Goal: Task Accomplishment & Management: Manage account settings

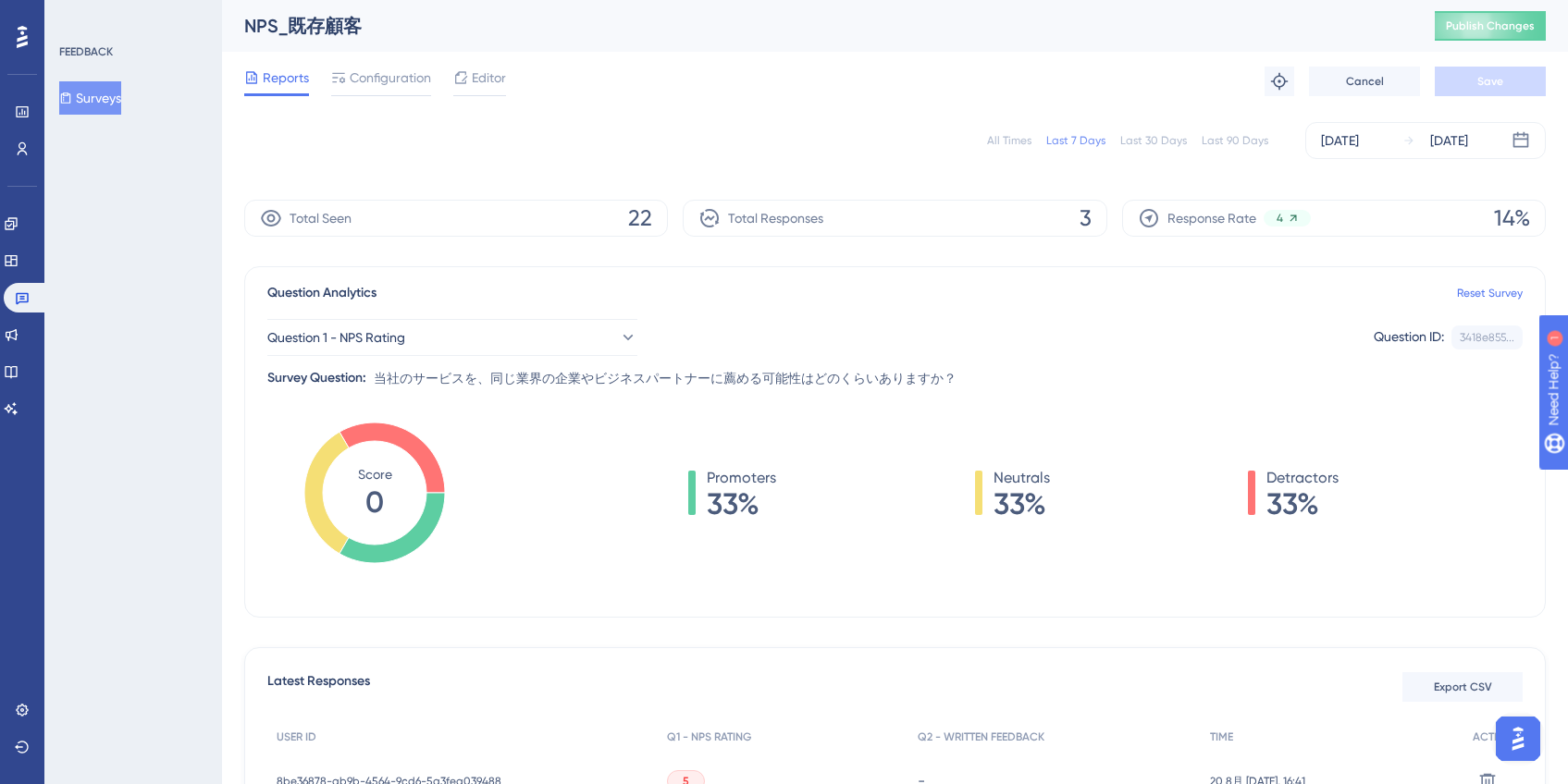
click at [106, 93] on button "Surveys" at bounding box center [90, 98] width 62 height 33
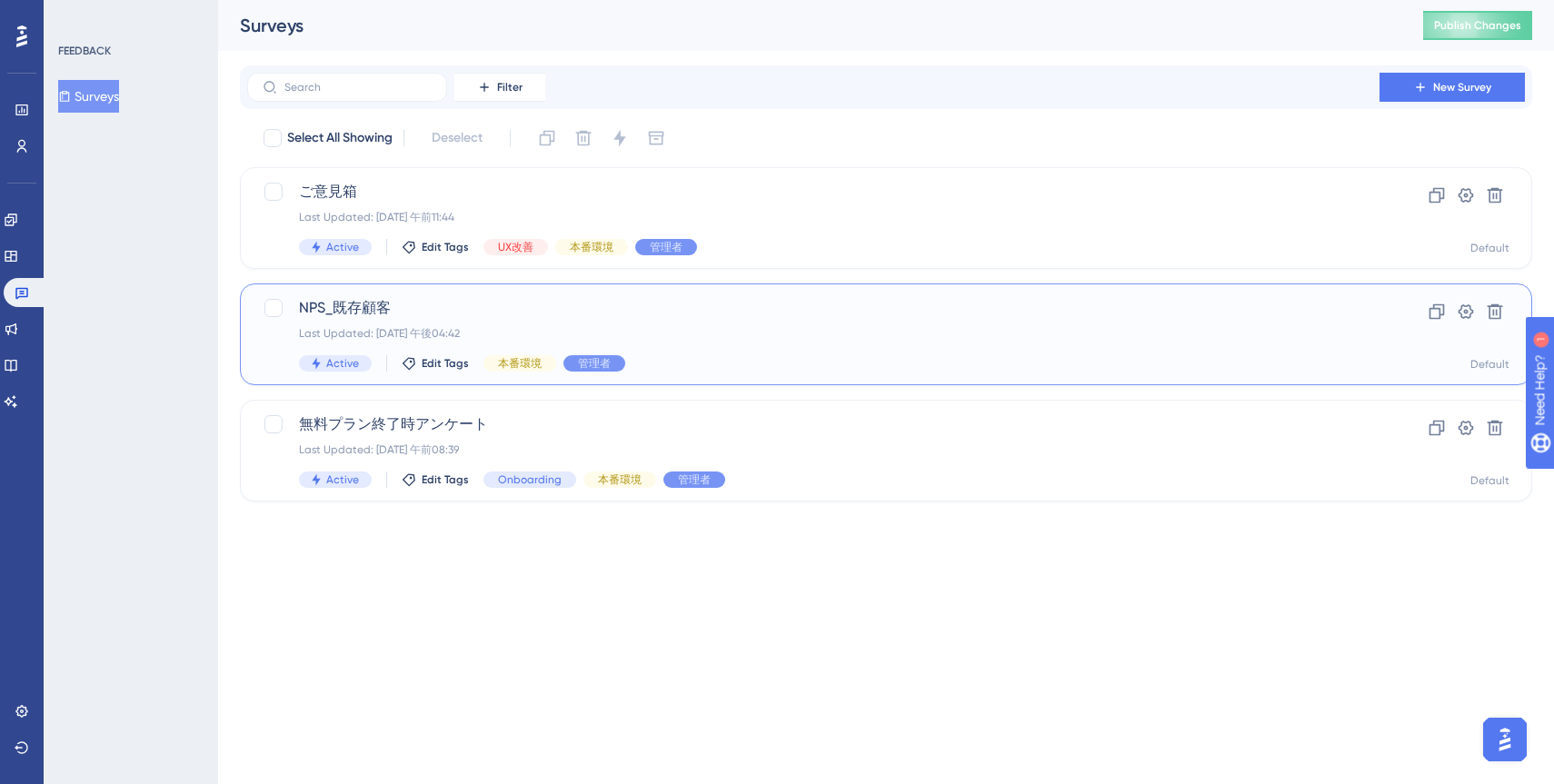
click at [964, 340] on div "Last Updated: 2025年8月01日 午後04:42" at bounding box center [813, 332] width 1028 height 14
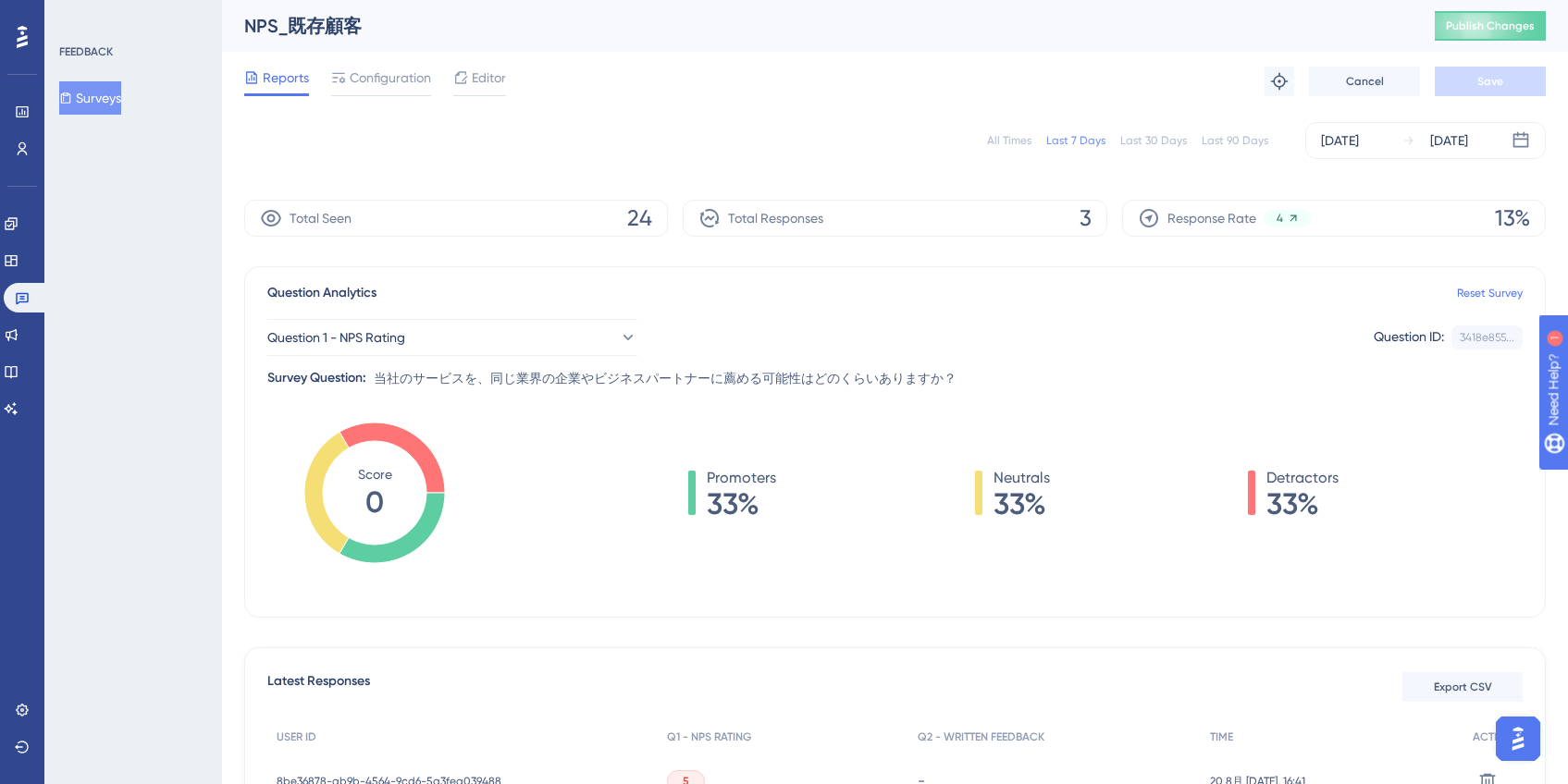
click at [1158, 145] on div "Last 30 Days" at bounding box center [1153, 140] width 67 height 15
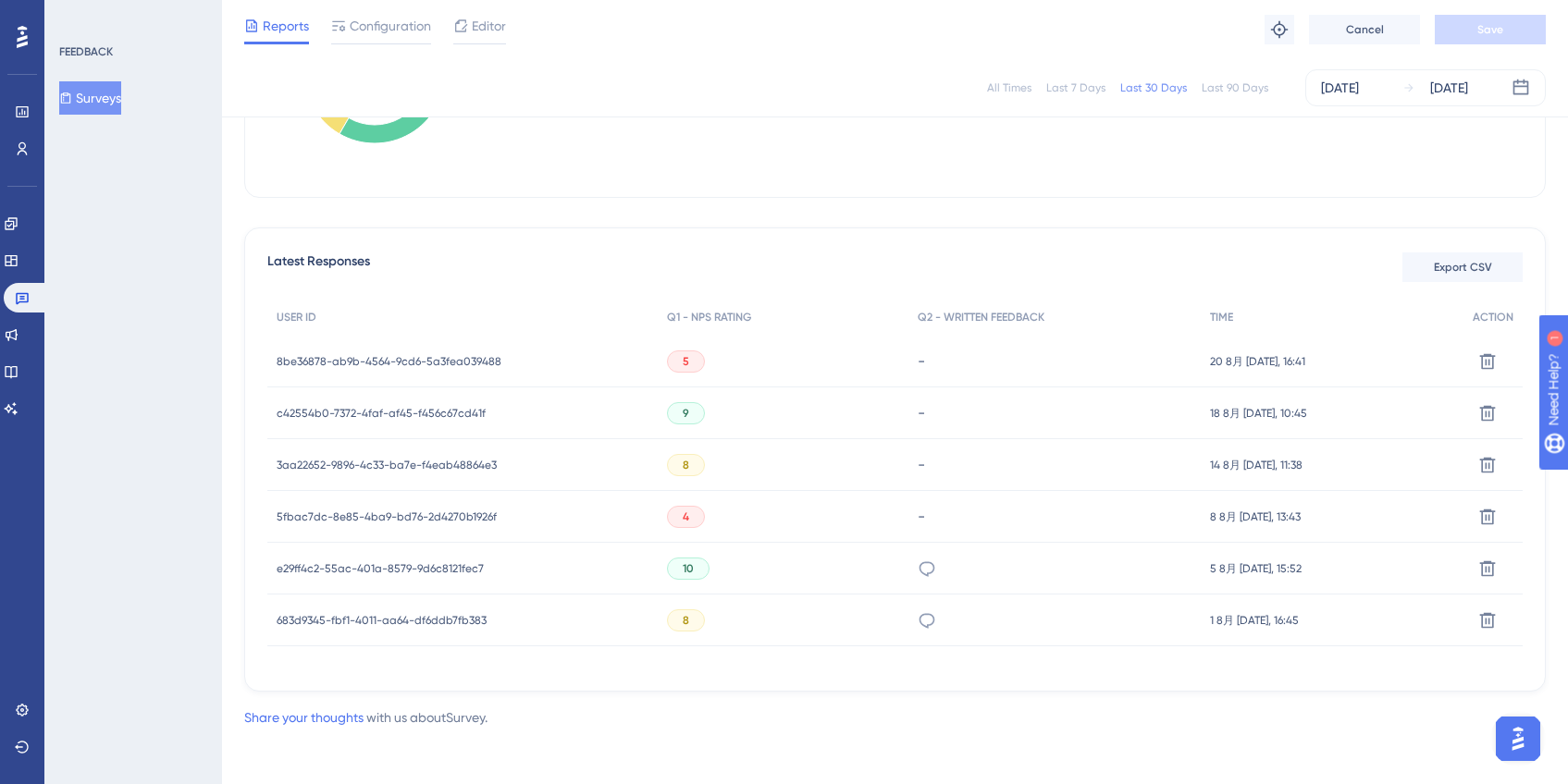
scroll to position [416, 0]
click at [562, 534] on div "5fbac7dc-8e85-4ba9-bd76-2d4270b1926f 5fbac7dc-8e85-4ba9-bd76-2d4270b1926f" at bounding box center [462, 512] width 390 height 52
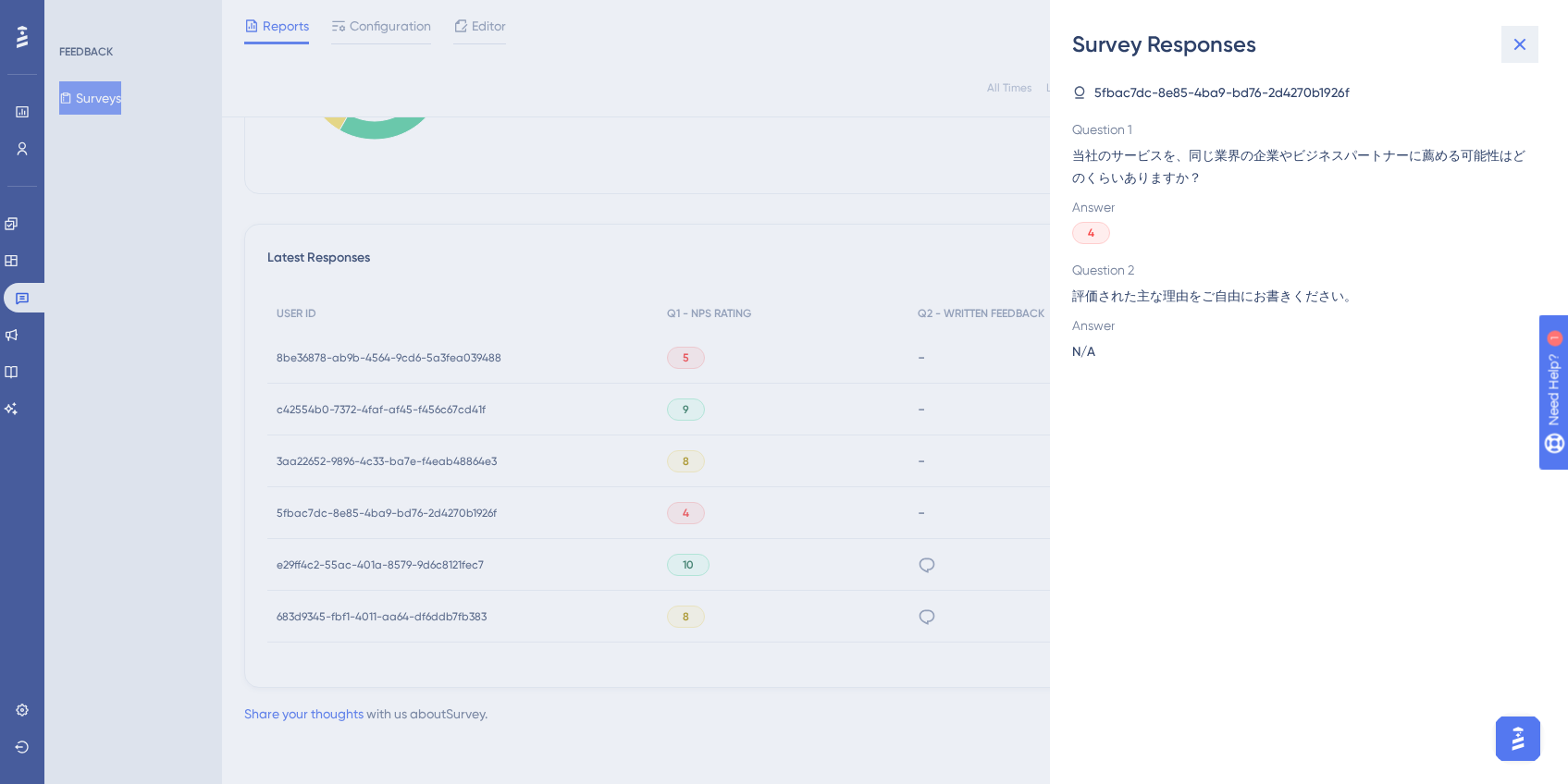
click at [1516, 44] on icon at bounding box center [1519, 44] width 22 height 22
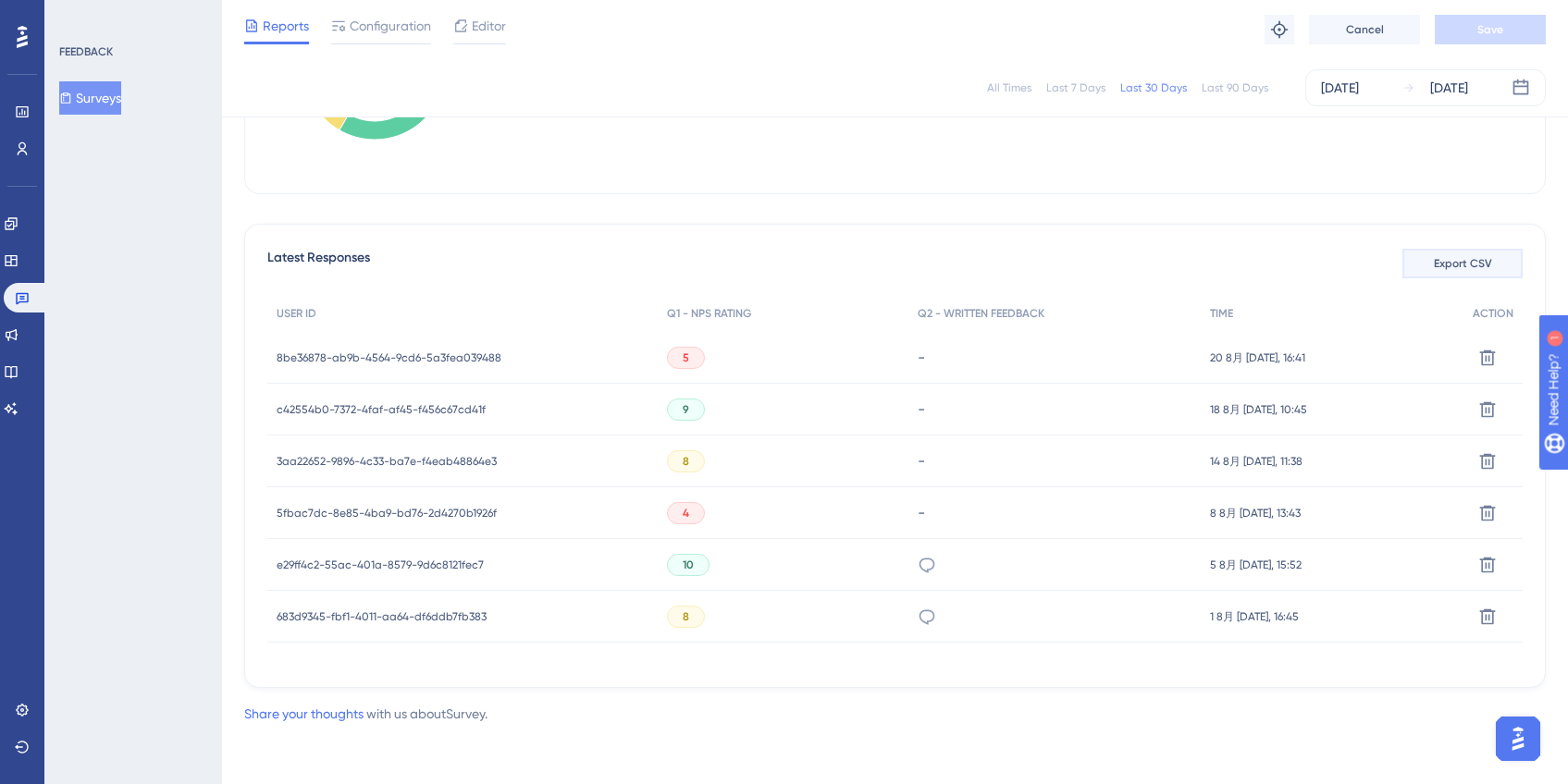
click at [1424, 255] on button "Export CSV" at bounding box center [1461, 263] width 120 height 29
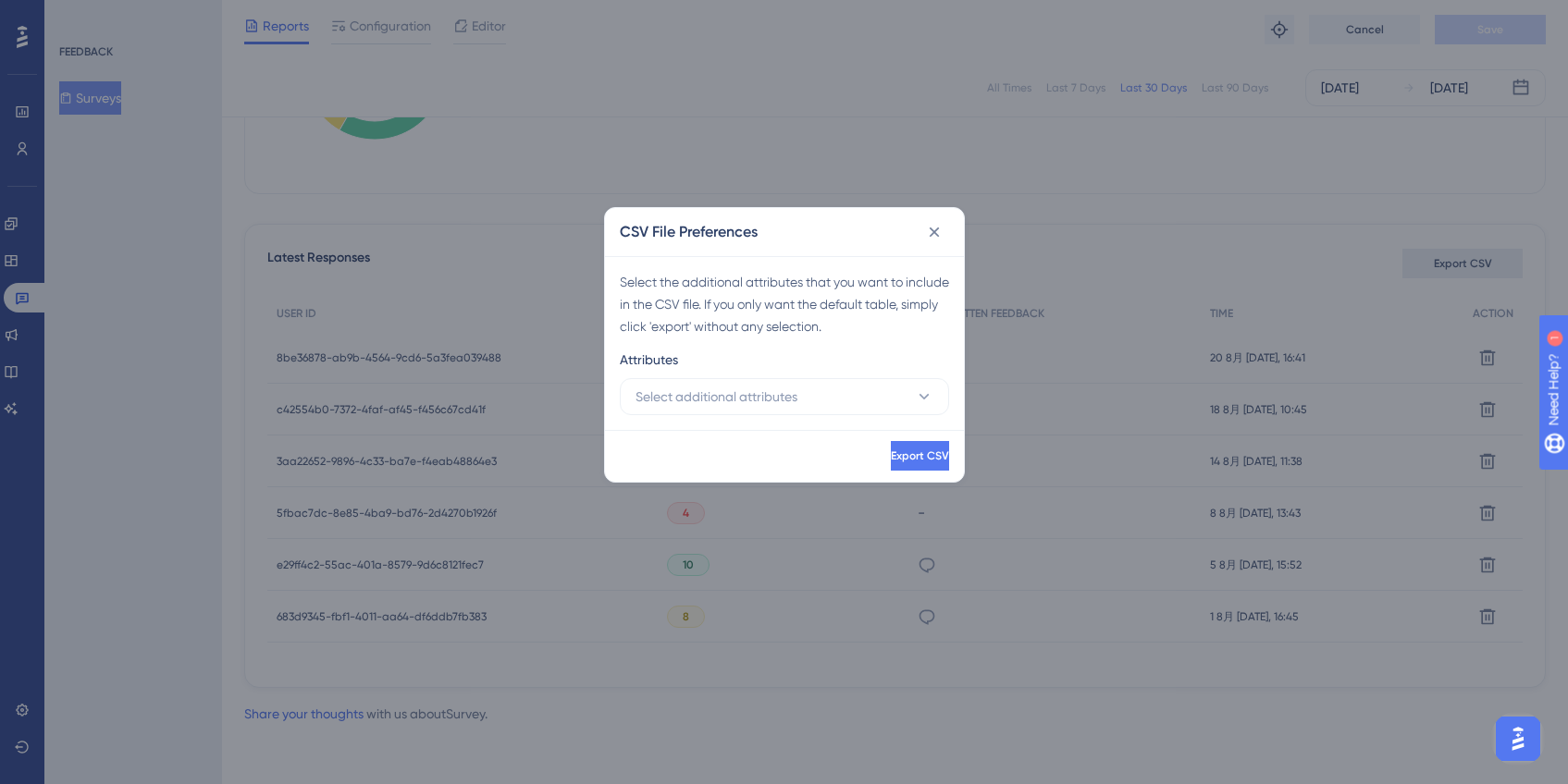
scroll to position [402, 0]
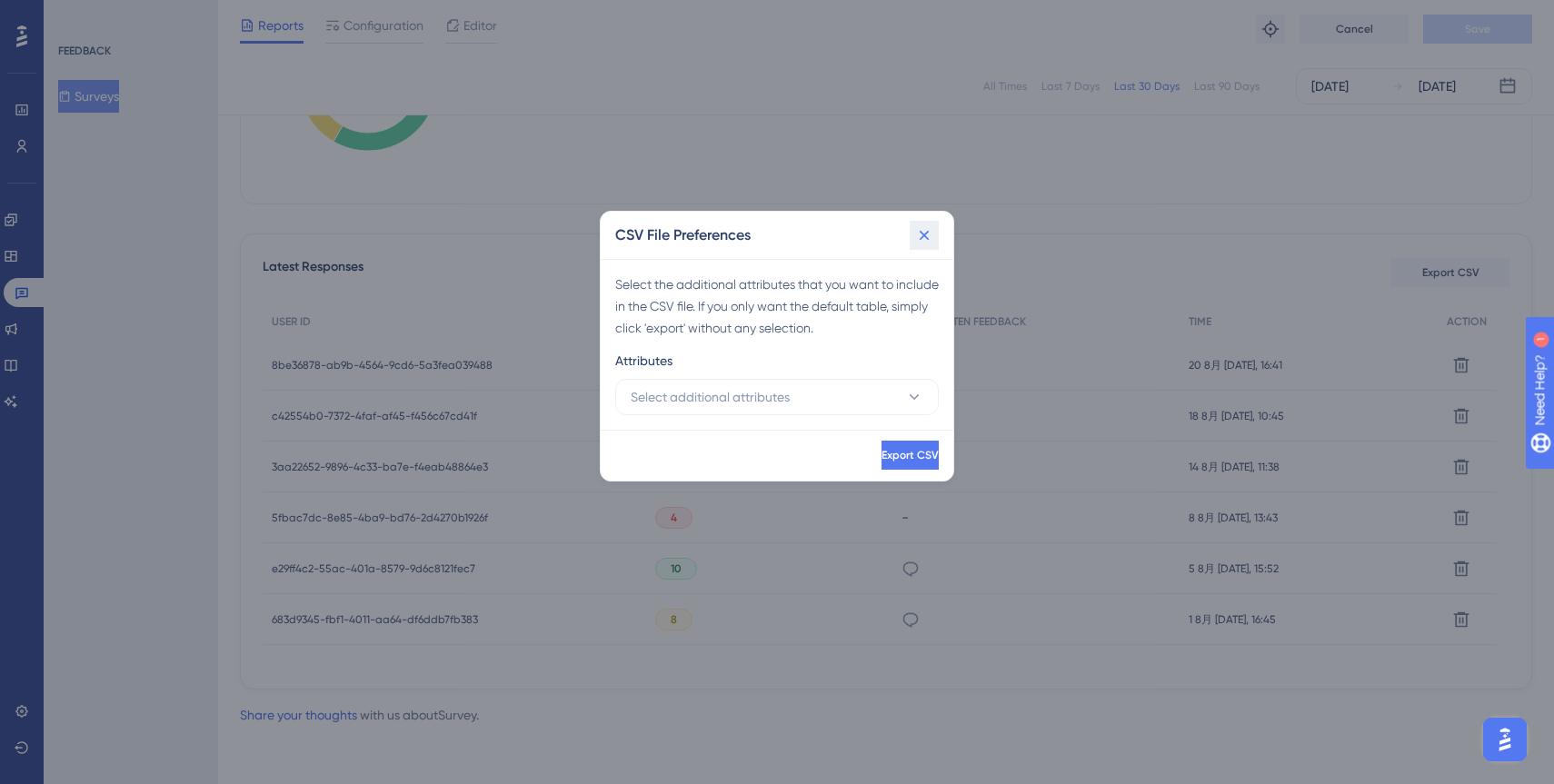
click at [923, 242] on icon at bounding box center [924, 234] width 18 height 18
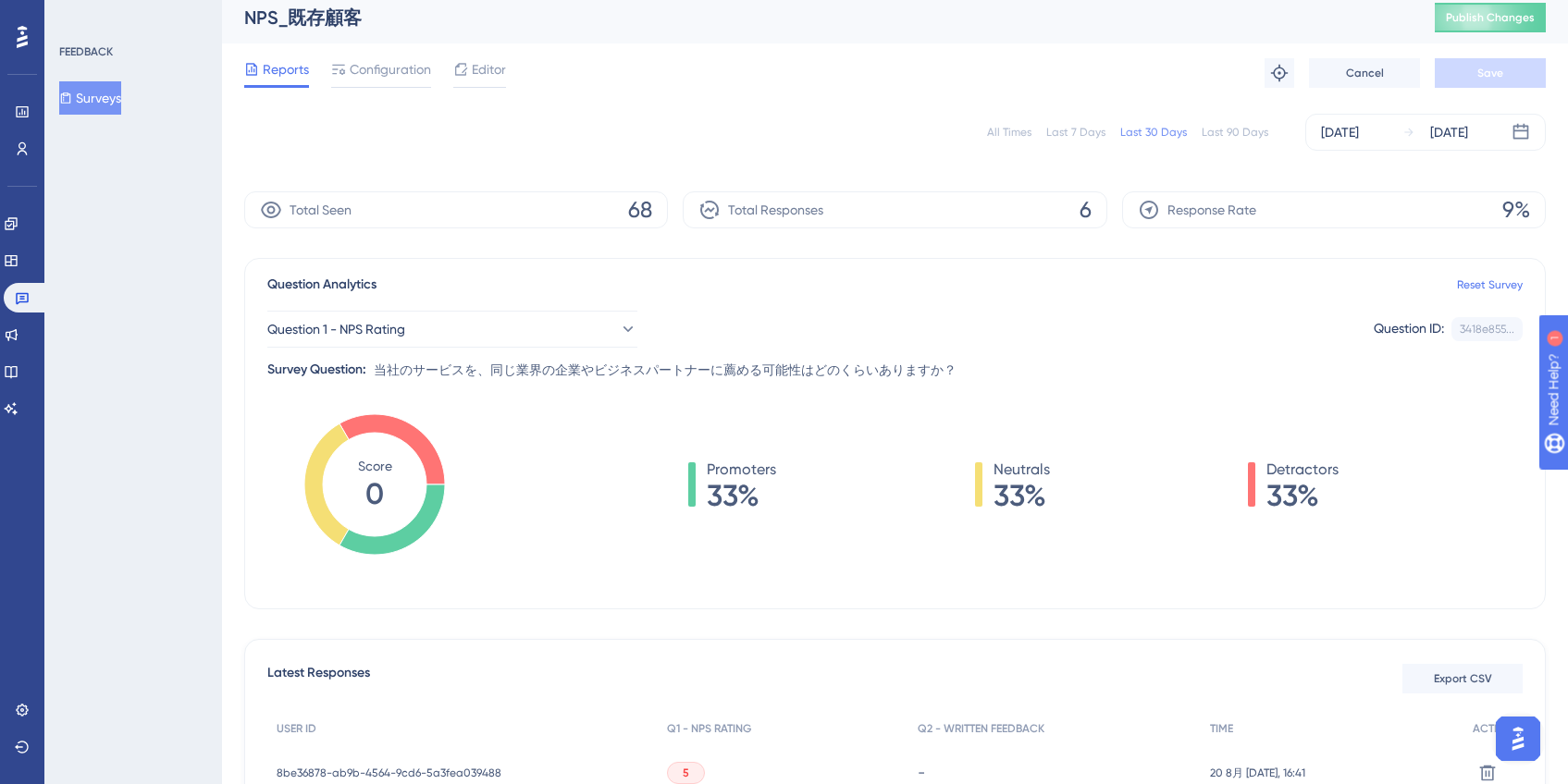
scroll to position [0, 0]
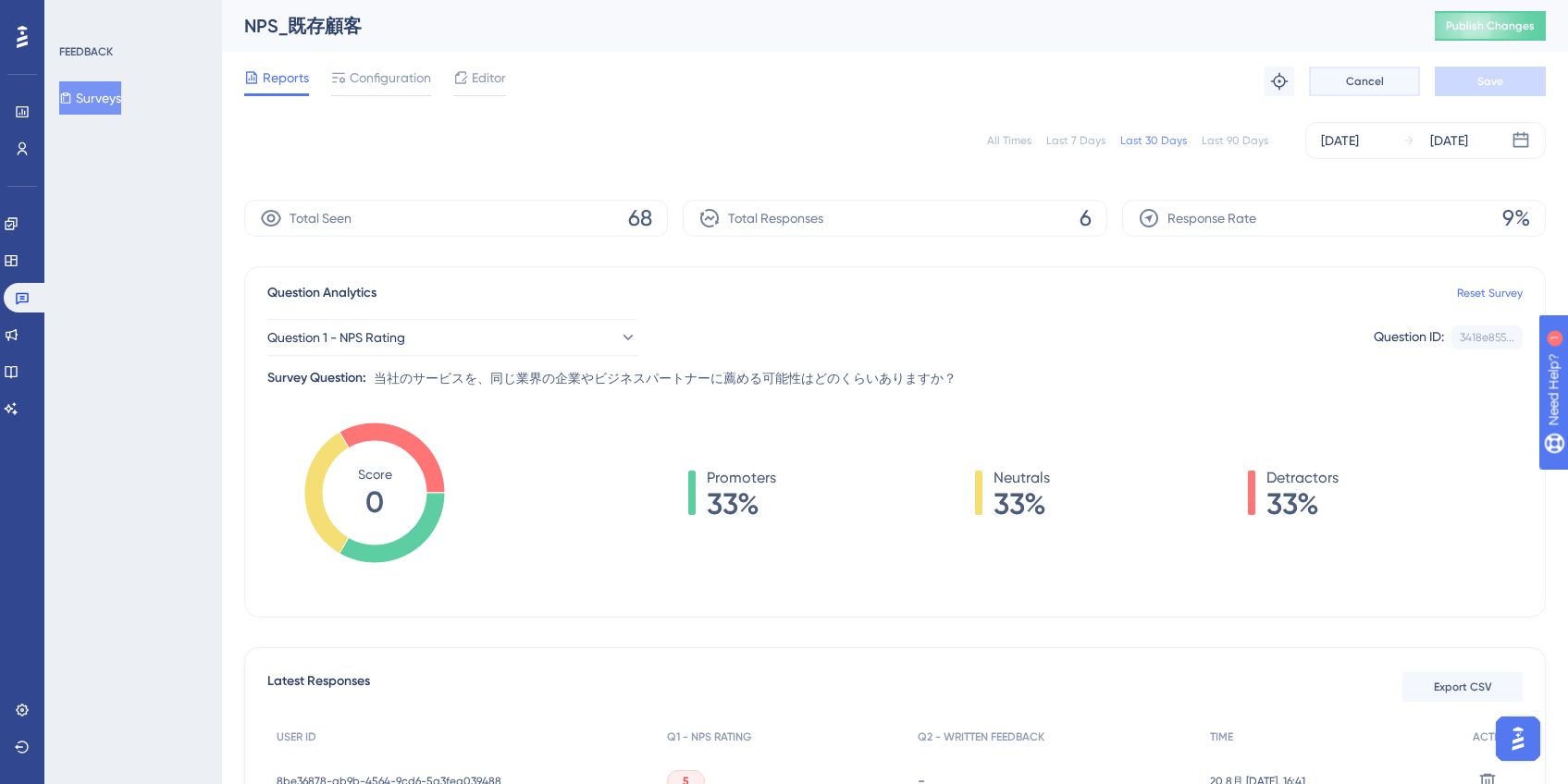
click at [1353, 83] on span "Cancel" at bounding box center [1365, 81] width 38 height 15
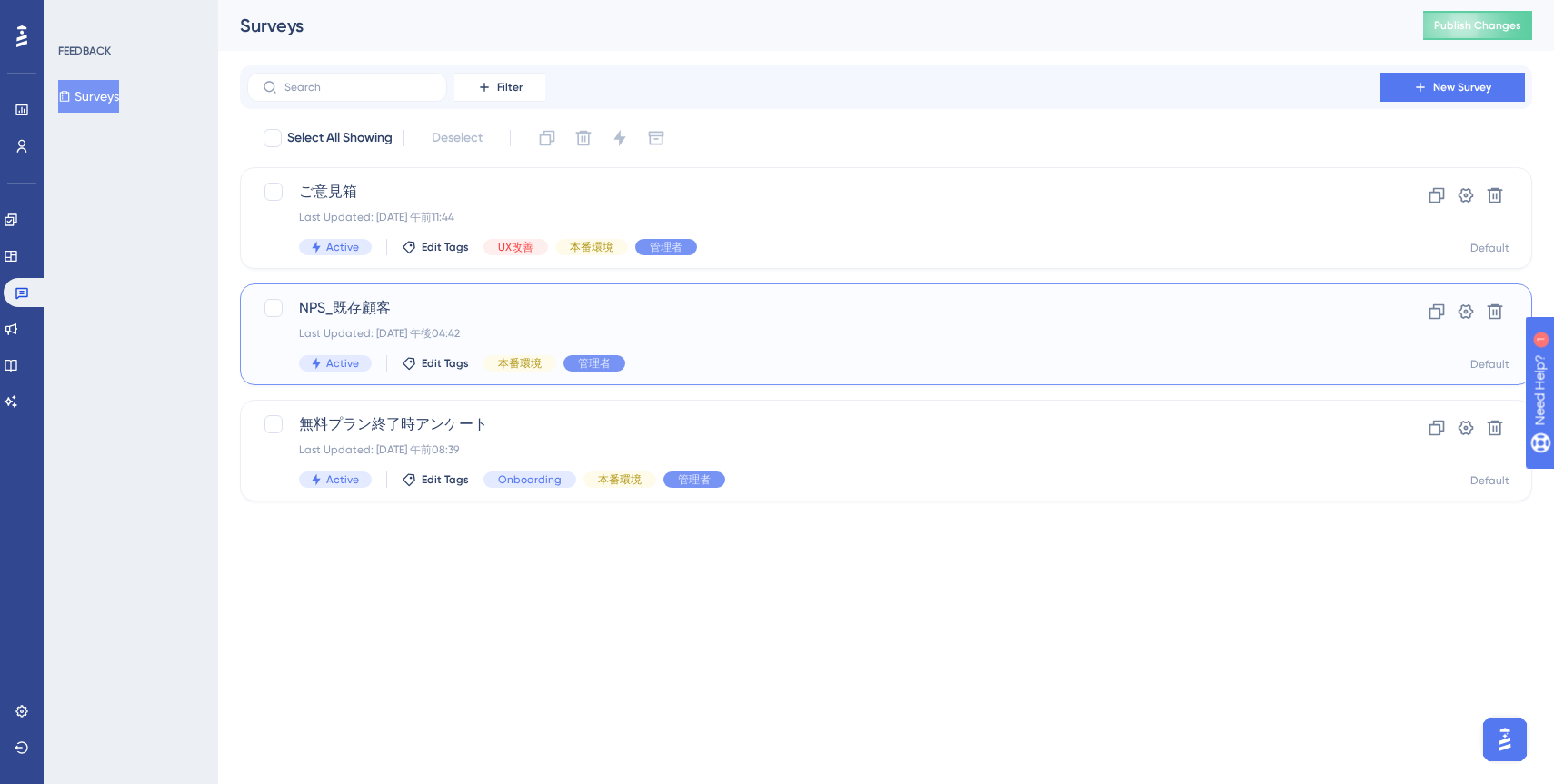
click at [680, 309] on span "NPS_既存顧客" at bounding box center [813, 307] width 1028 height 22
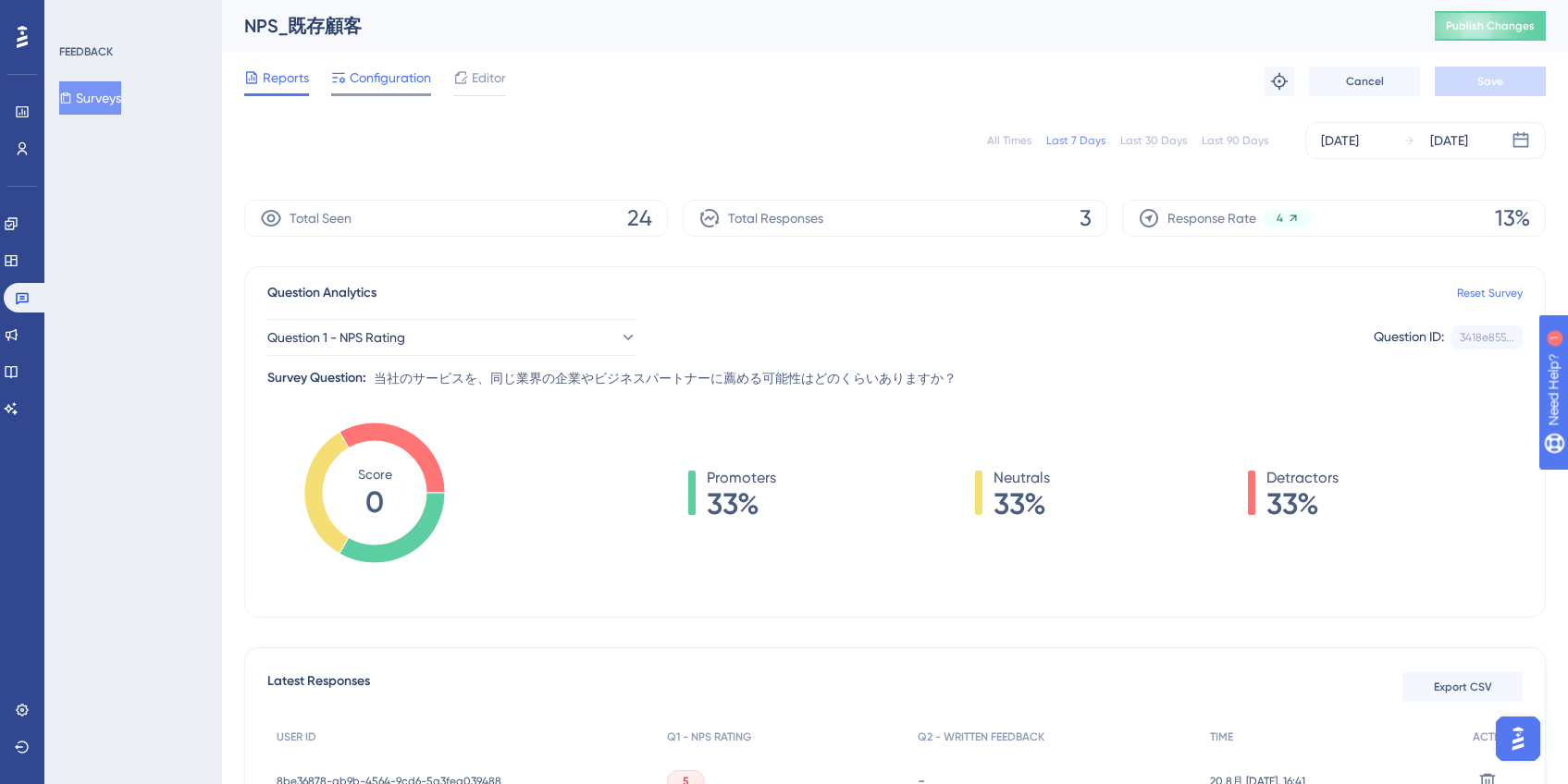
click at [383, 80] on span "Configuration" at bounding box center [389, 77] width 81 height 22
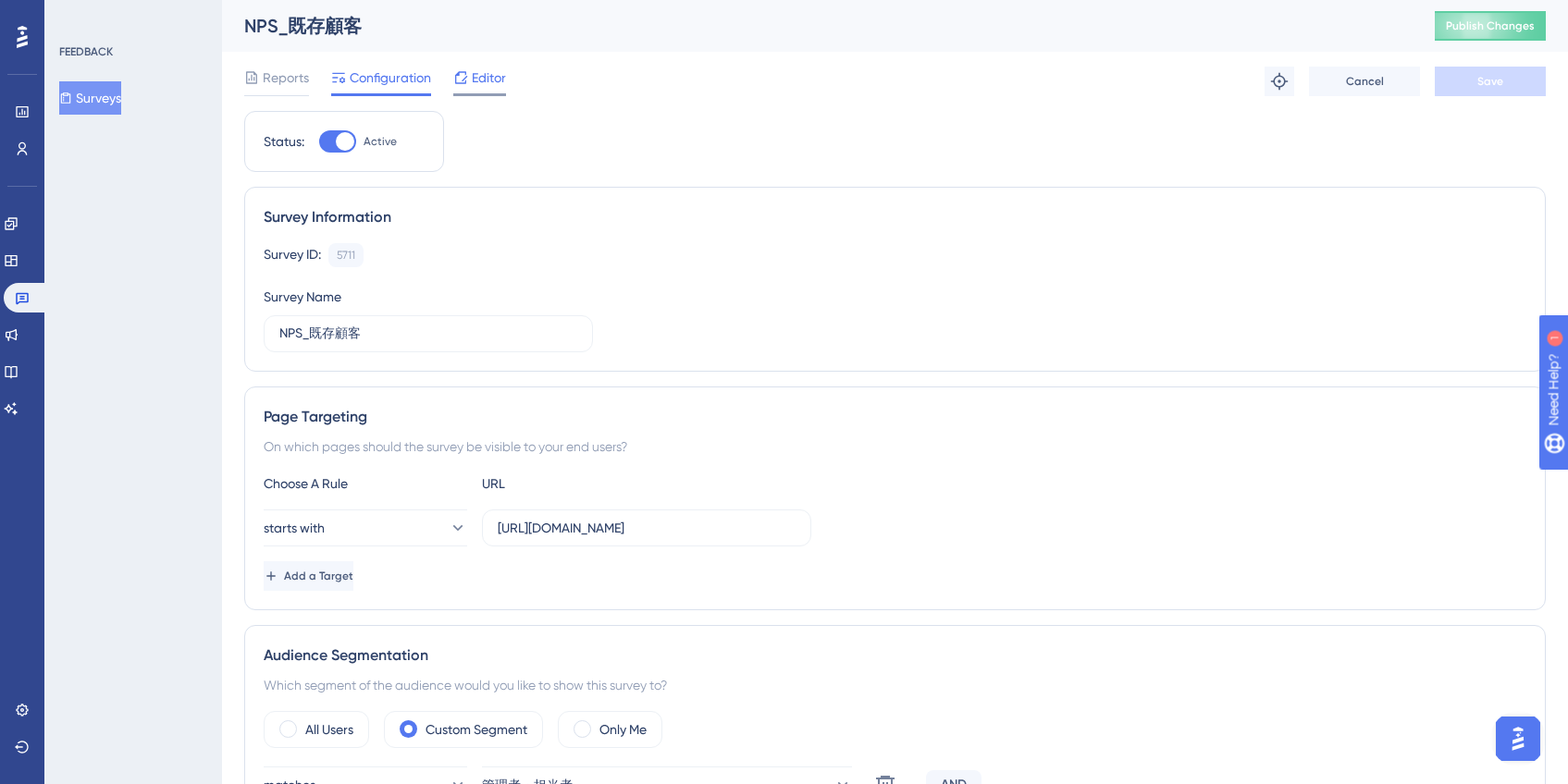
click at [481, 78] on span "Editor" at bounding box center [488, 77] width 34 height 22
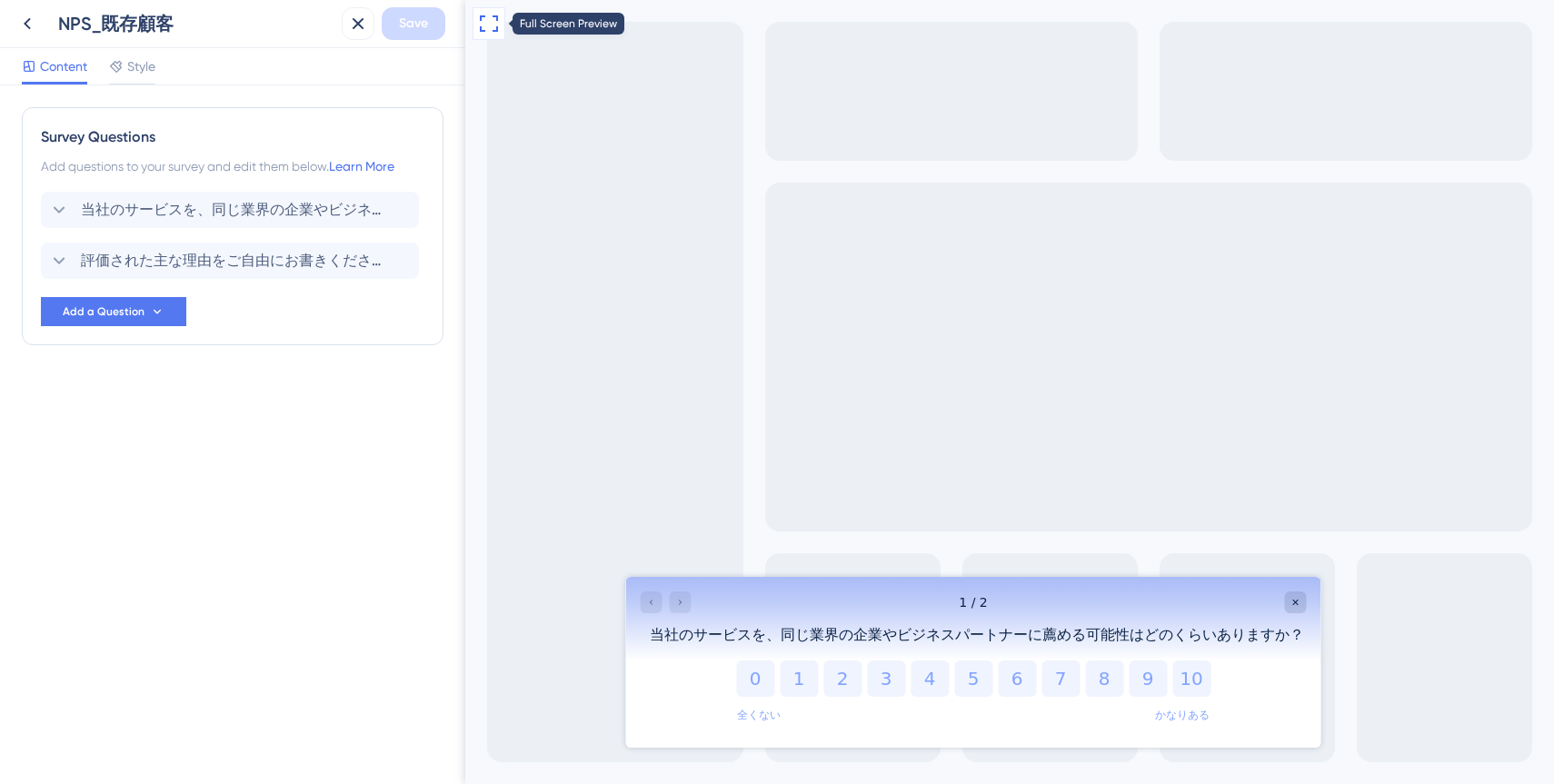
click at [486, 36] on button at bounding box center [489, 24] width 33 height 33
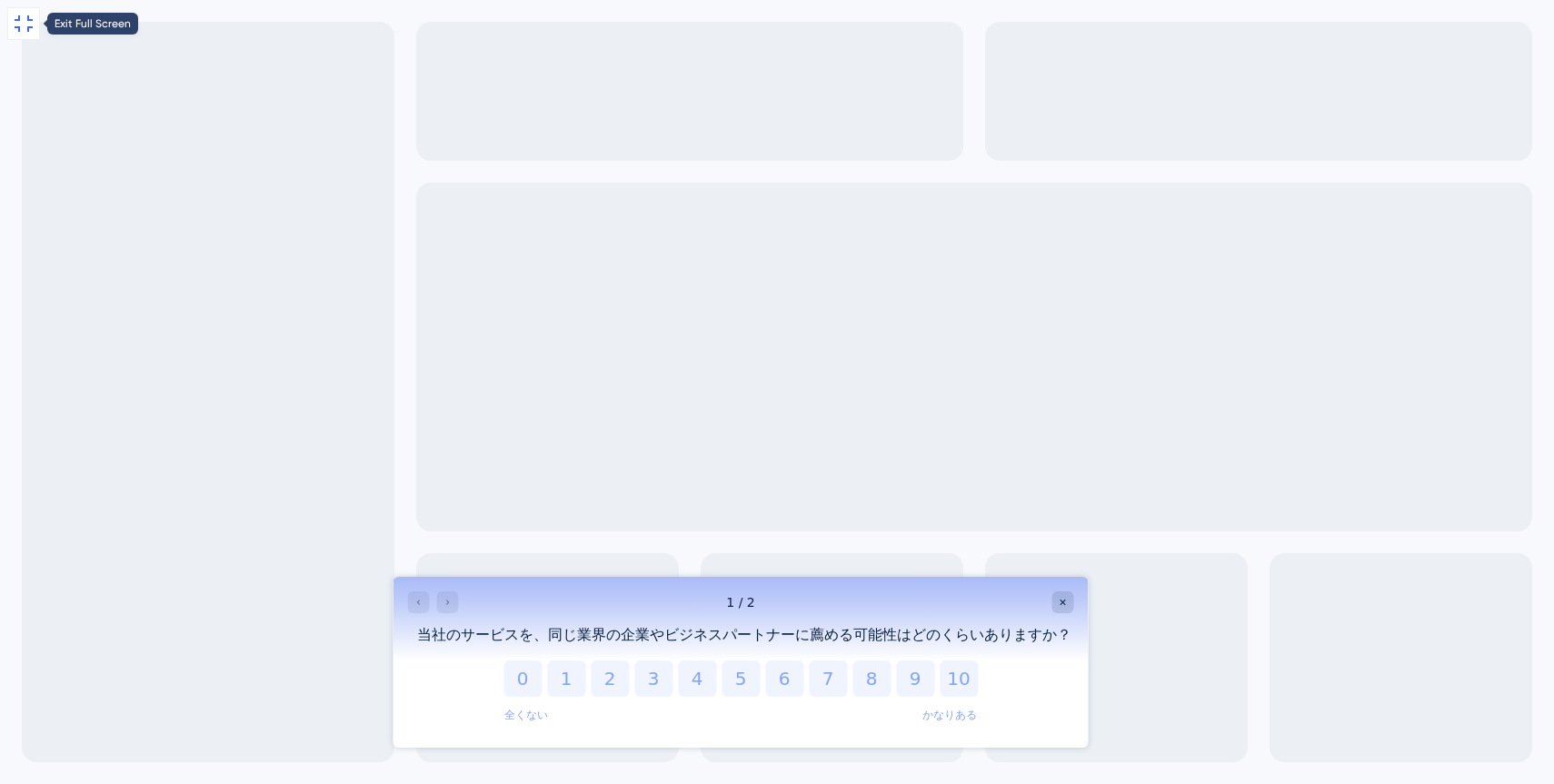
click at [34, 29] on icon at bounding box center [23, 23] width 22 height 22
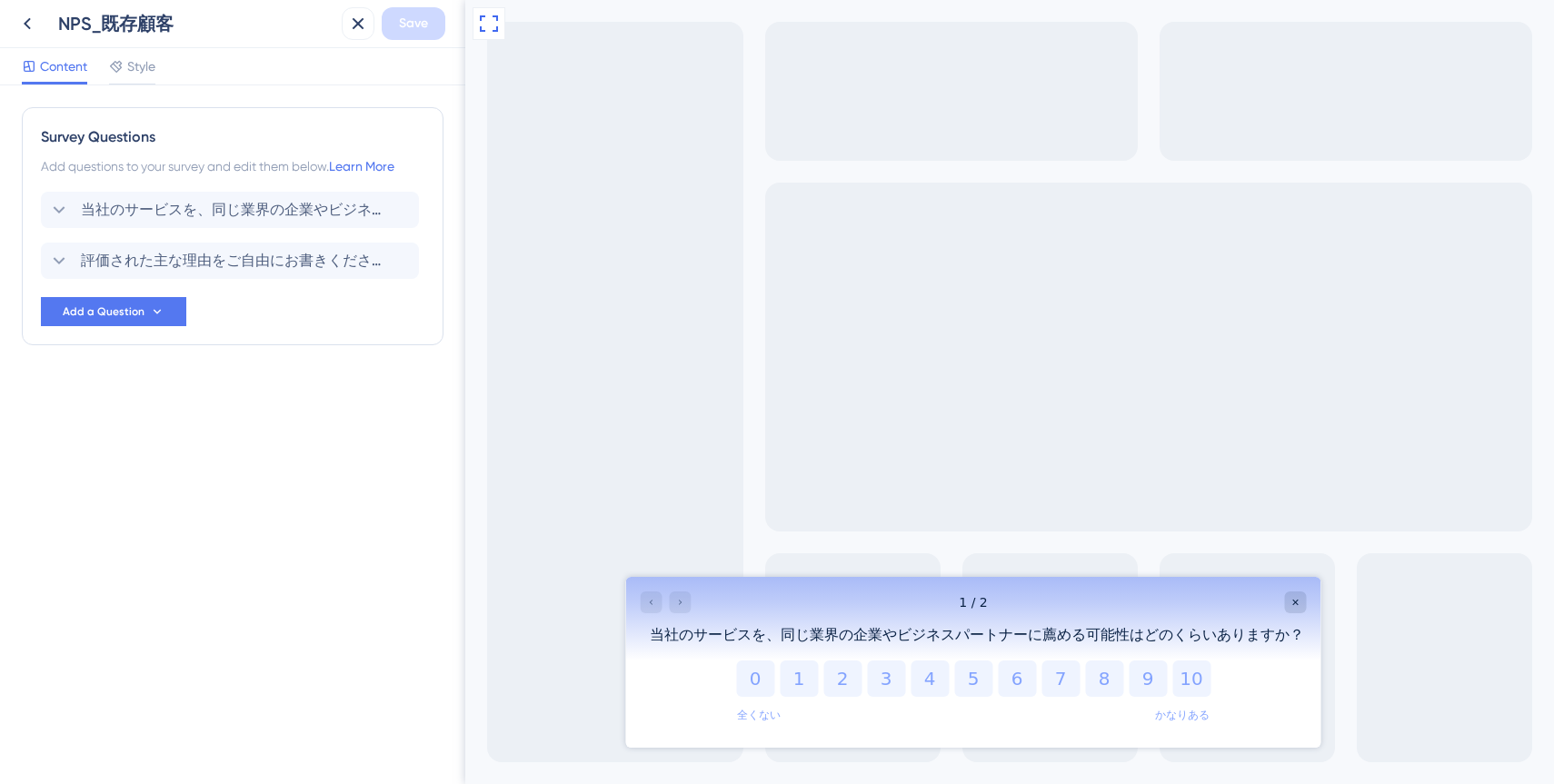
click at [459, 78] on div "Content Style" at bounding box center [233, 66] width 465 height 37
click at [32, 26] on icon at bounding box center [27, 23] width 22 height 22
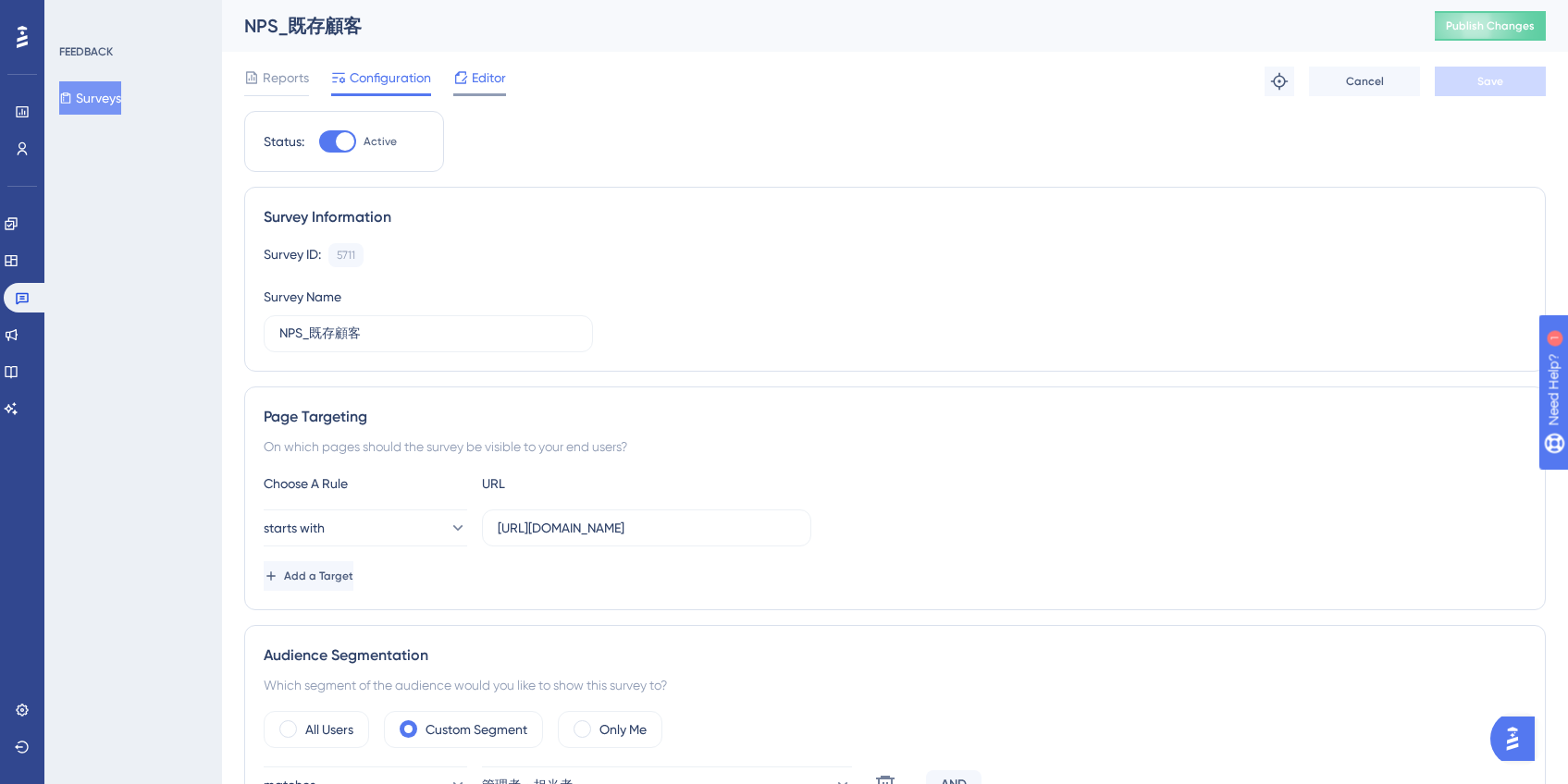
click at [479, 75] on span "Editor" at bounding box center [488, 77] width 34 height 22
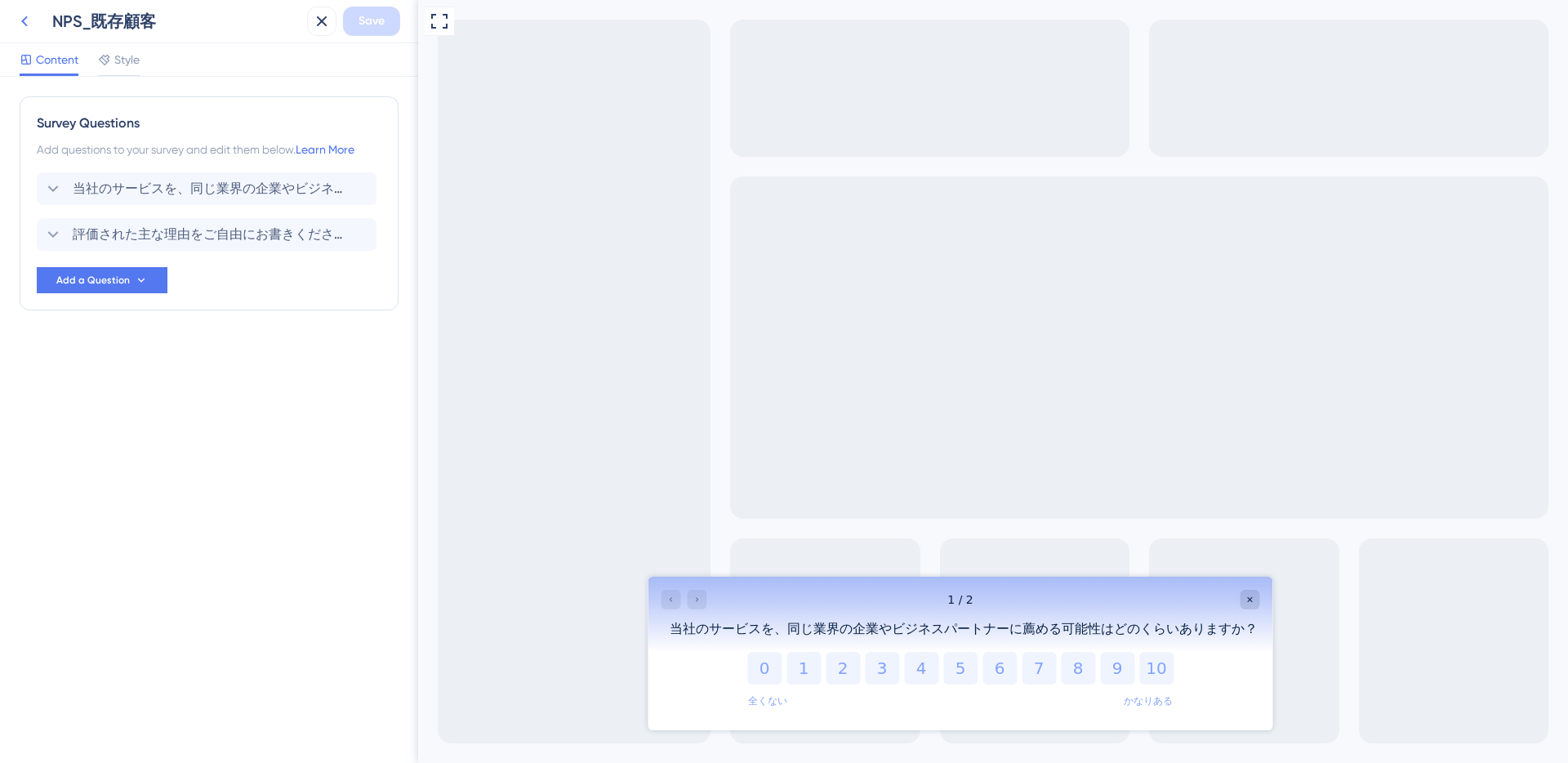
click at [19, 21] on icon at bounding box center [24, 21] width 20 height 20
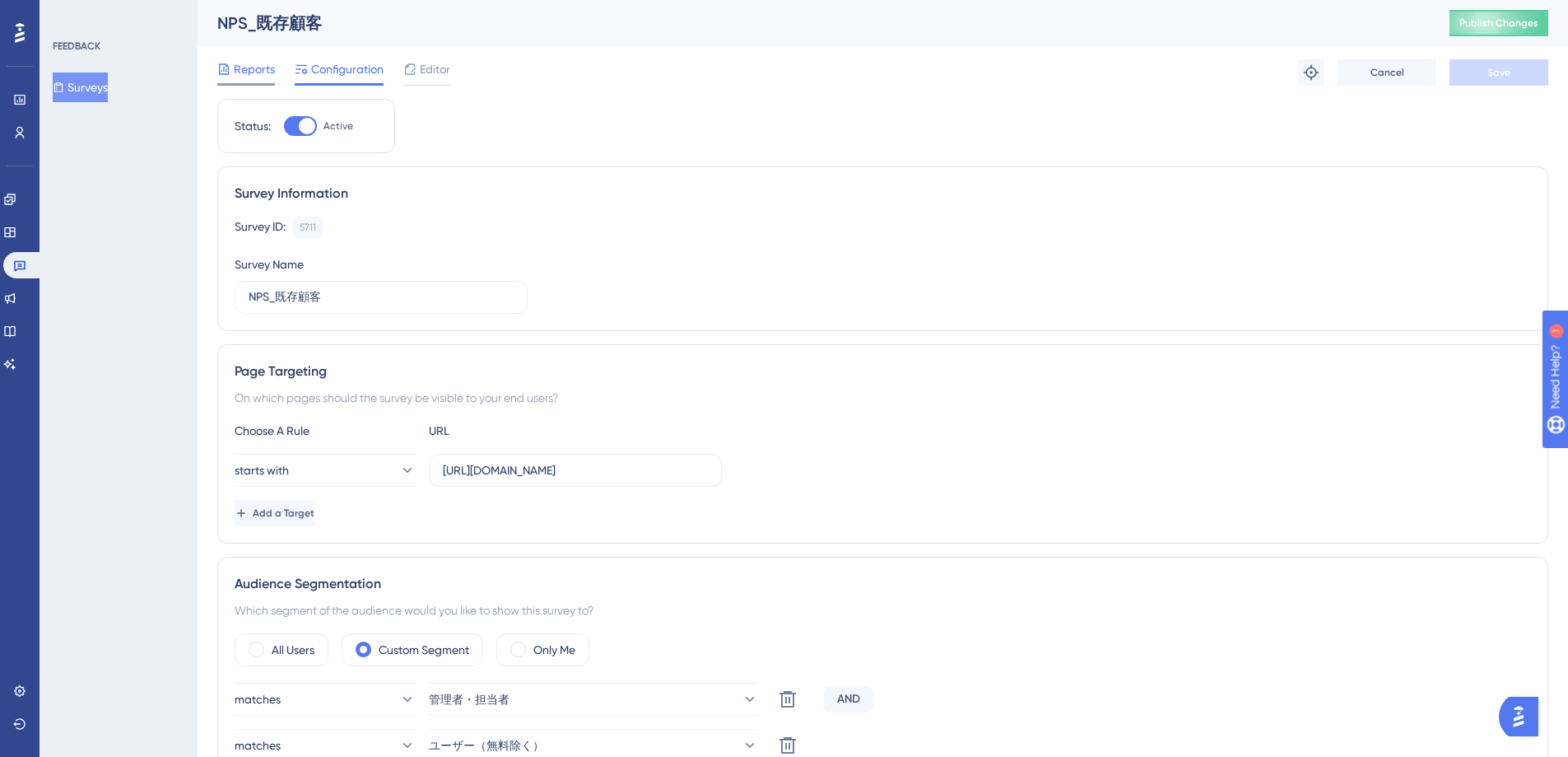
click at [266, 71] on span "Reports" at bounding box center [254, 69] width 41 height 20
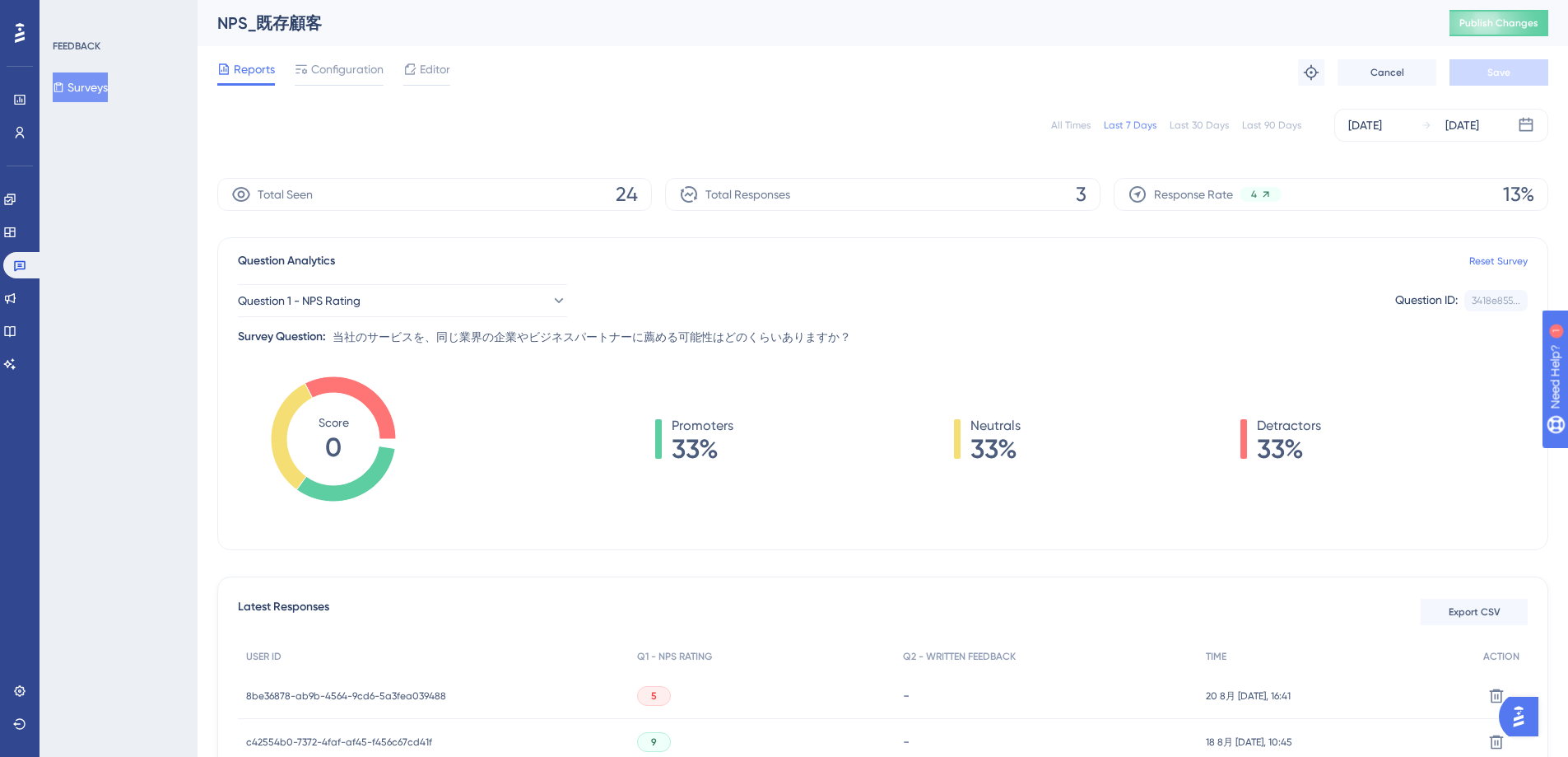
click at [1198, 122] on div "Last 30 Days" at bounding box center [1200, 125] width 59 height 13
click at [365, 81] on div "Configuration" at bounding box center [340, 72] width 89 height 26
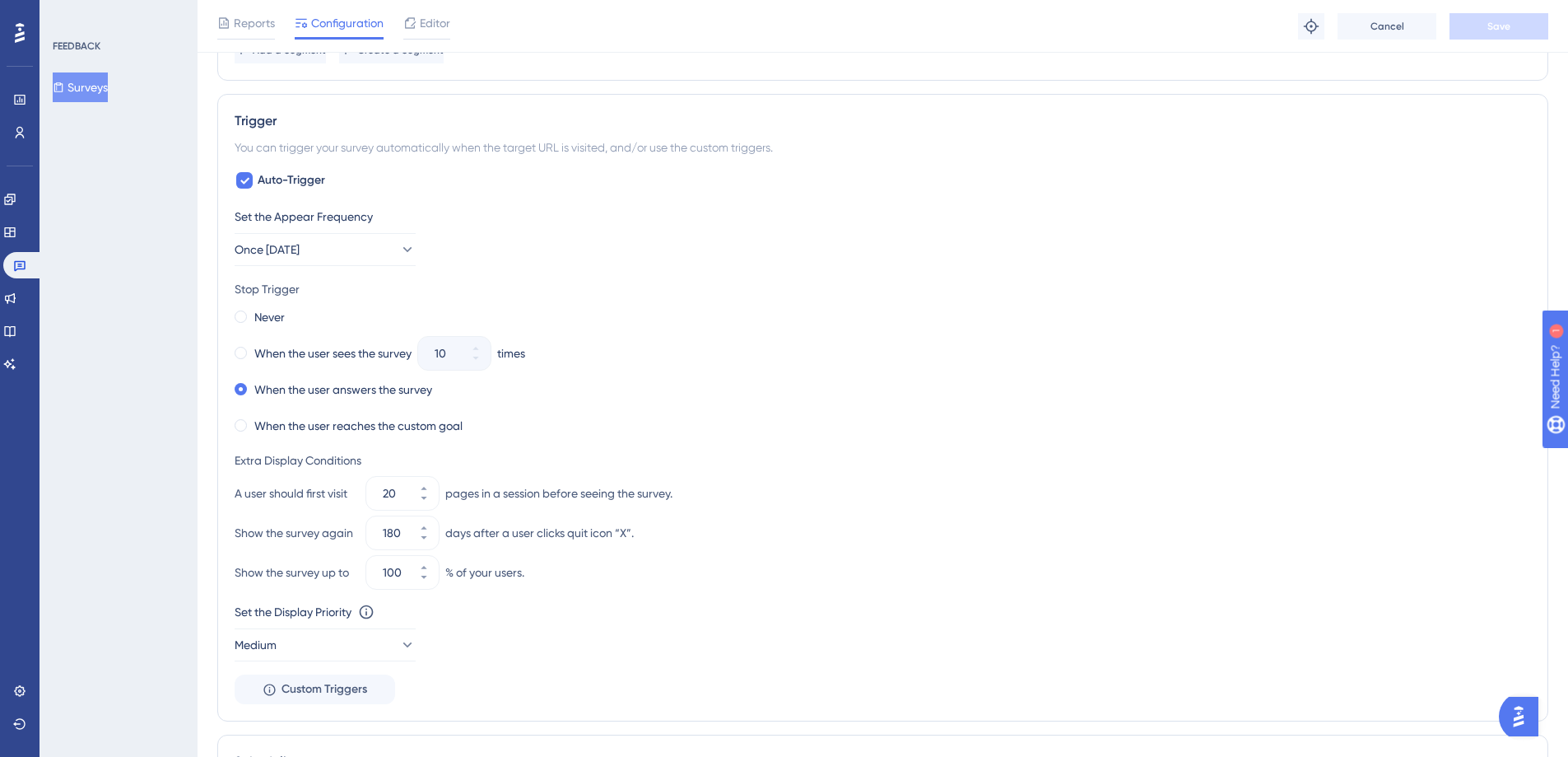
scroll to position [808, 0]
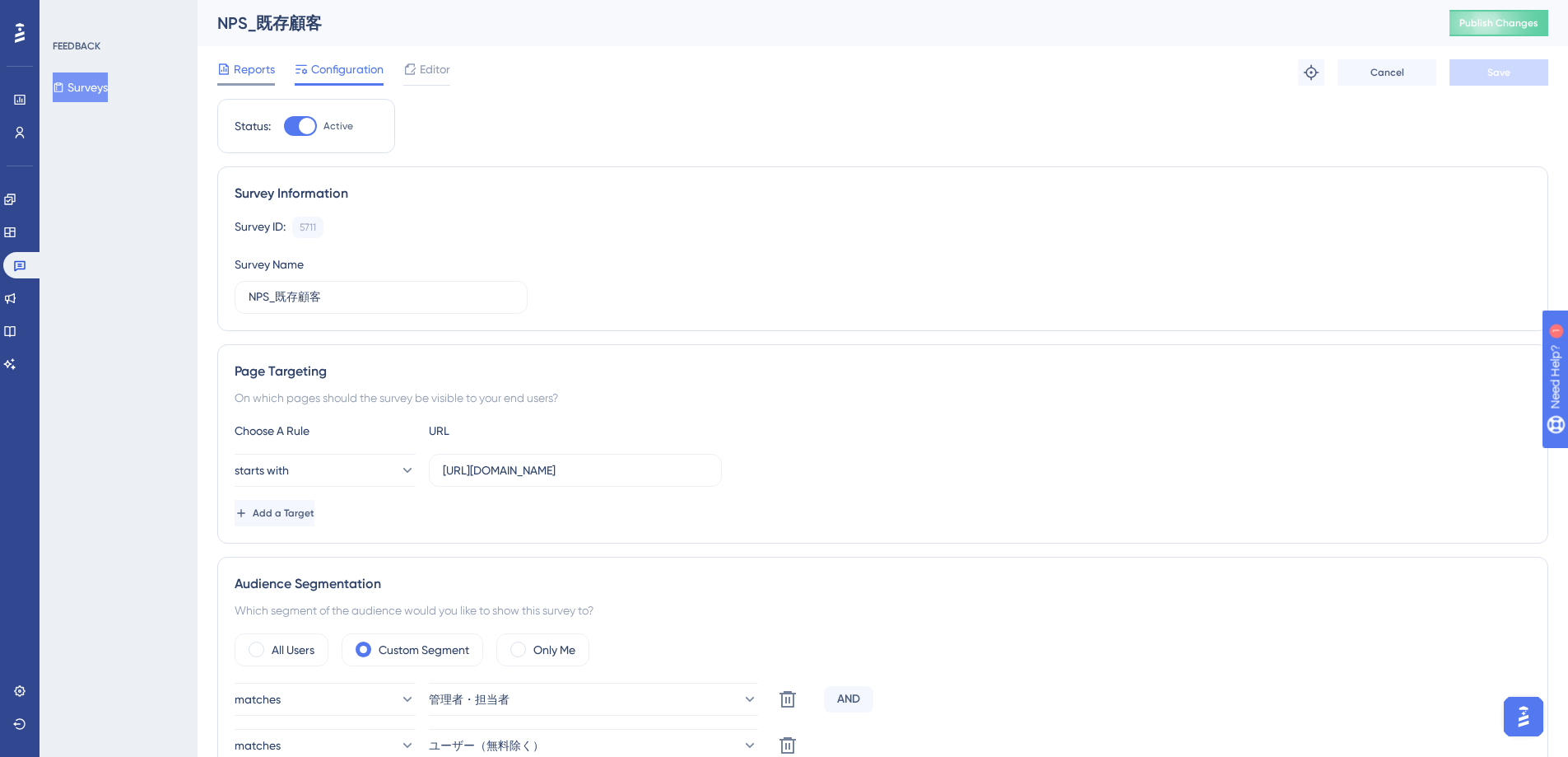
click at [265, 81] on div "Reports" at bounding box center [246, 72] width 57 height 26
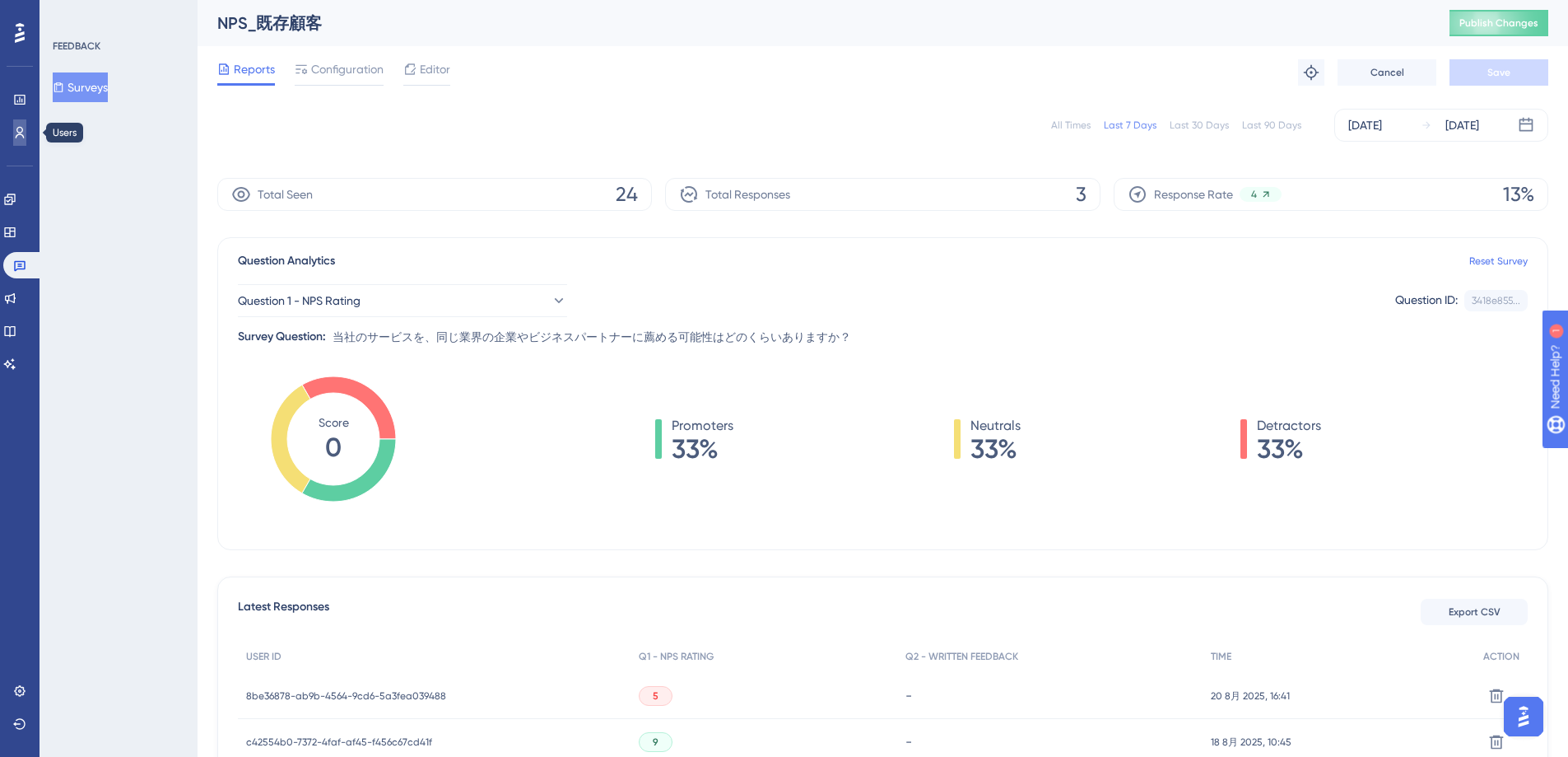
click at [13, 128] on icon at bounding box center [19, 132] width 13 height 13
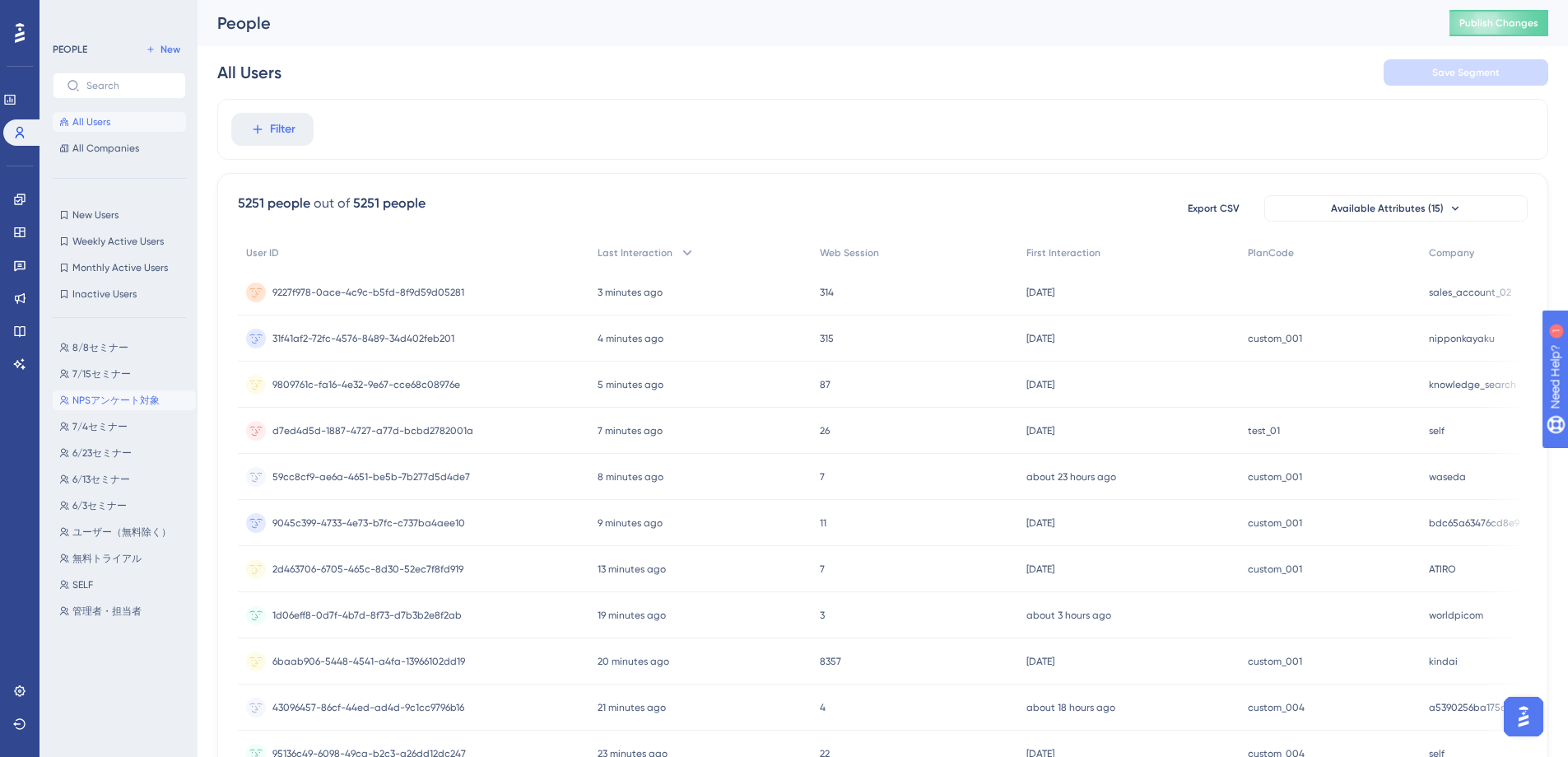
click at [145, 404] on span "NPSアンケート対象" at bounding box center [116, 400] width 87 height 13
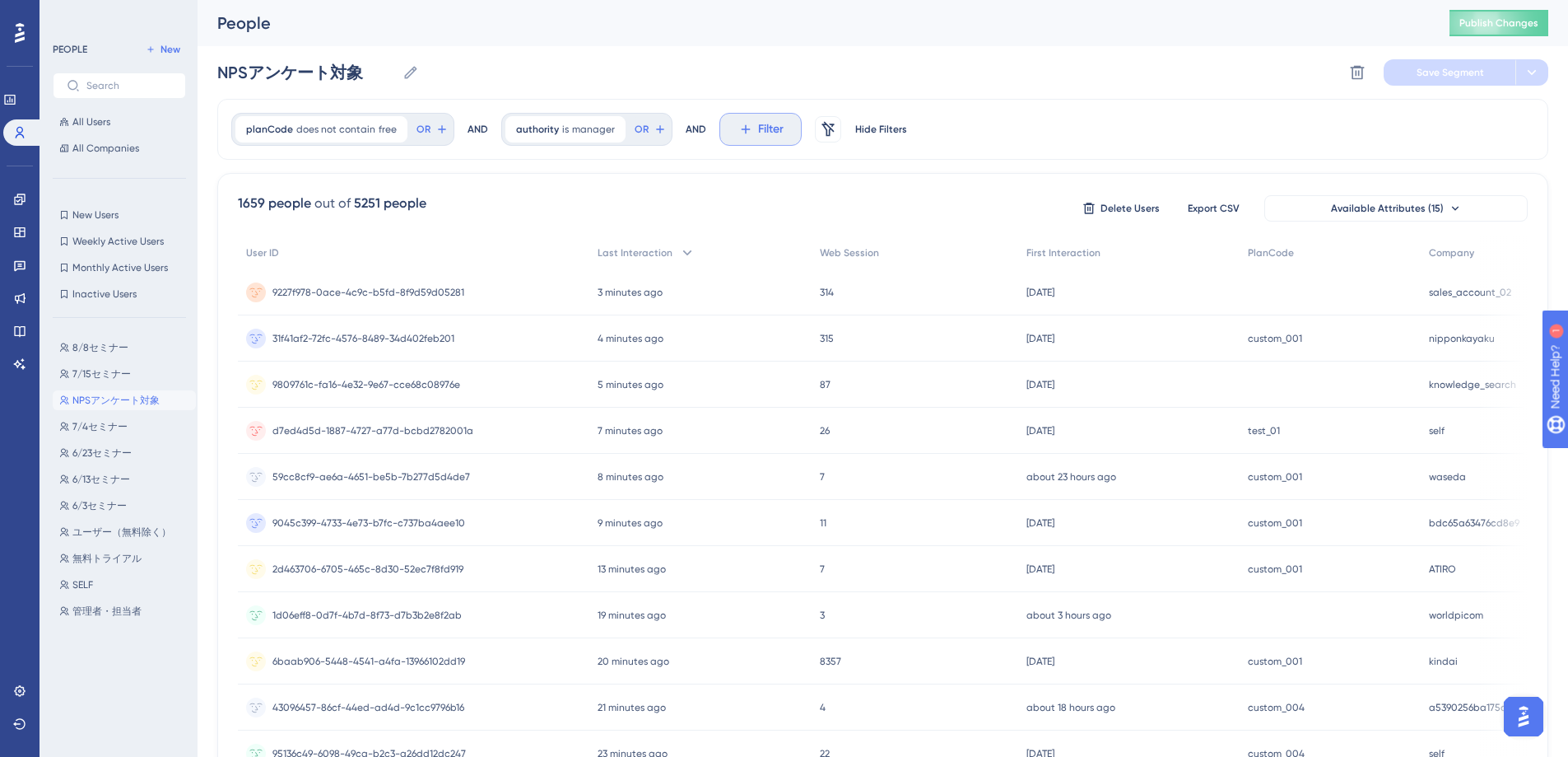
click at [738, 126] on icon at bounding box center [745, 129] width 15 height 15
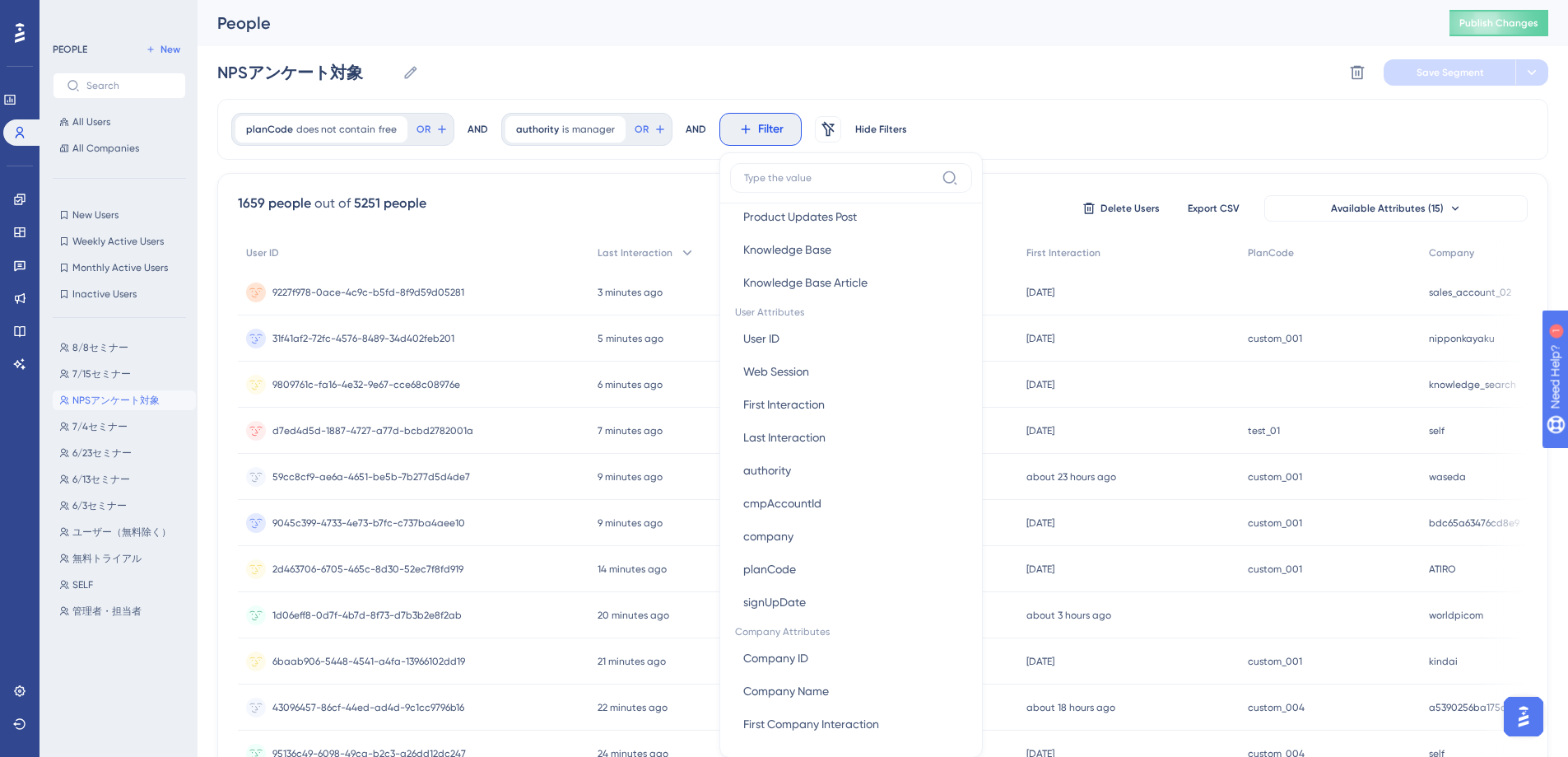
click at [1067, 119] on div "planCode does not contain free free Remove OR AND authority is manager manager …" at bounding box center [883, 129] width 1331 height 61
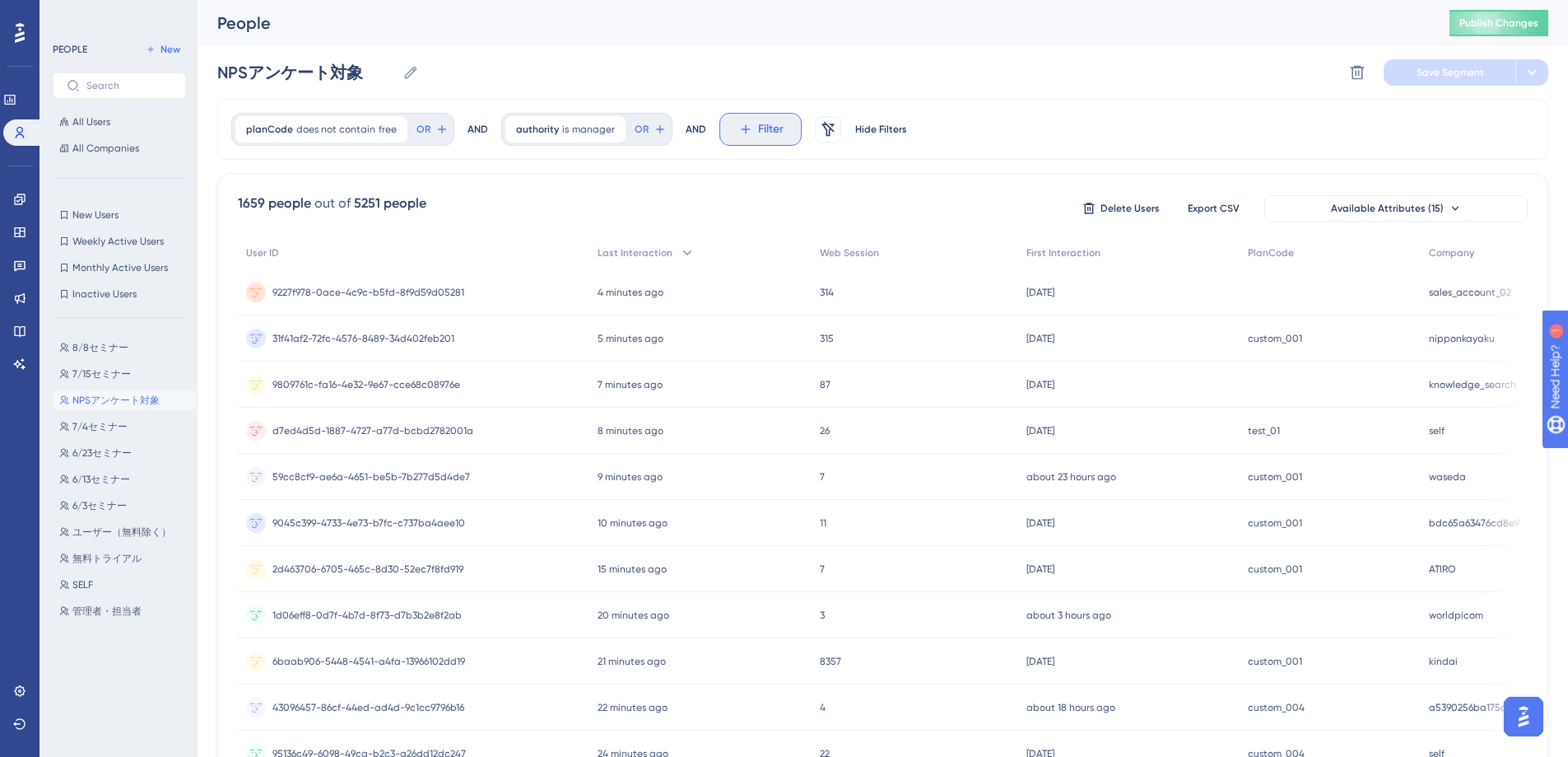
click at [759, 127] on span "Filter" at bounding box center [771, 129] width 25 height 20
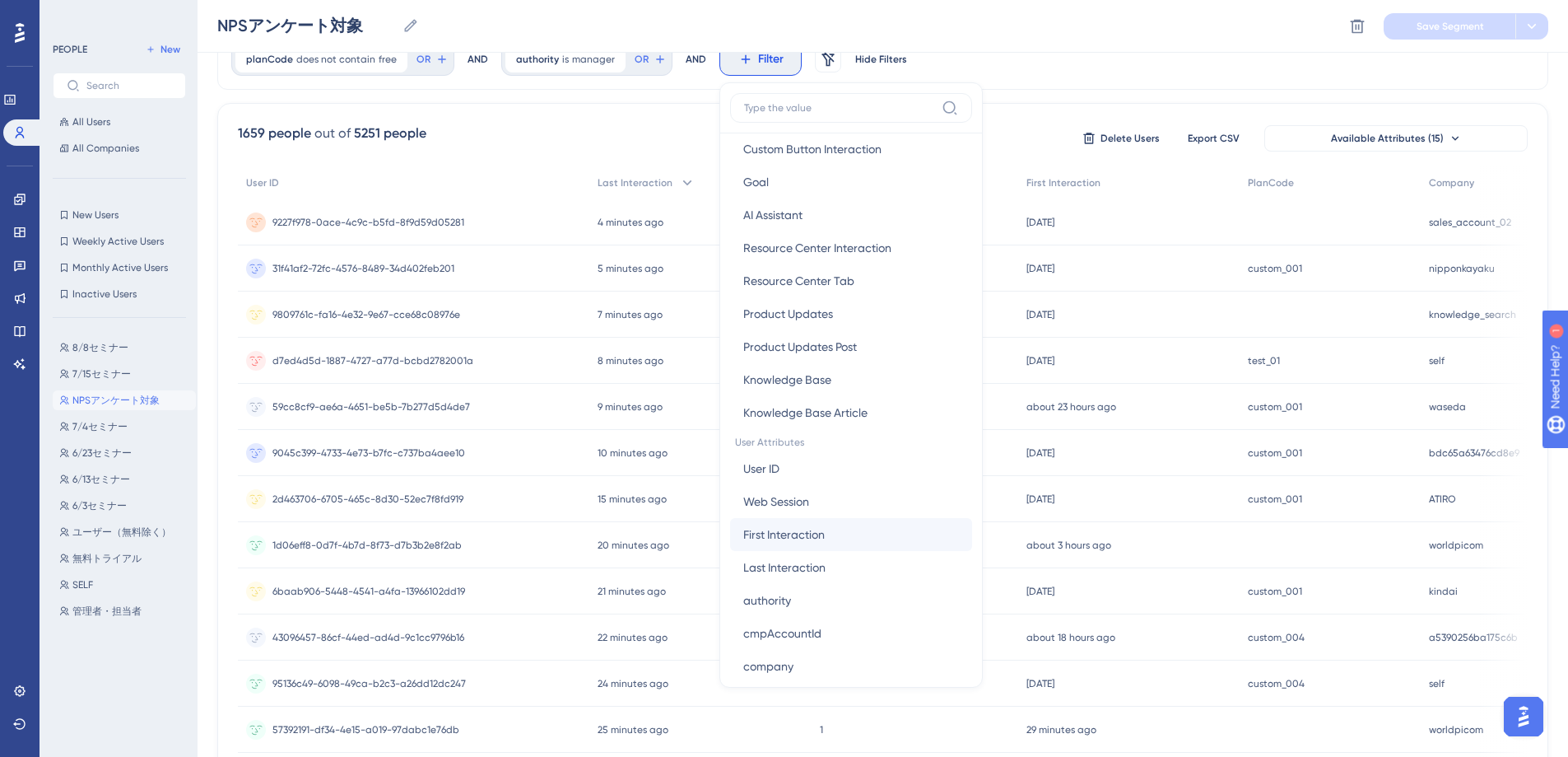
scroll to position [453, 0]
click at [864, 564] on button "Last Interaction Last Interaction" at bounding box center [851, 567] width 242 height 33
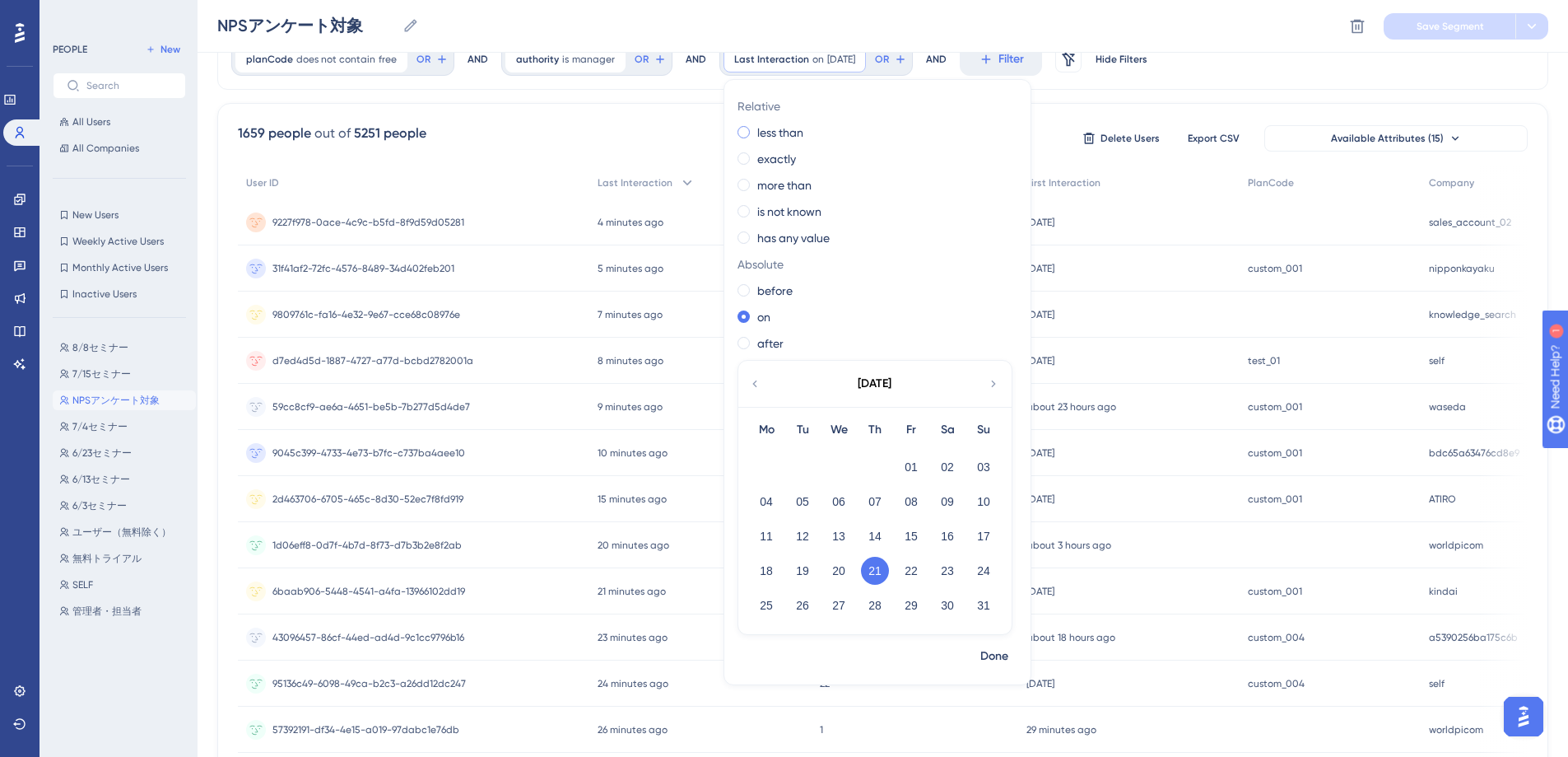
click at [778, 139] on label "less than" at bounding box center [780, 132] width 46 height 20
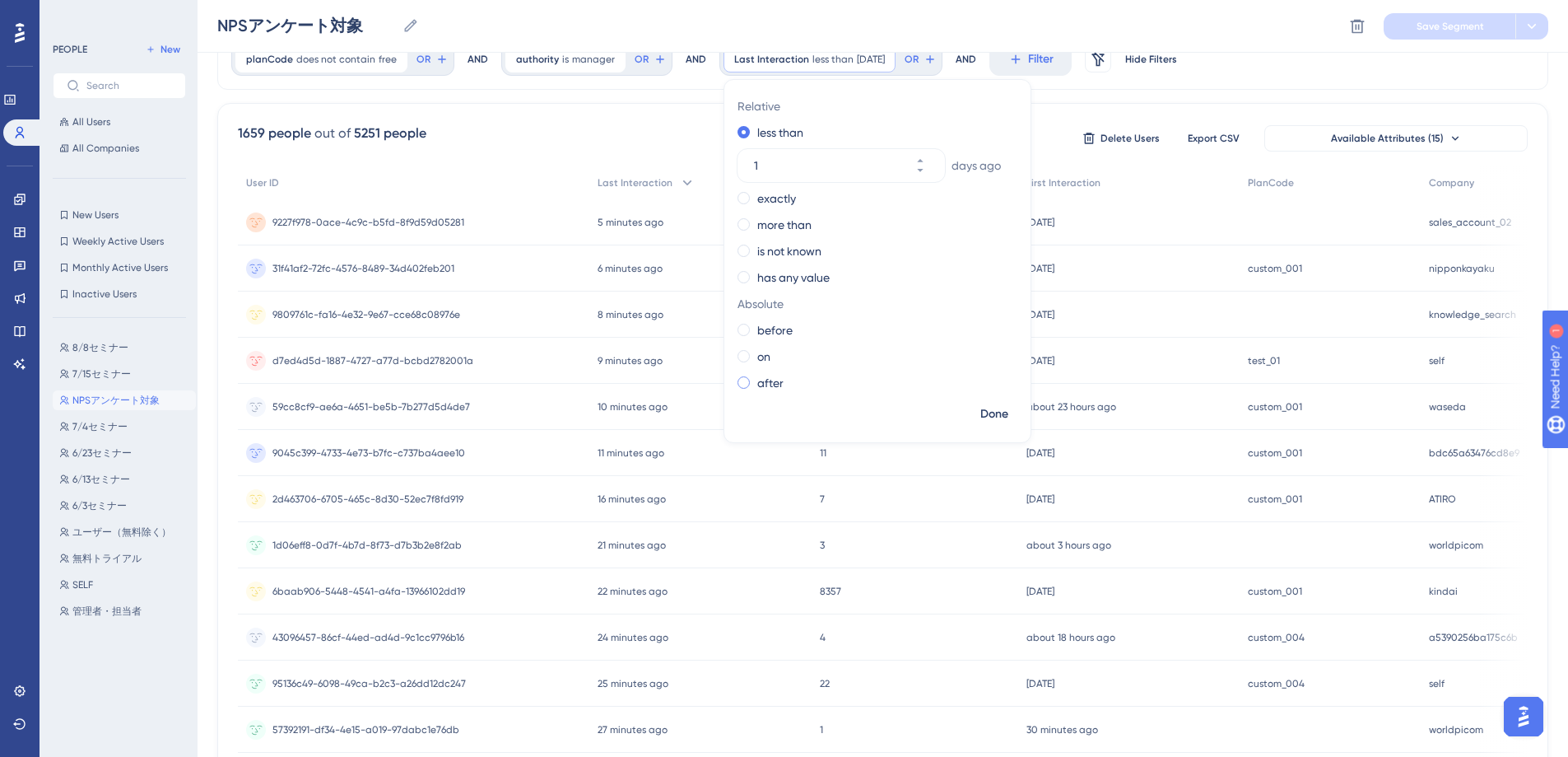
click at [740, 383] on span at bounding box center [744, 382] width 12 height 12
click at [755, 379] on input "radio" at bounding box center [755, 379] width 0 height 0
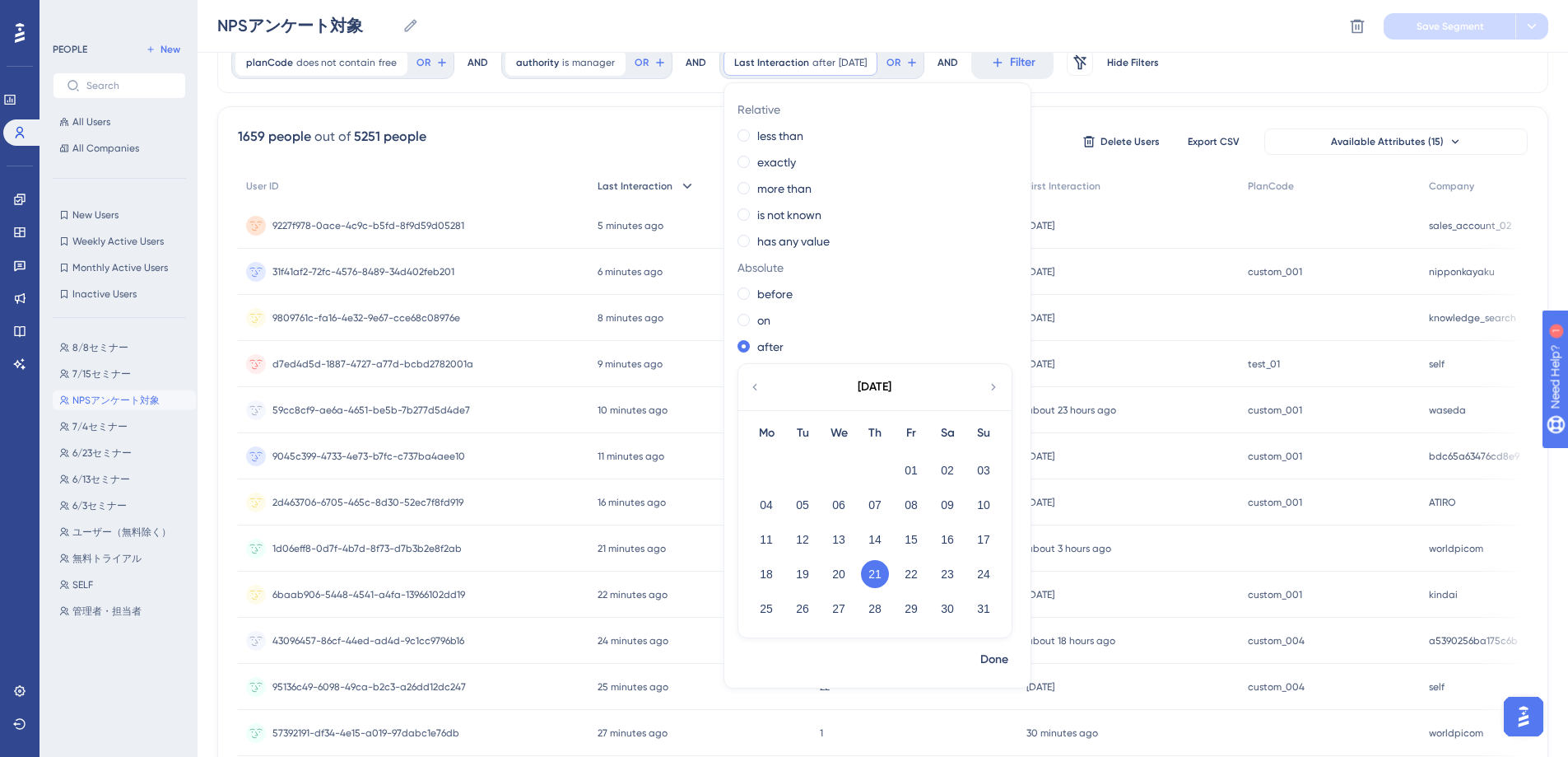
scroll to position [0, 0]
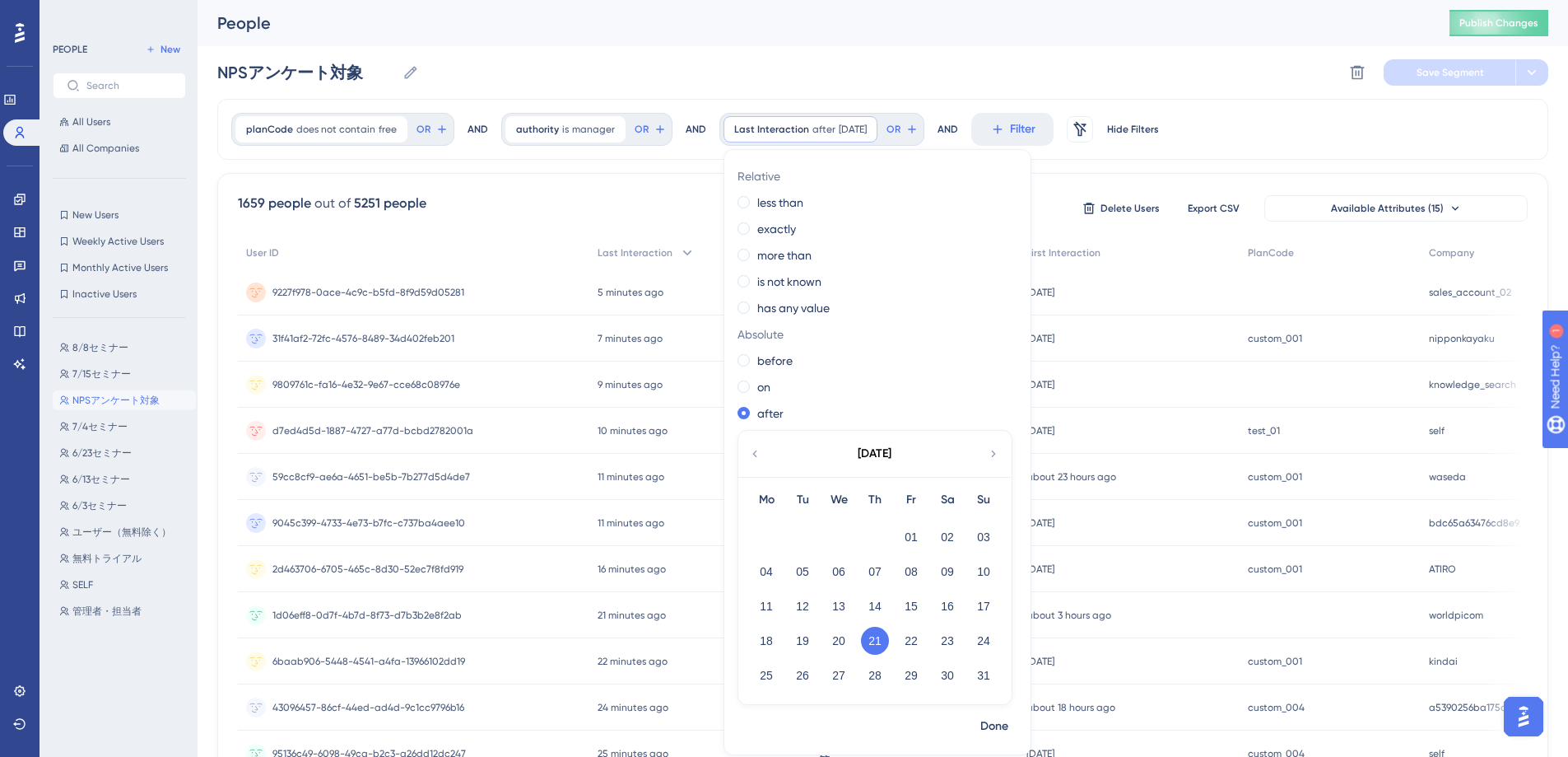
click at [750, 455] on icon at bounding box center [755, 454] width 13 height 15
click at [760, 639] on button "21" at bounding box center [766, 641] width 28 height 28
click at [982, 732] on span "Done" at bounding box center [994, 727] width 28 height 20
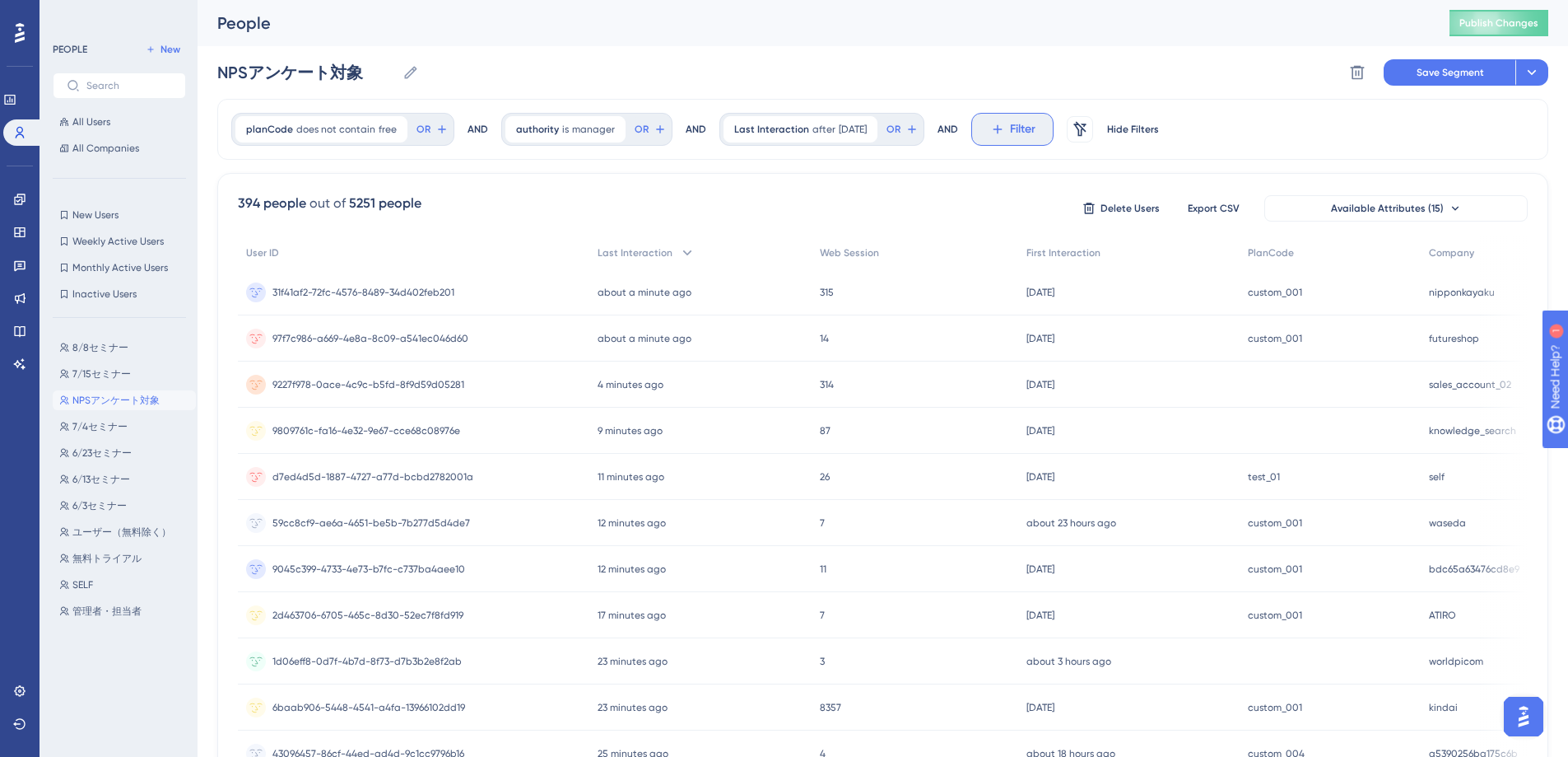
click at [1013, 128] on button "Filter" at bounding box center [1013, 130] width 83 height 33
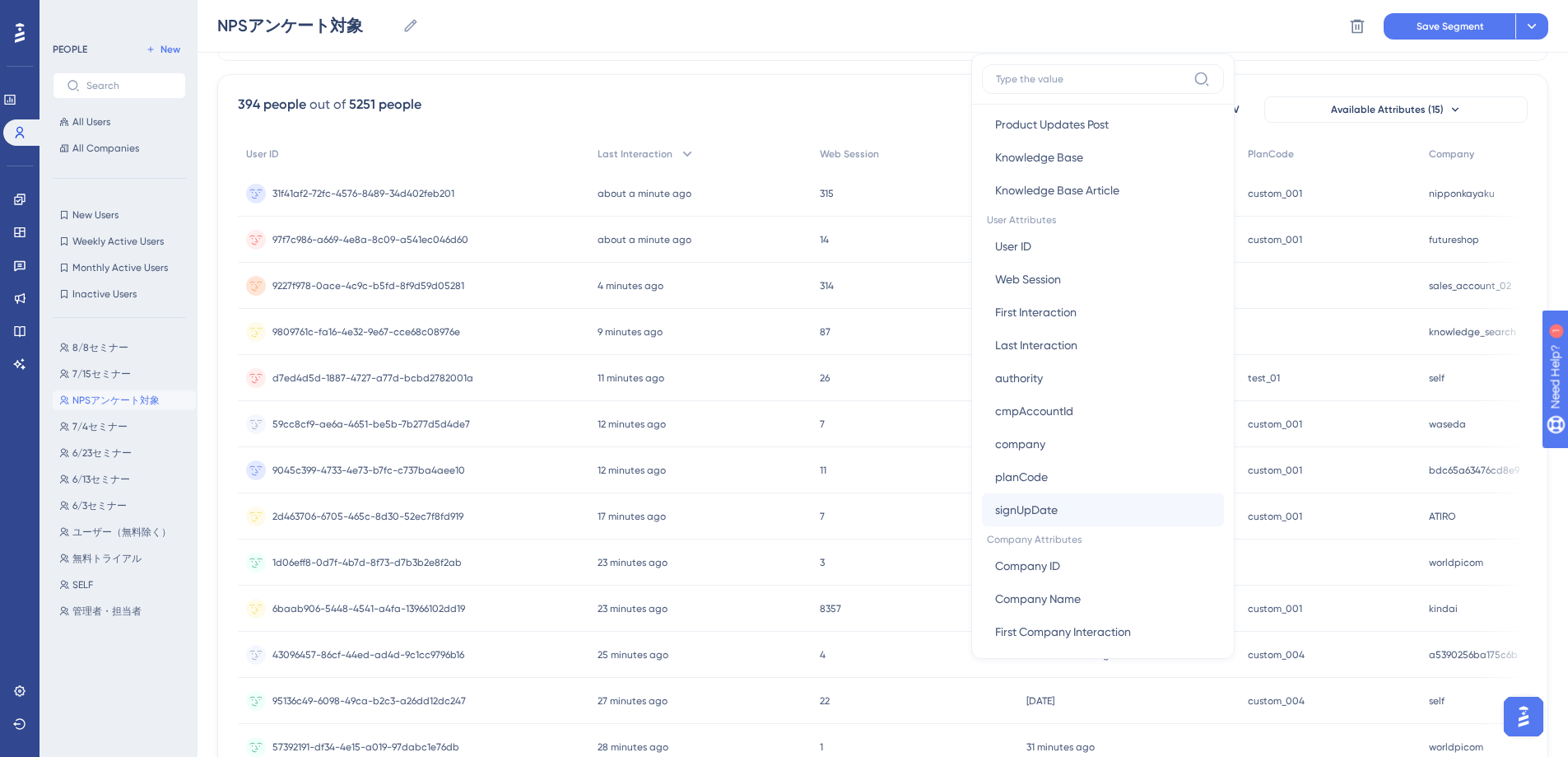
scroll to position [525, 0]
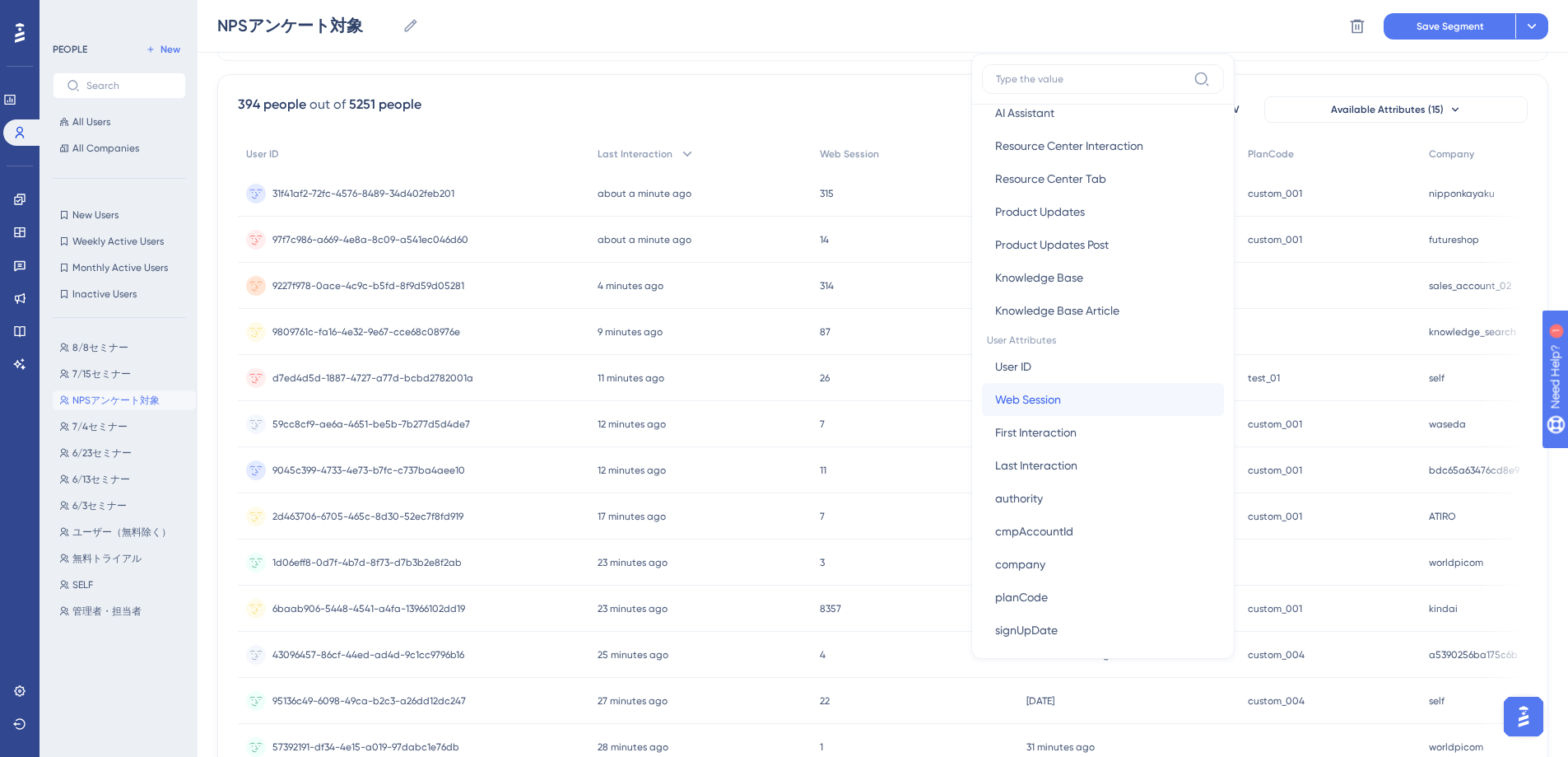
click at [1105, 414] on button "Web Session Web Session" at bounding box center [1103, 400] width 242 height 33
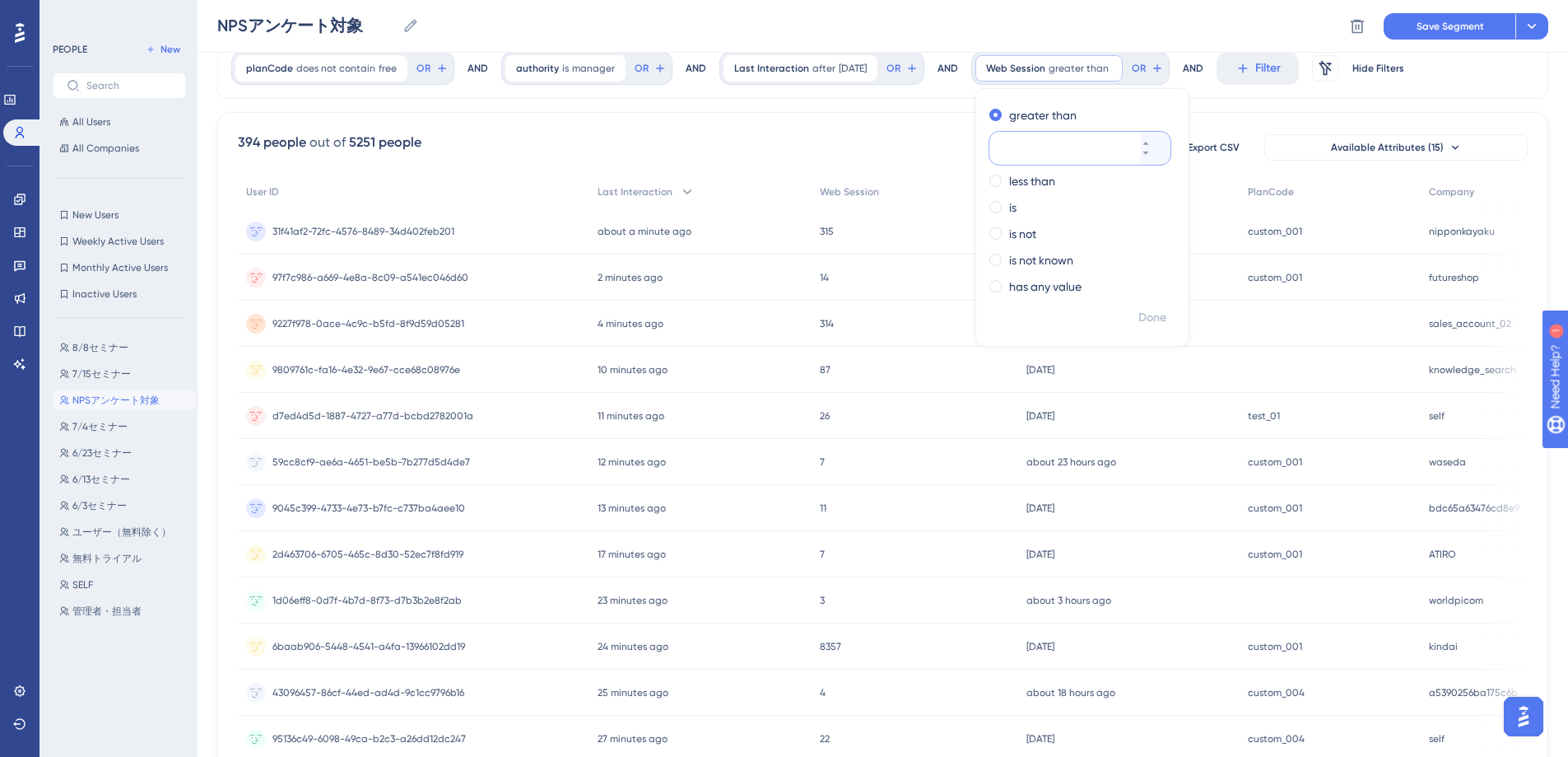
scroll to position [0, 0]
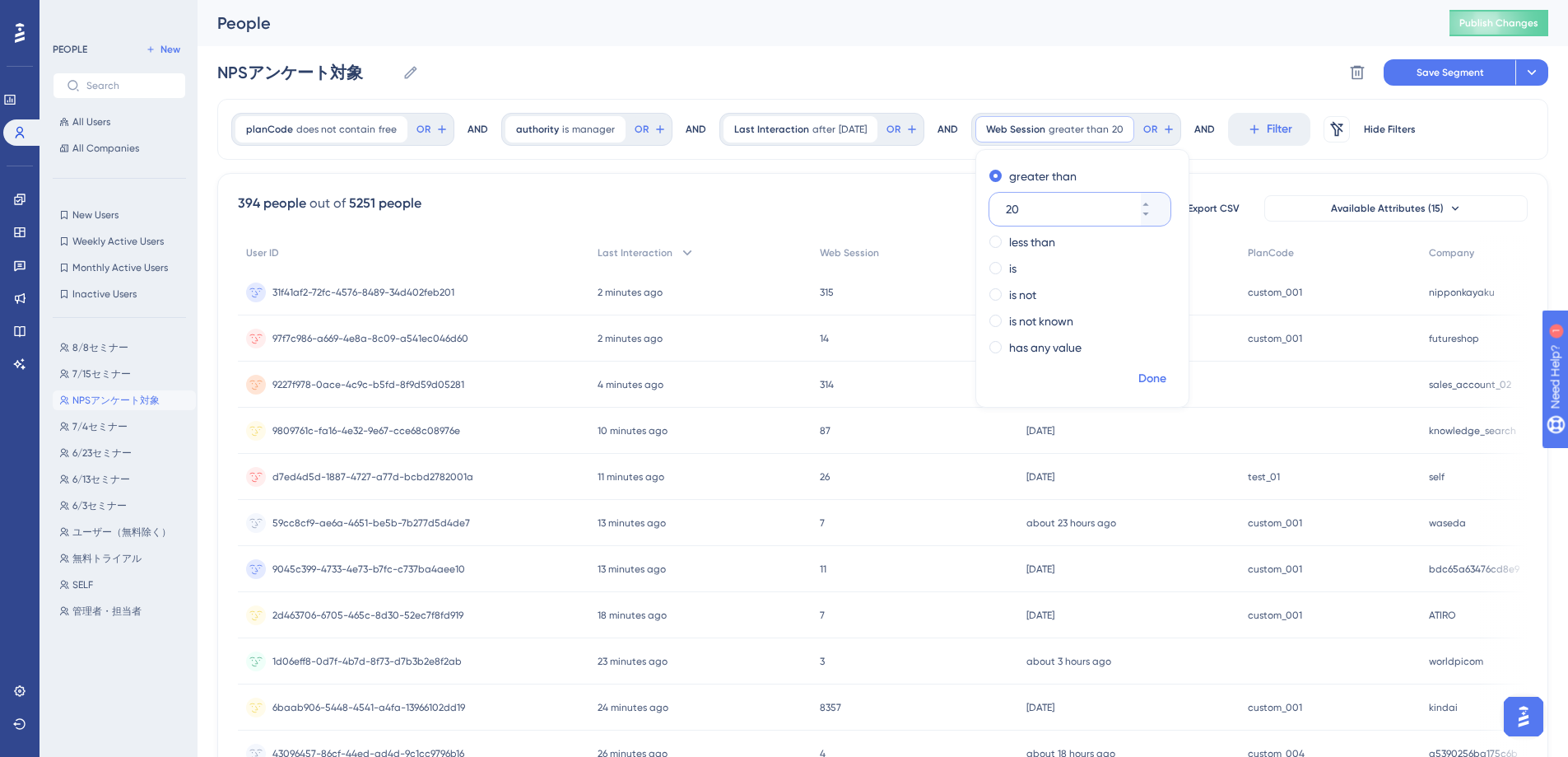
type input "20"
click at [1173, 371] on button "Done" at bounding box center [1152, 379] width 46 height 30
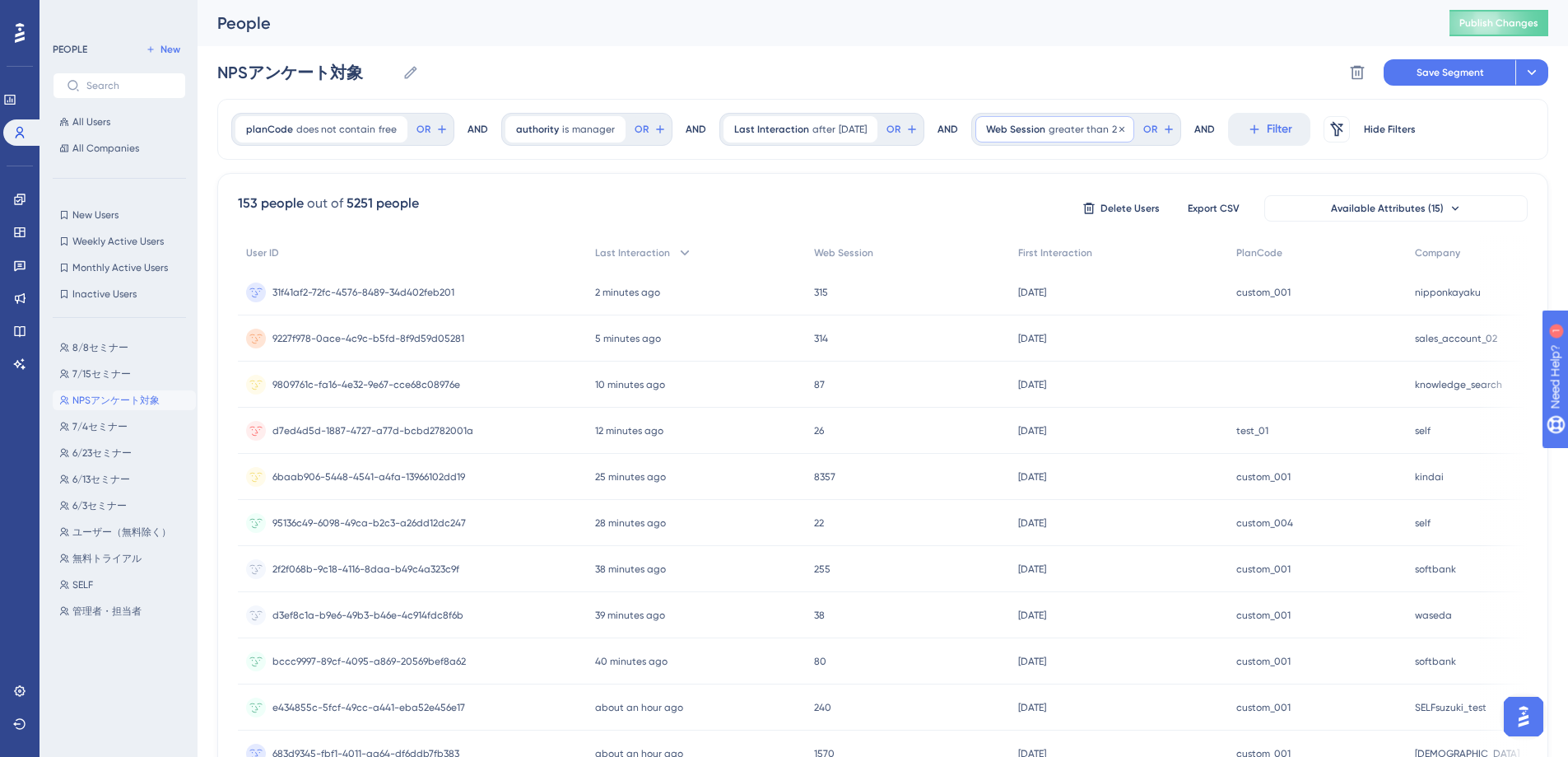
click at [1047, 136] on div "Web Session greater than 20 20 Remove" at bounding box center [1055, 129] width 158 height 26
click at [1123, 128] on icon at bounding box center [1121, 129] width 10 height 10
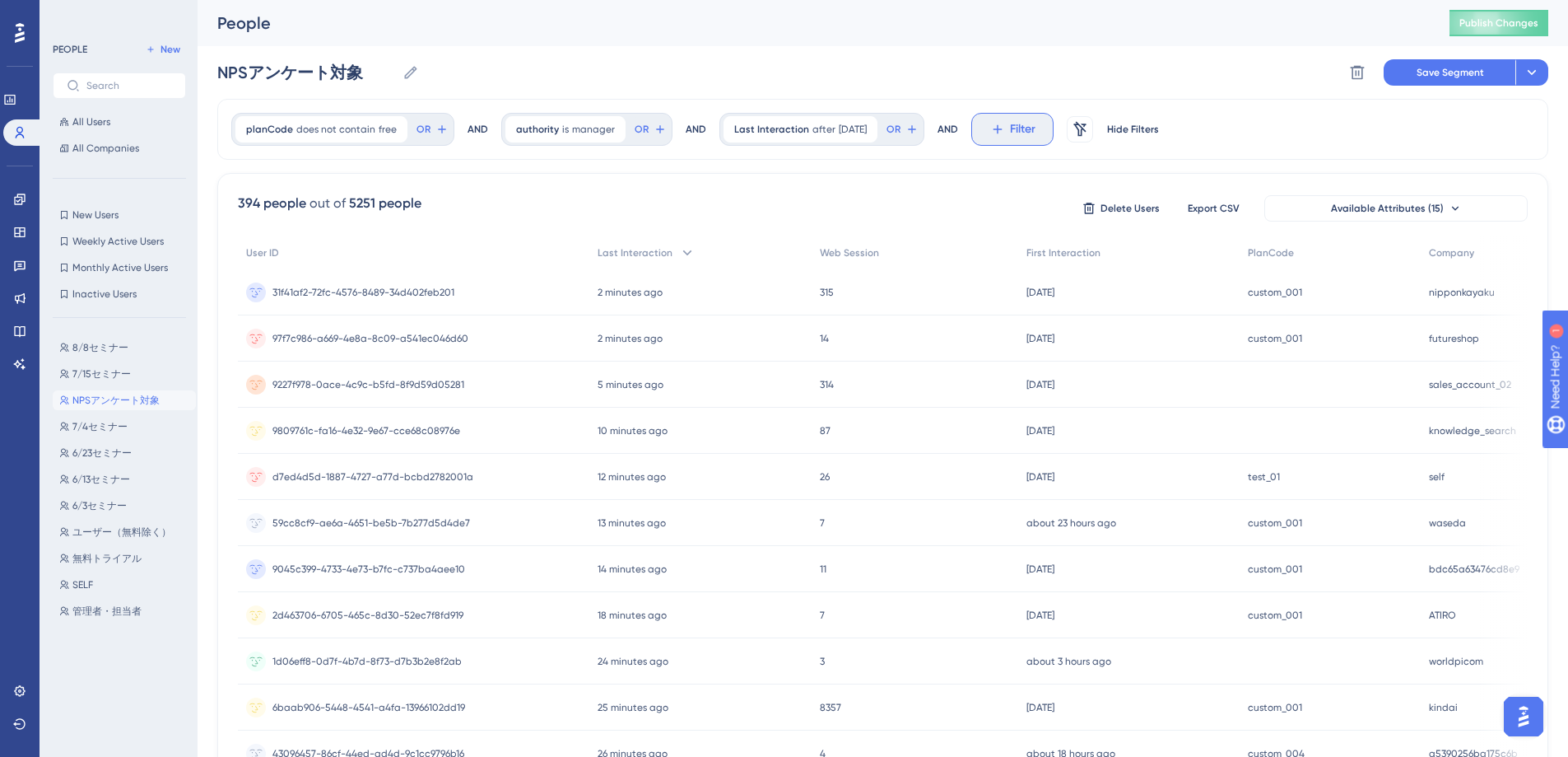
click at [1025, 129] on span "Filter" at bounding box center [1022, 129] width 25 height 20
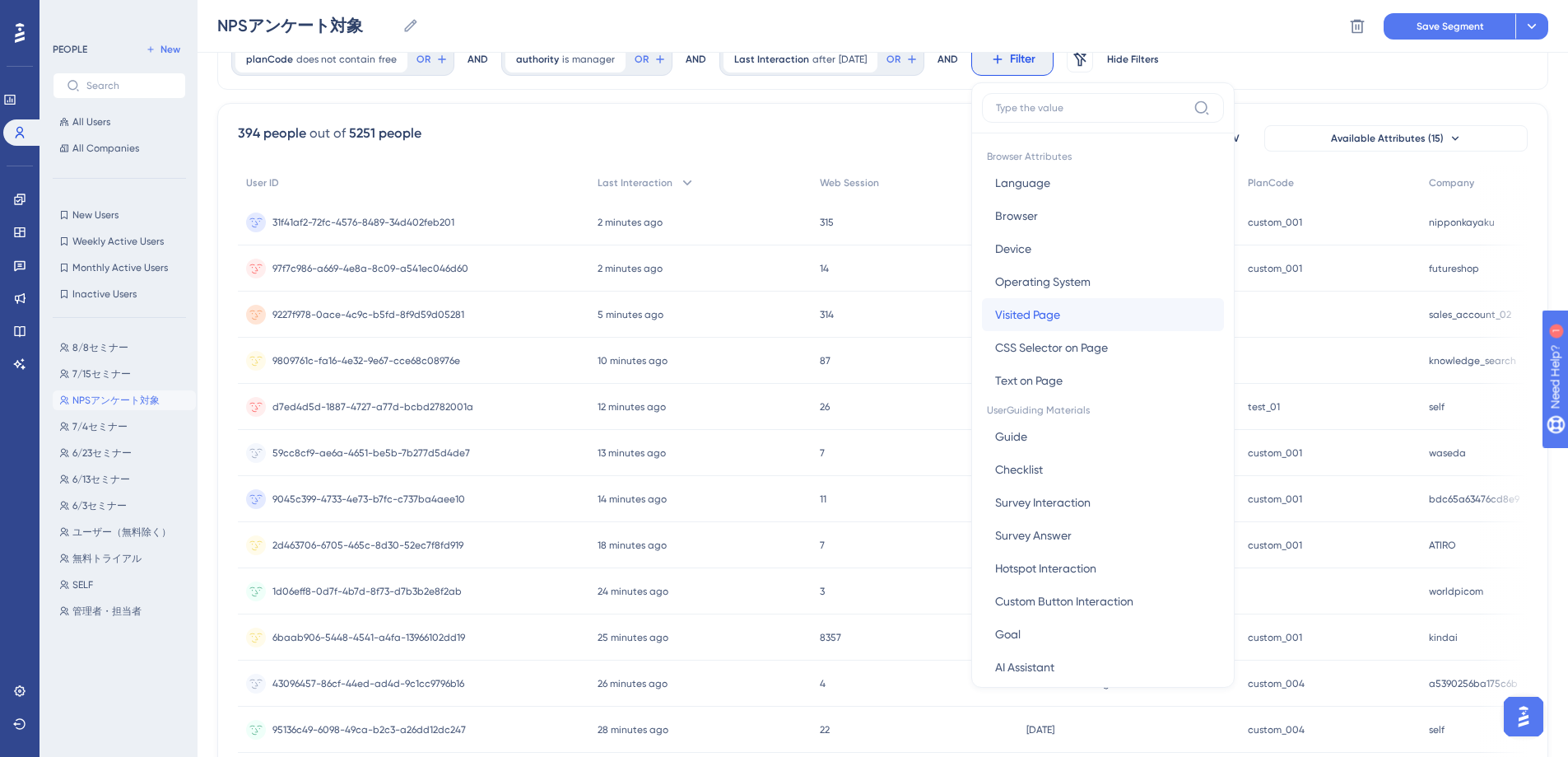
click at [1091, 306] on button "Visited Page Visited Page" at bounding box center [1103, 314] width 242 height 33
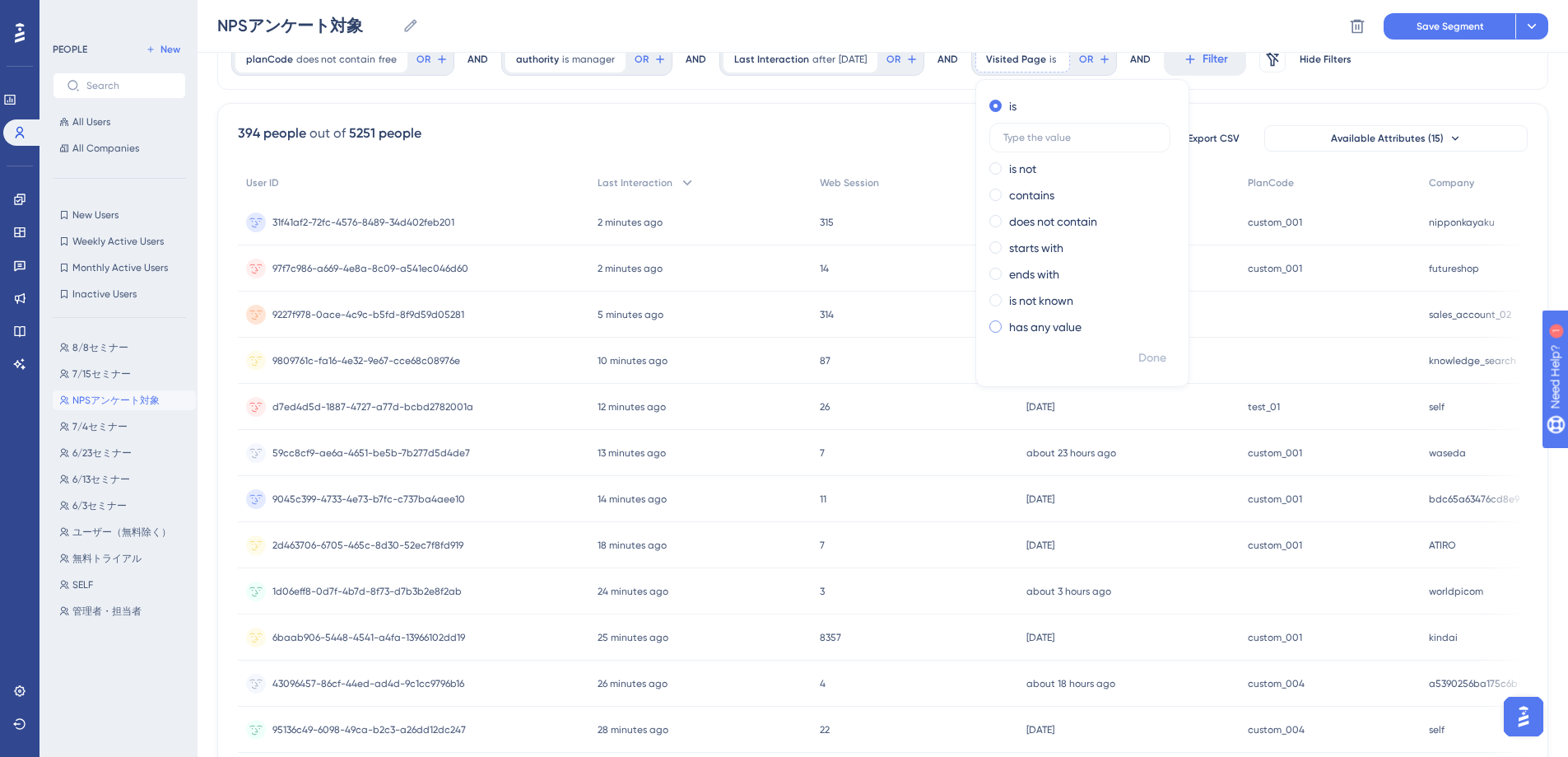
click at [1054, 334] on label "has any value" at bounding box center [1045, 327] width 72 height 20
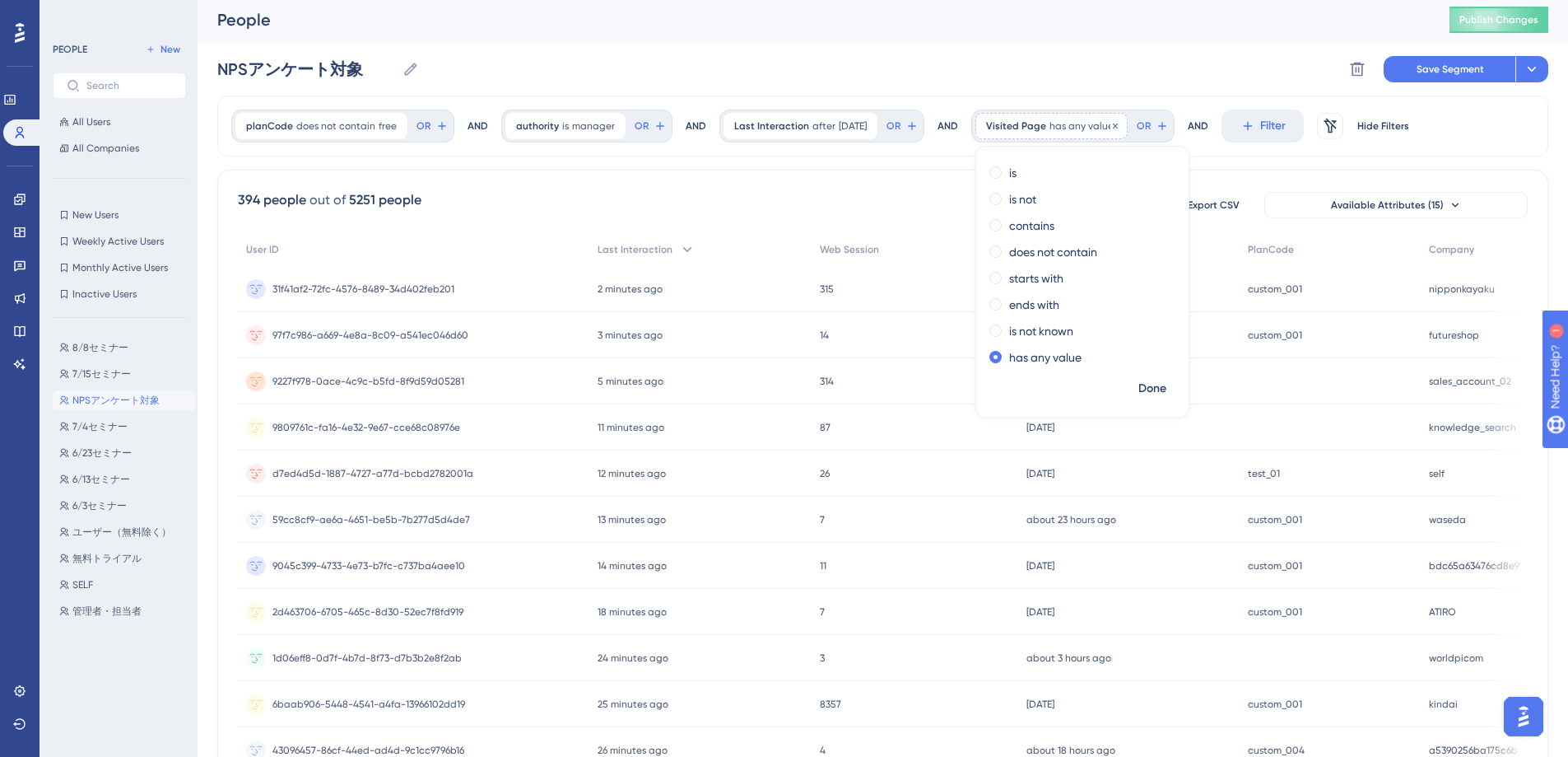
scroll to position [0, 0]
click at [1117, 129] on icon at bounding box center [1115, 129] width 10 height 10
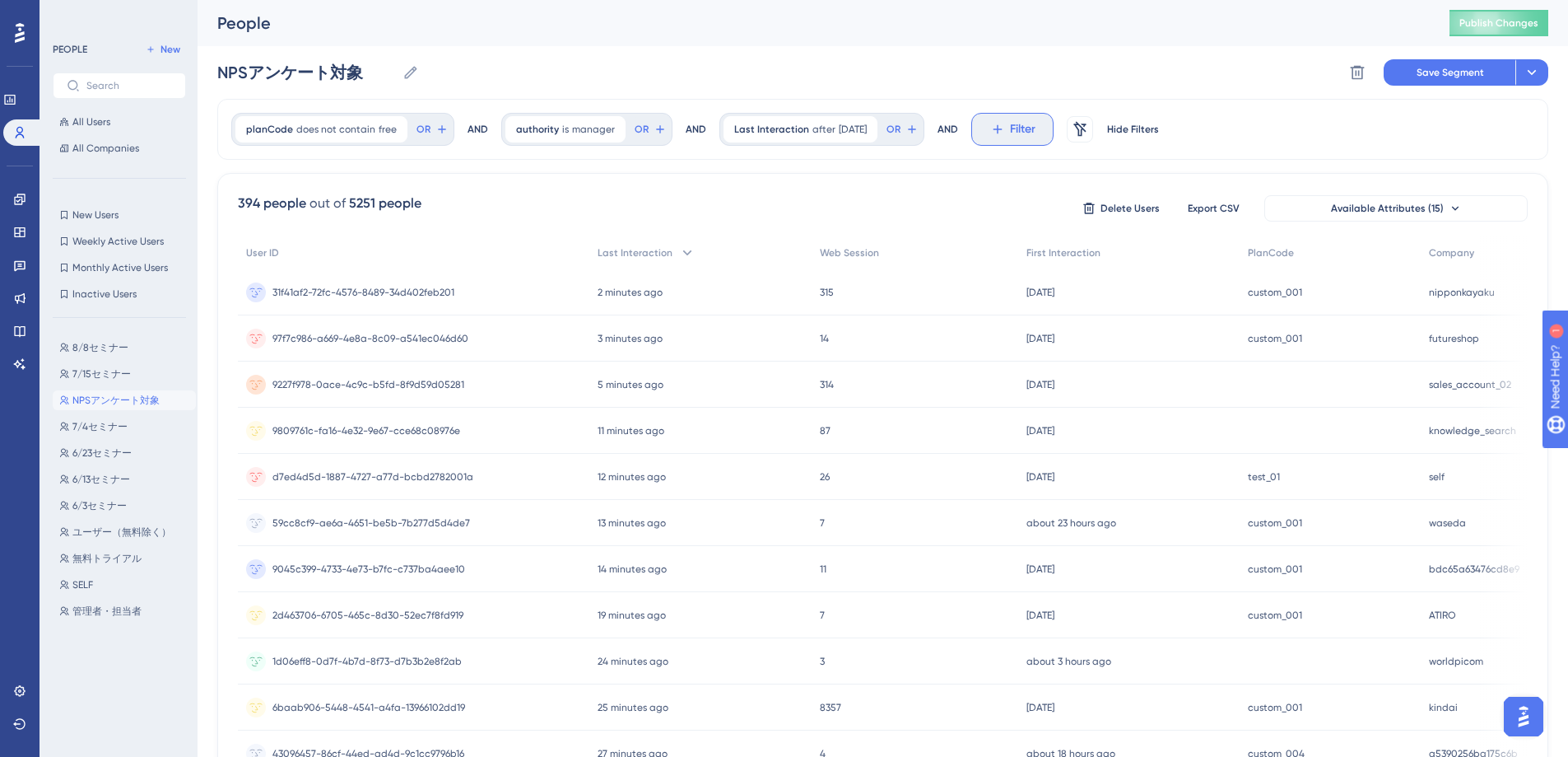
click at [1028, 126] on span "Filter" at bounding box center [1022, 129] width 25 height 20
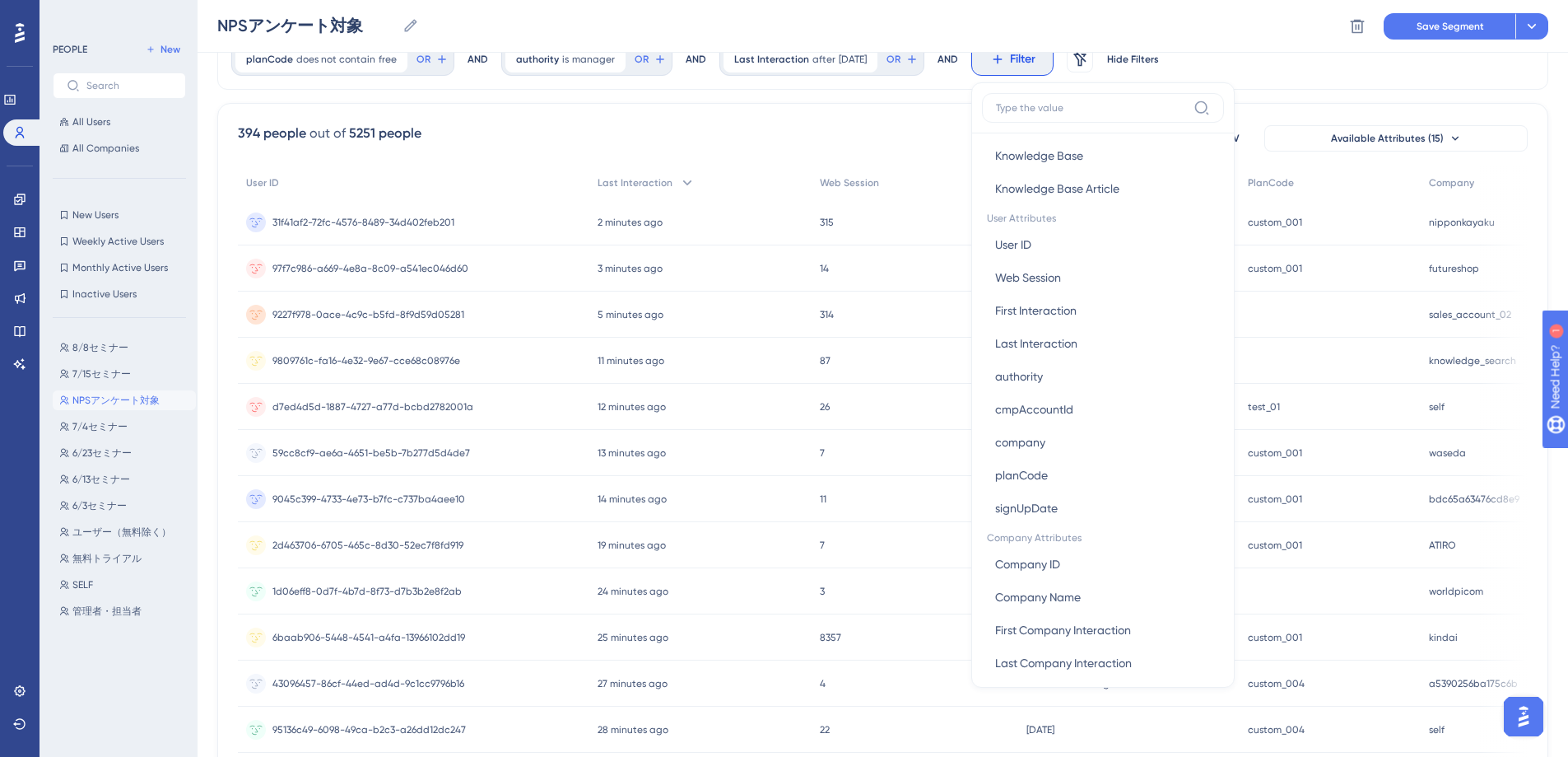
scroll to position [688, 0]
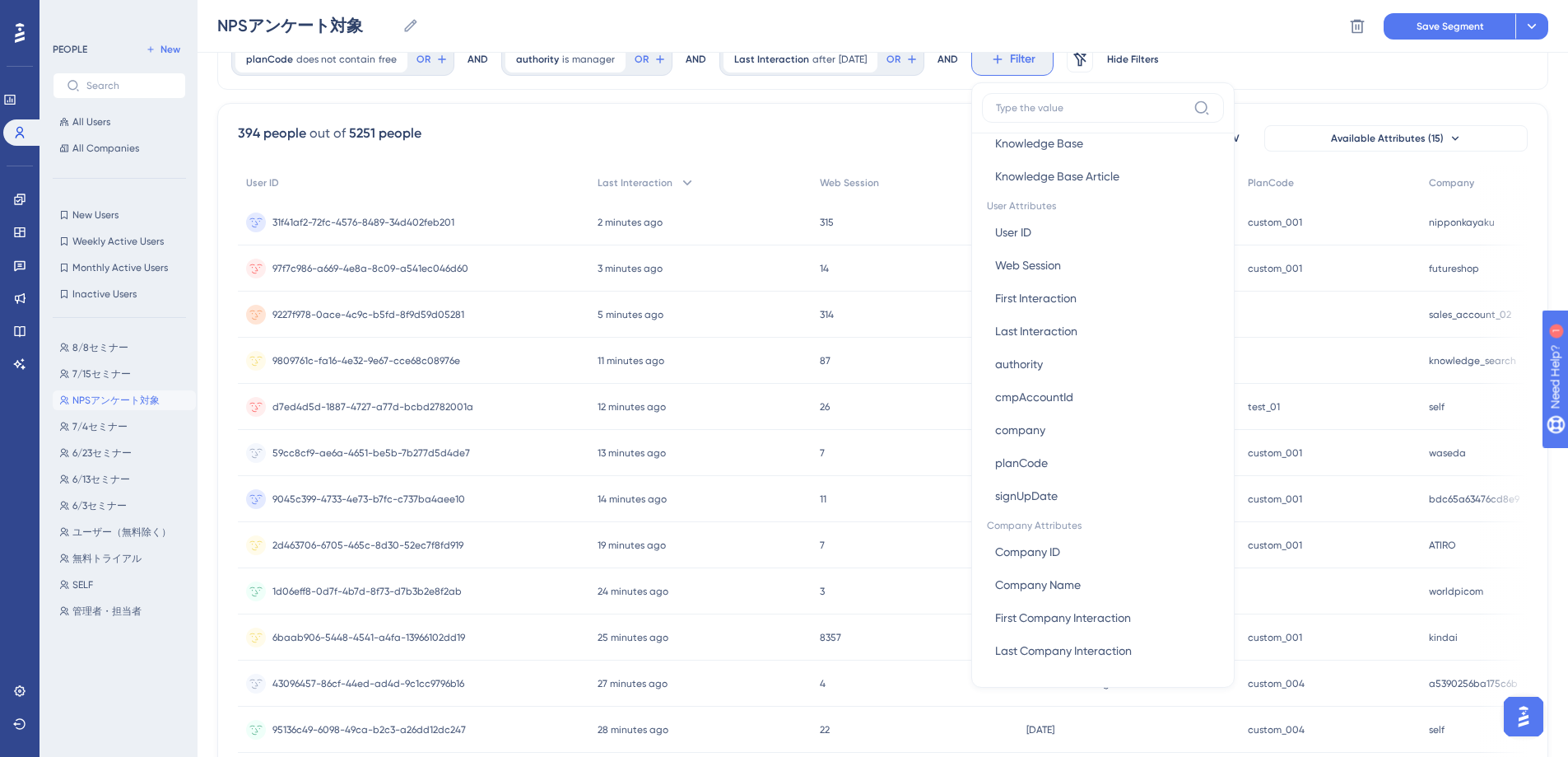
click at [1013, 59] on button "Filter" at bounding box center [1013, 59] width 83 height 33
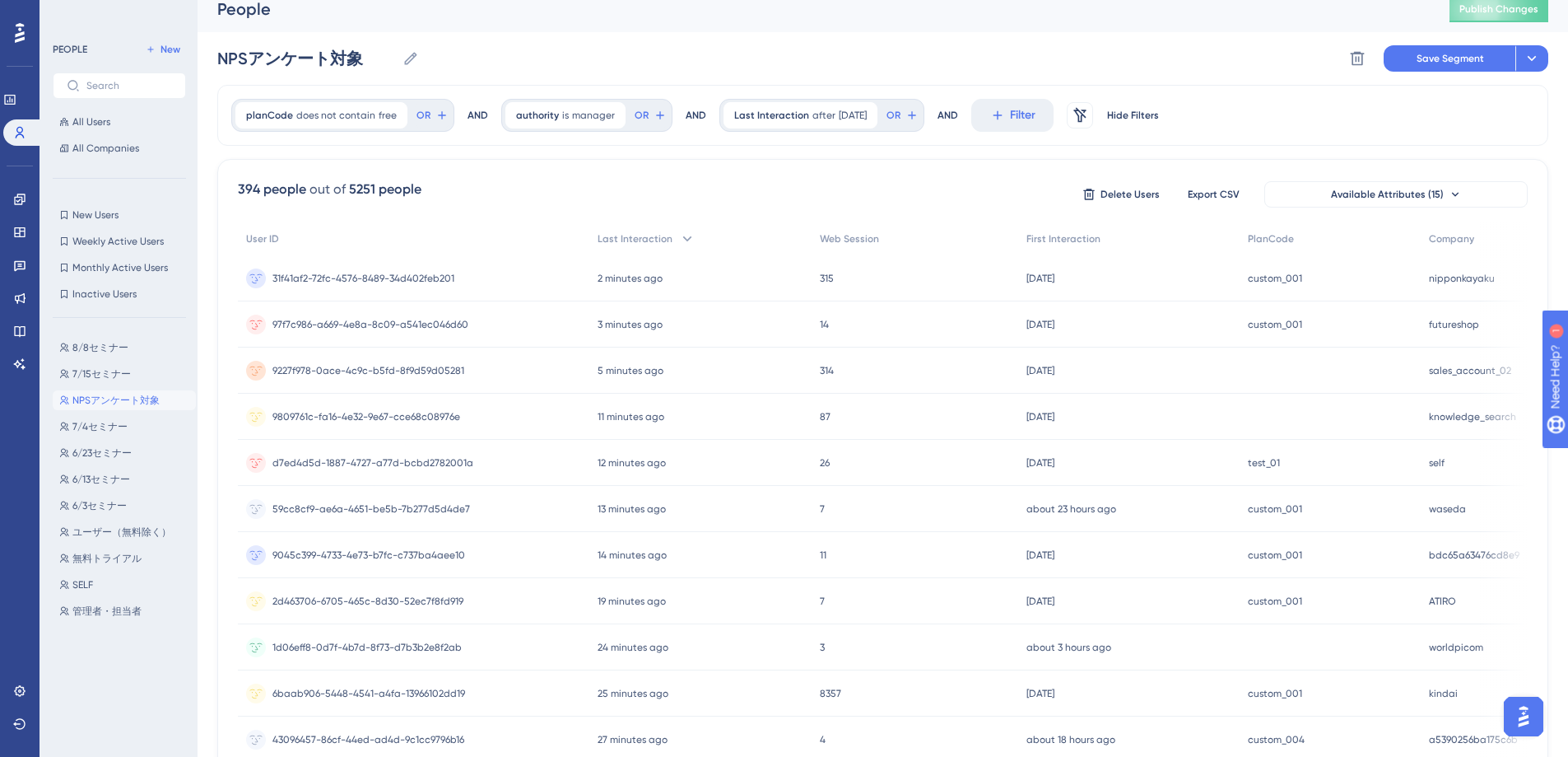
scroll to position [0, 0]
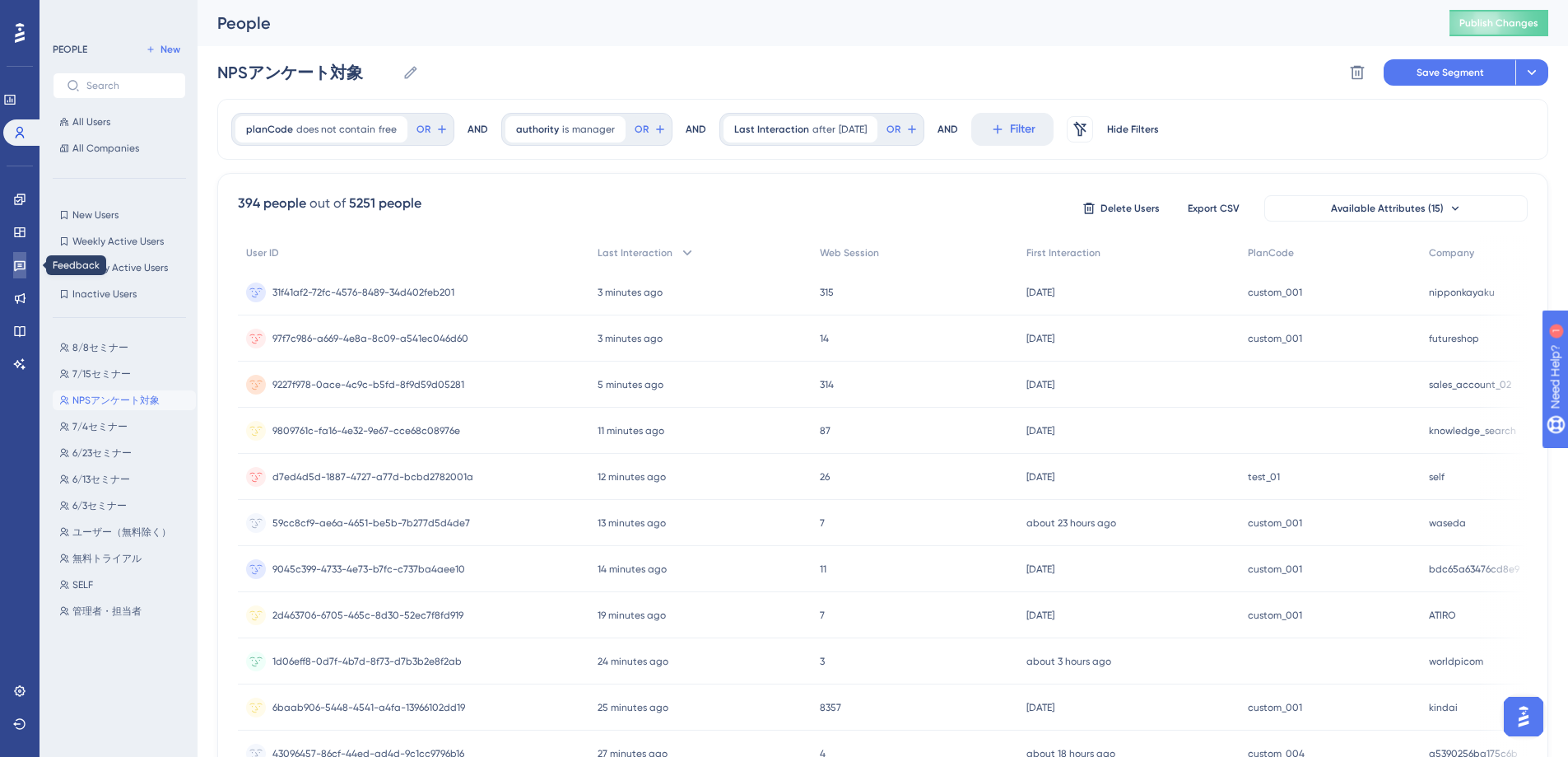
click at [17, 257] on link at bounding box center [19, 265] width 13 height 26
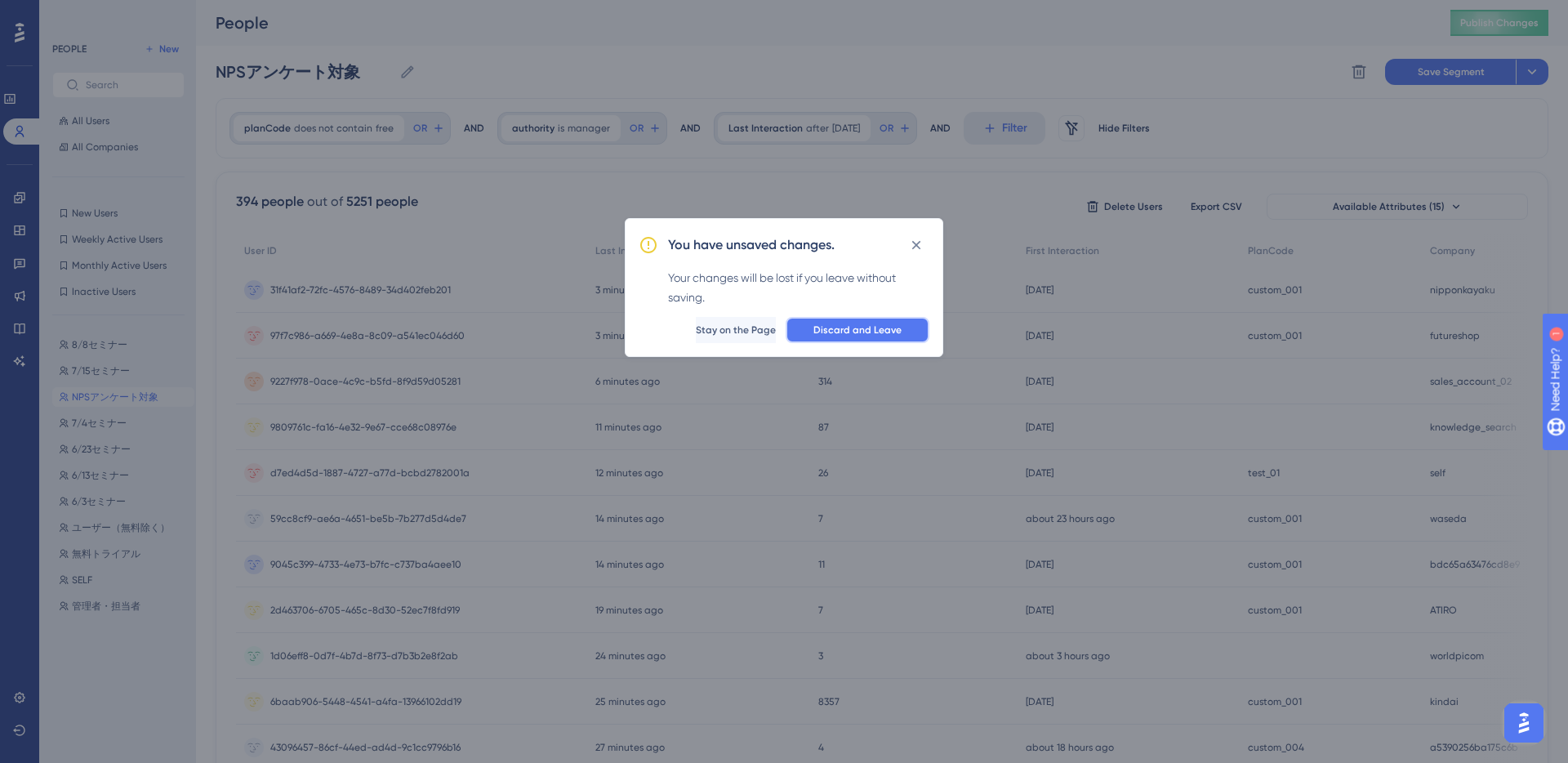
click at [905, 326] on button "Discard and Leave" at bounding box center [858, 330] width 143 height 26
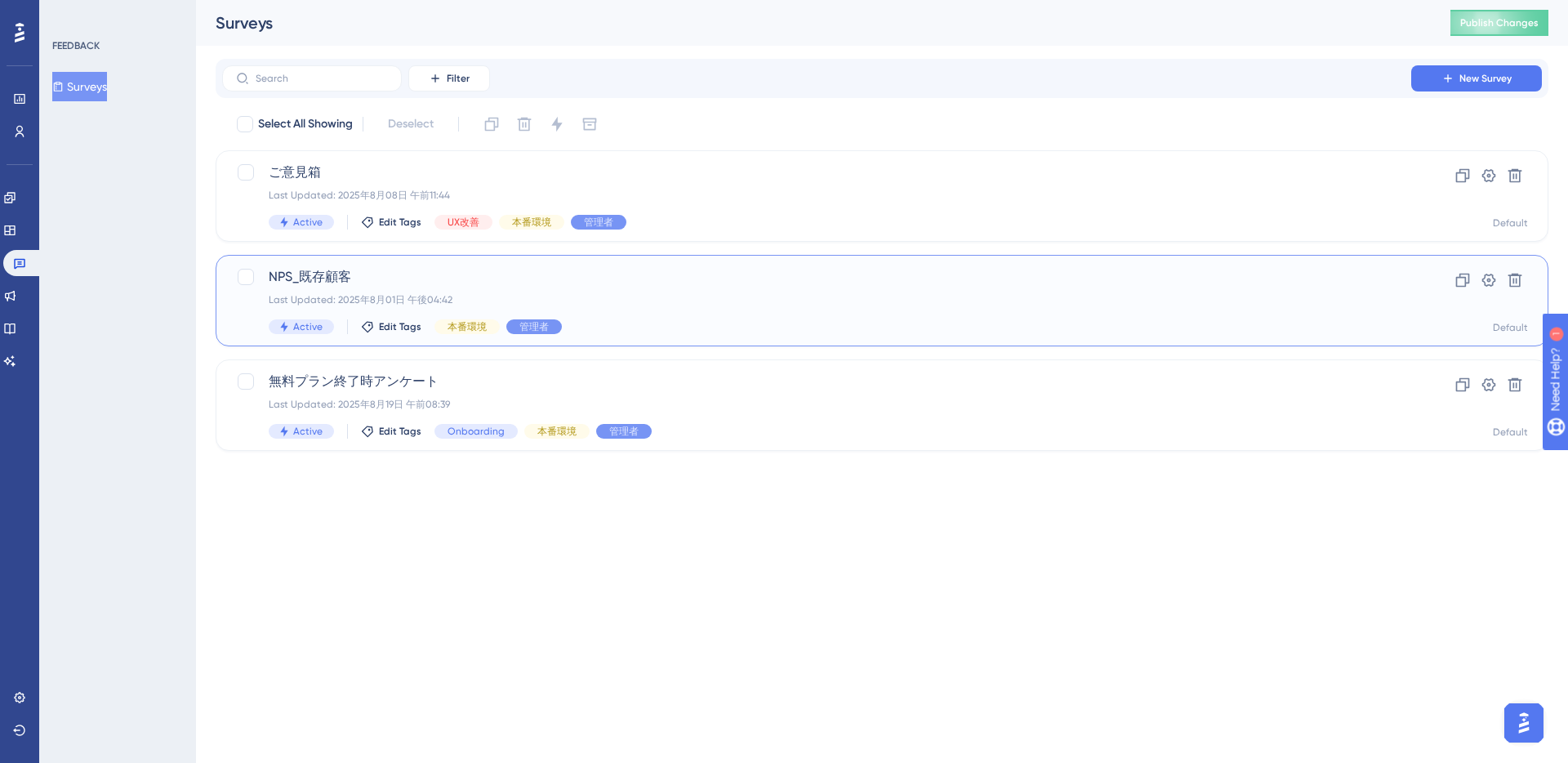
click at [631, 281] on span "NPS_既存顧客" at bounding box center [816, 277] width 1096 height 20
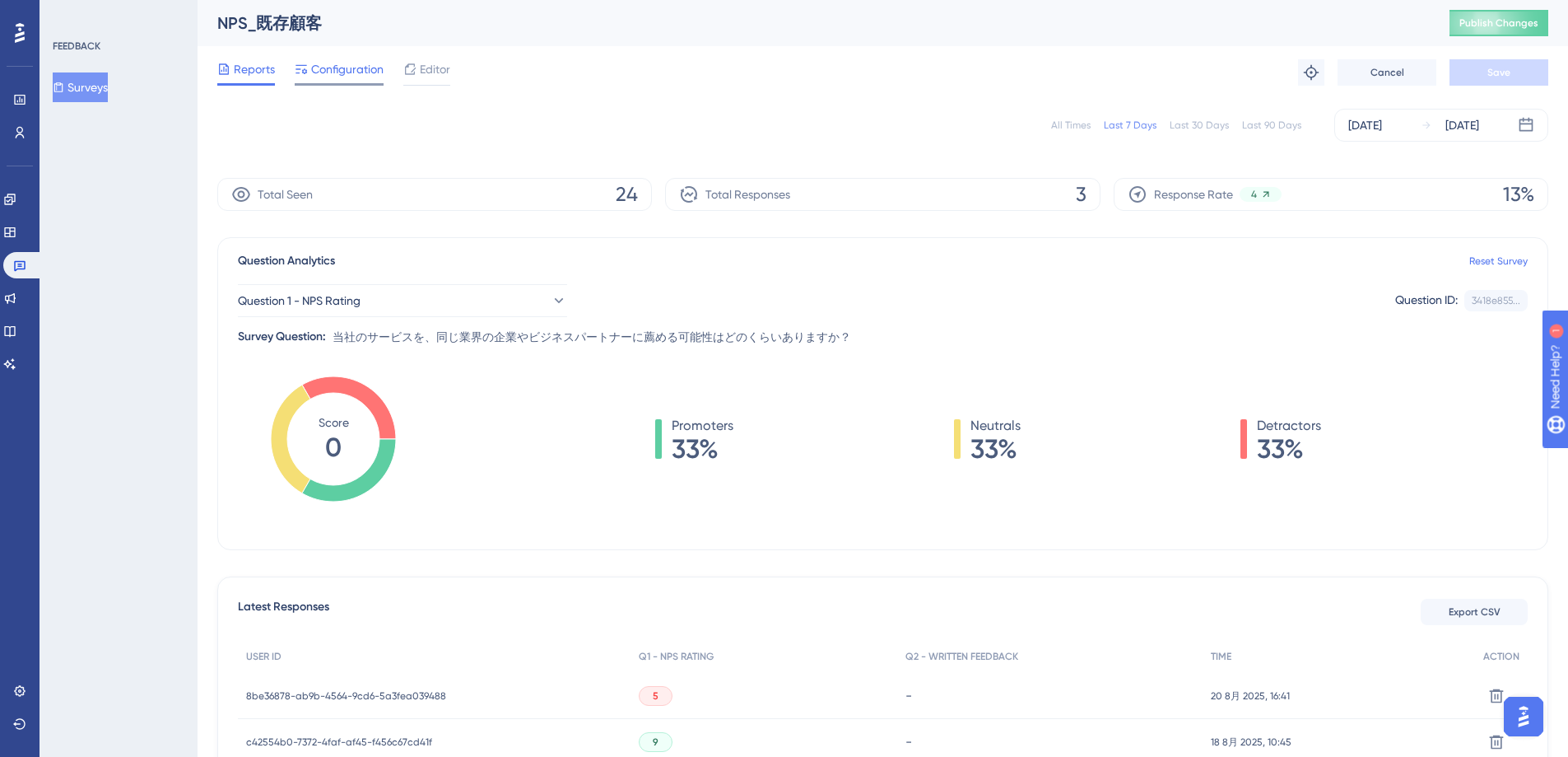
click at [341, 73] on span "Configuration" at bounding box center [347, 69] width 72 height 20
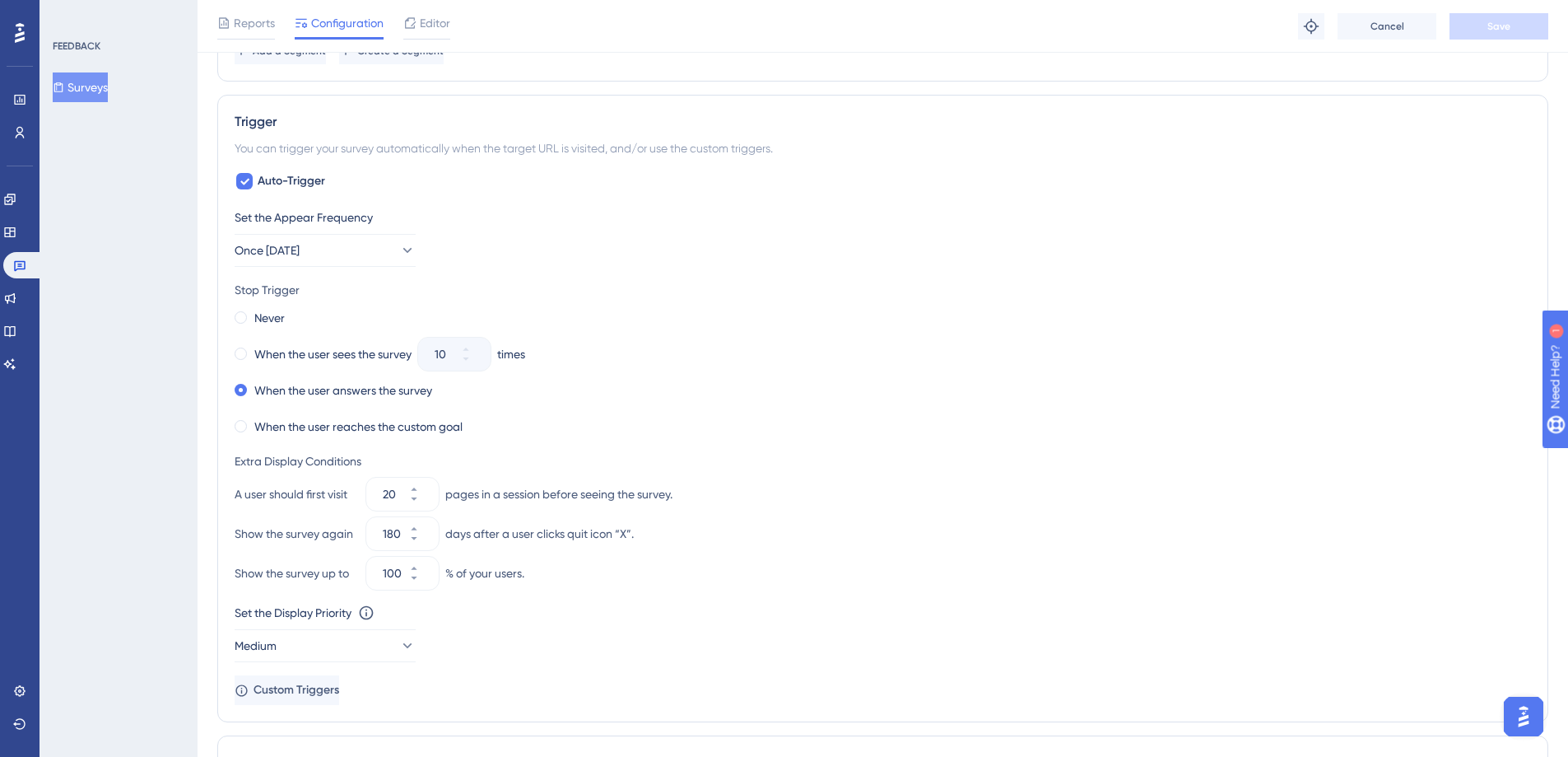
scroll to position [832, 0]
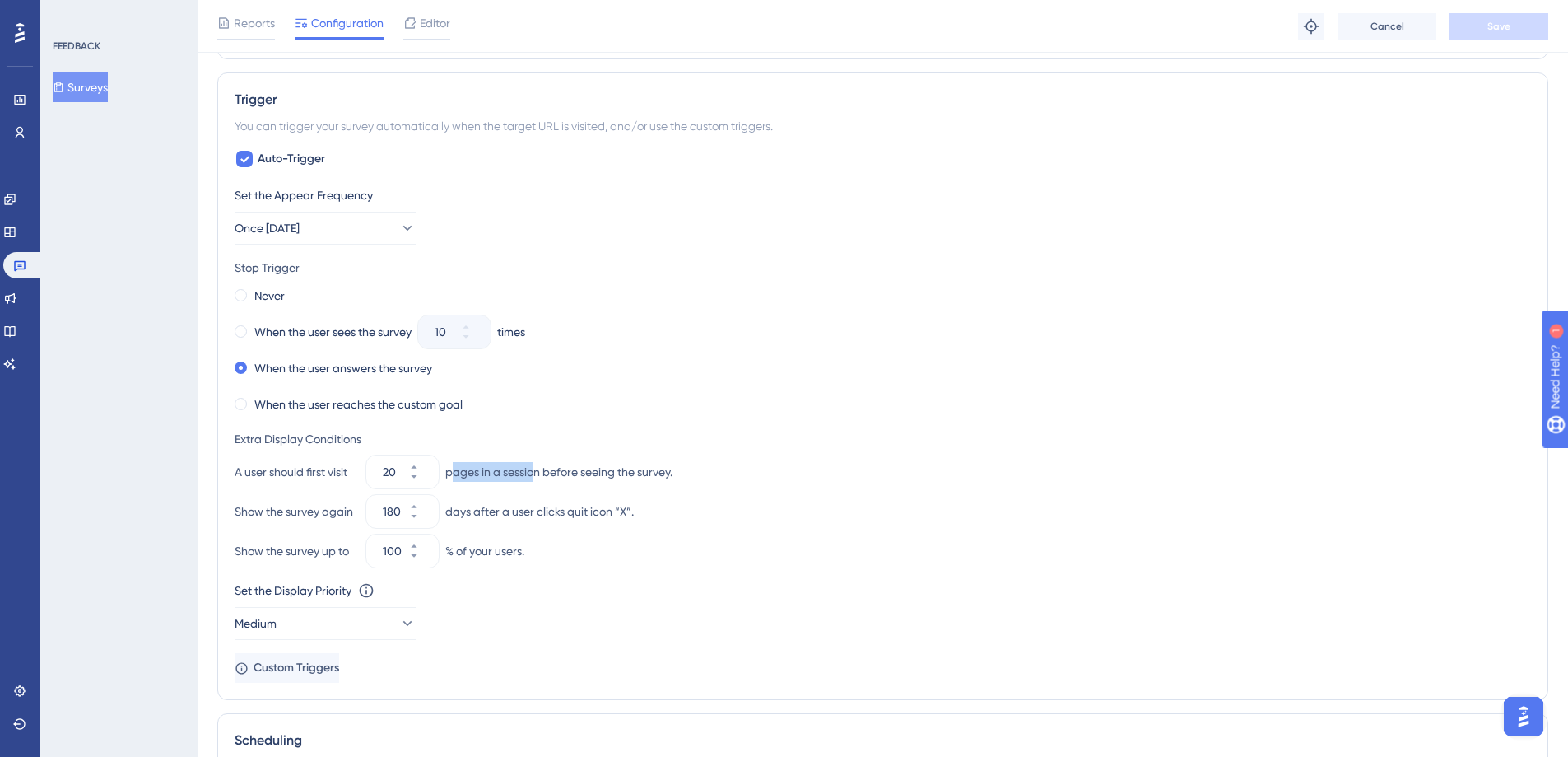
drag, startPoint x: 451, startPoint y: 474, endPoint x: 537, endPoint y: 478, distance: 86.1
click at [537, 478] on div "pages in a session before seeing the survey." at bounding box center [559, 471] width 227 height 20
drag, startPoint x: 541, startPoint y: 474, endPoint x: 427, endPoint y: 477, distance: 114.0
click at [427, 477] on div "A user should first visit 20 pages in a session before seeing the survey." at bounding box center [882, 472] width 1296 height 33
drag, startPoint x: 454, startPoint y: 476, endPoint x: 469, endPoint y: 477, distance: 15.0
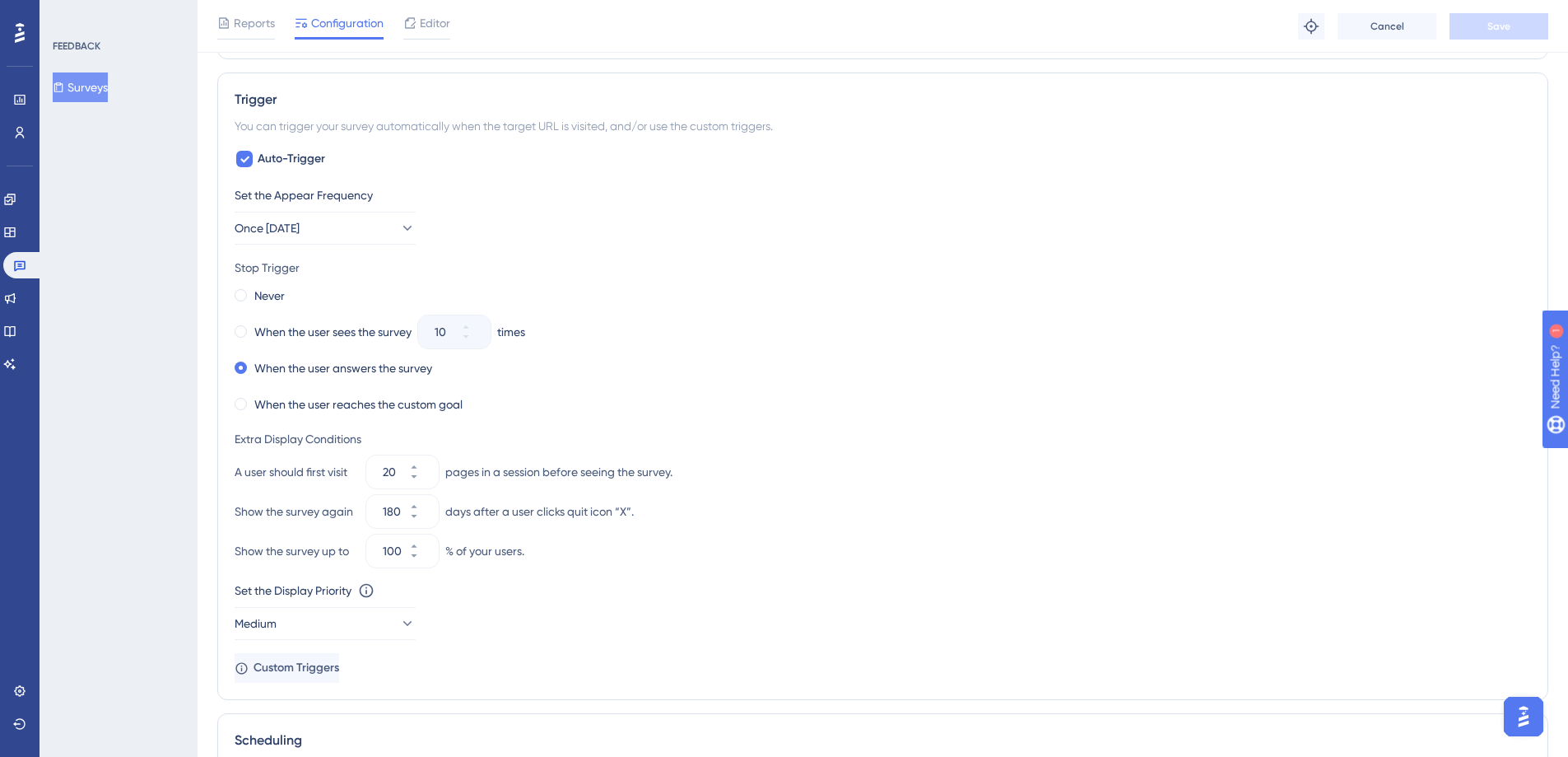
click at [453, 476] on div "pages in a session before seeing the survey." at bounding box center [559, 471] width 227 height 20
click at [402, 471] on input "20" at bounding box center [394, 471] width 23 height 20
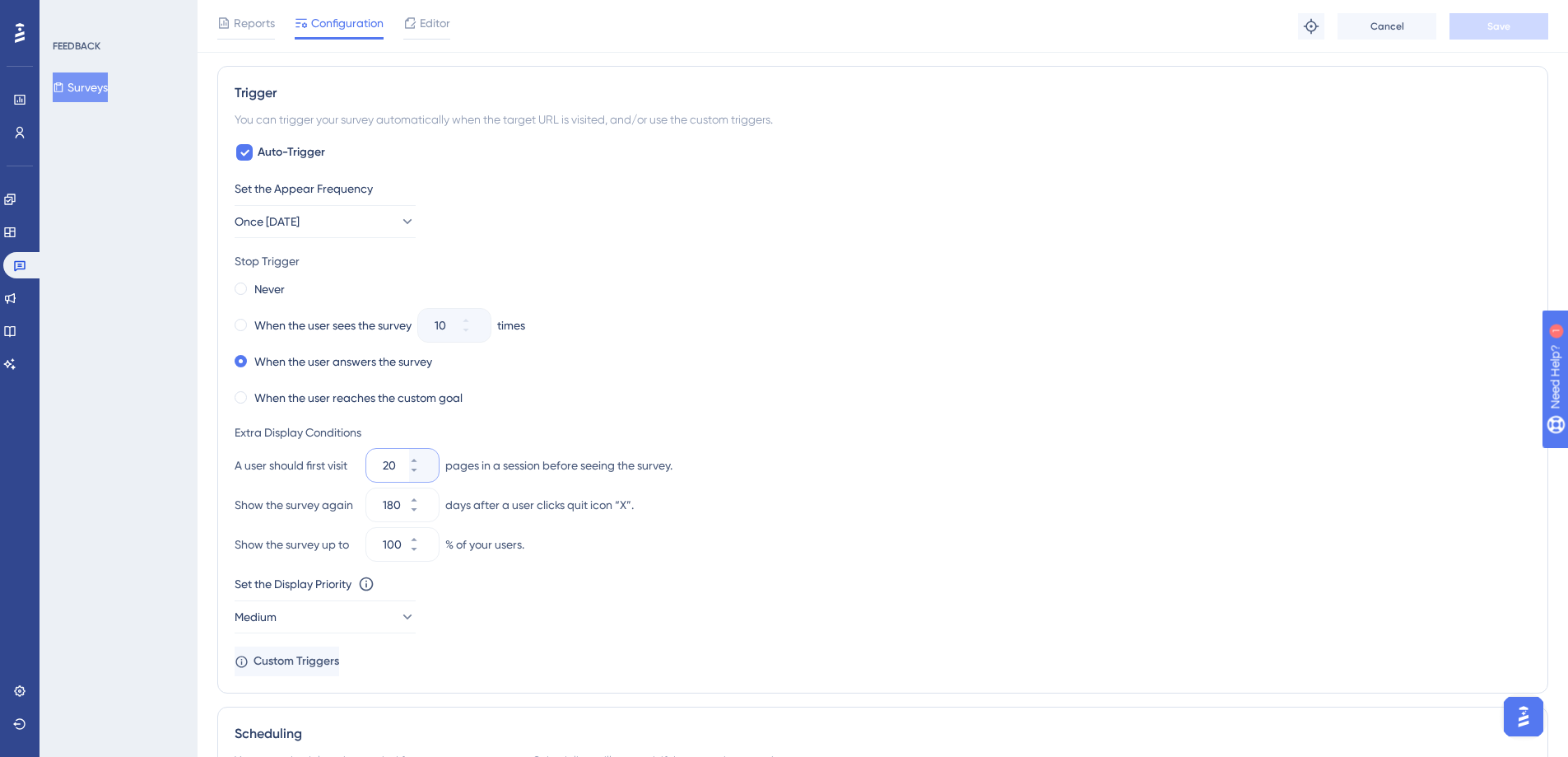
scroll to position [841, 0]
click at [516, 401] on div "When the user reaches the custom goal" at bounding box center [882, 395] width 1296 height 23
click at [419, 463] on icon at bounding box center [414, 466] width 10 height 10
click at [429, 452] on button "1" at bounding box center [424, 454] width 30 height 17
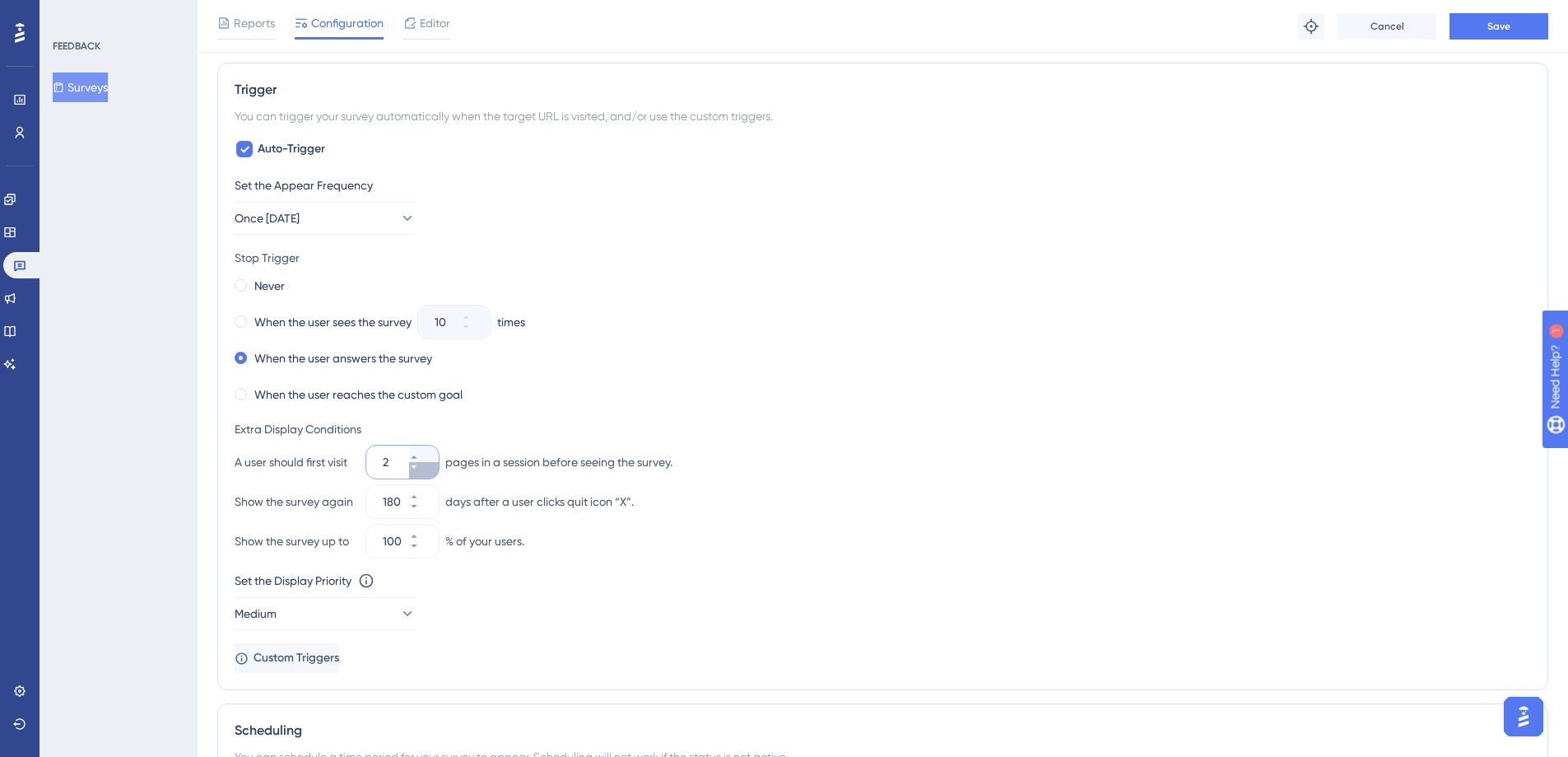
click at [430, 464] on button "2" at bounding box center [424, 470] width 30 height 17
click at [535, 412] on div "Set the Appear Frequency Once [DATE] Stop Trigger Never When the user sees the …" at bounding box center [882, 423] width 1296 height 497
click at [434, 450] on button "1" at bounding box center [424, 454] width 30 height 17
type input "2"
click at [843, 355] on div "When the user answers the survey" at bounding box center [882, 358] width 1296 height 23
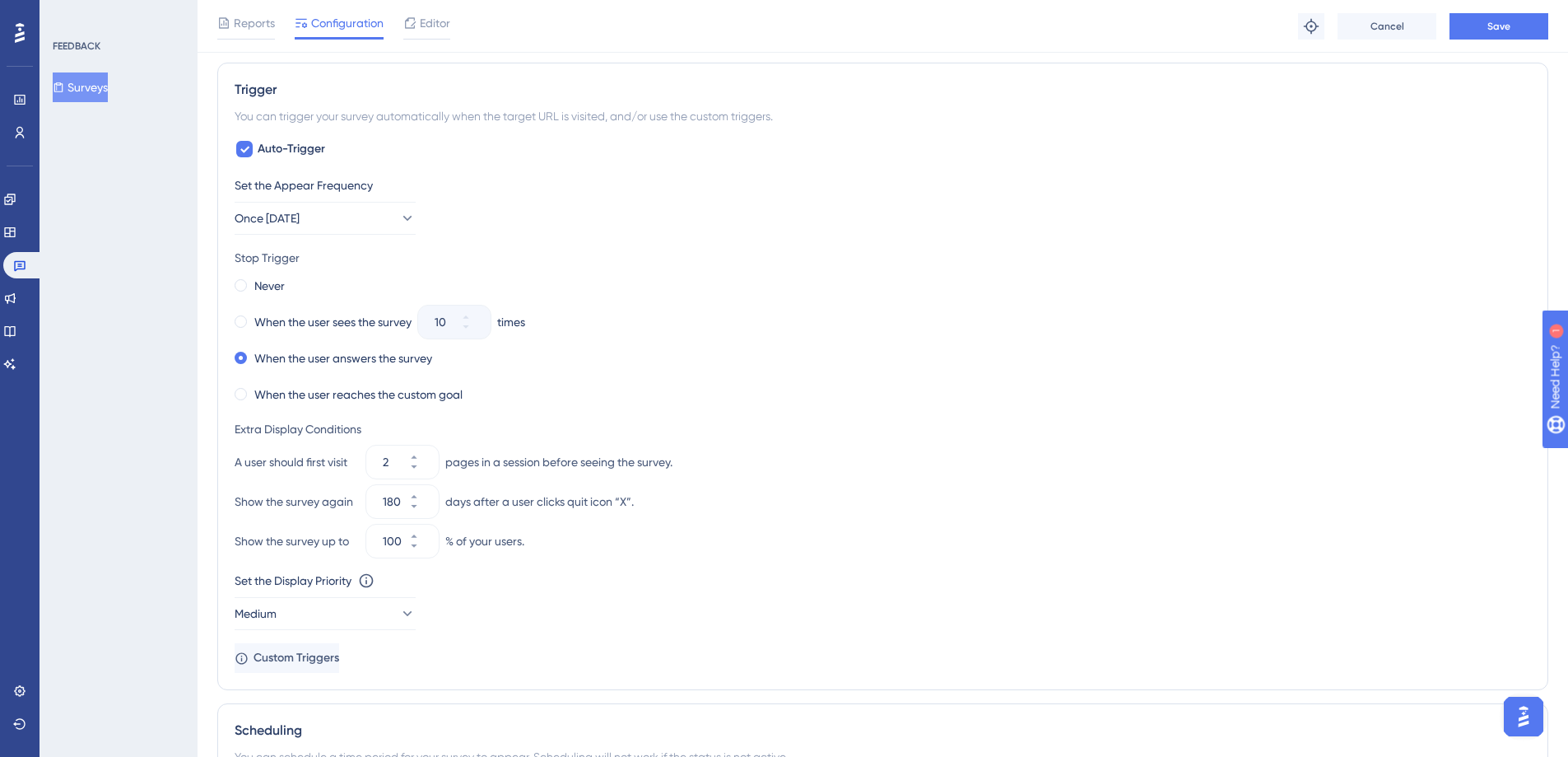
click at [563, 413] on div "Set the Appear Frequency Once [DATE] Stop Trigger Never When the user sees the …" at bounding box center [882, 423] width 1296 height 497
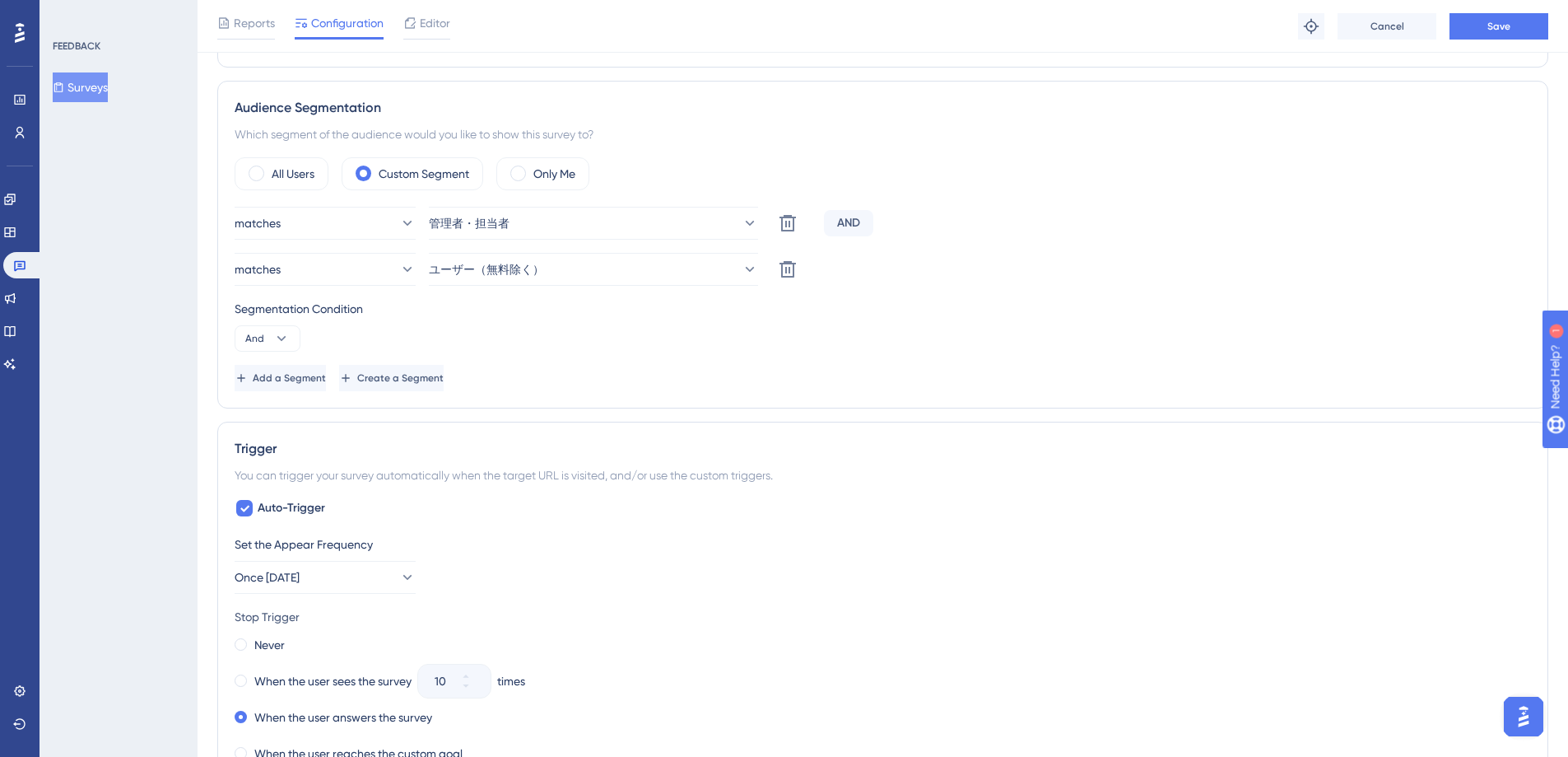
scroll to position [395, 0]
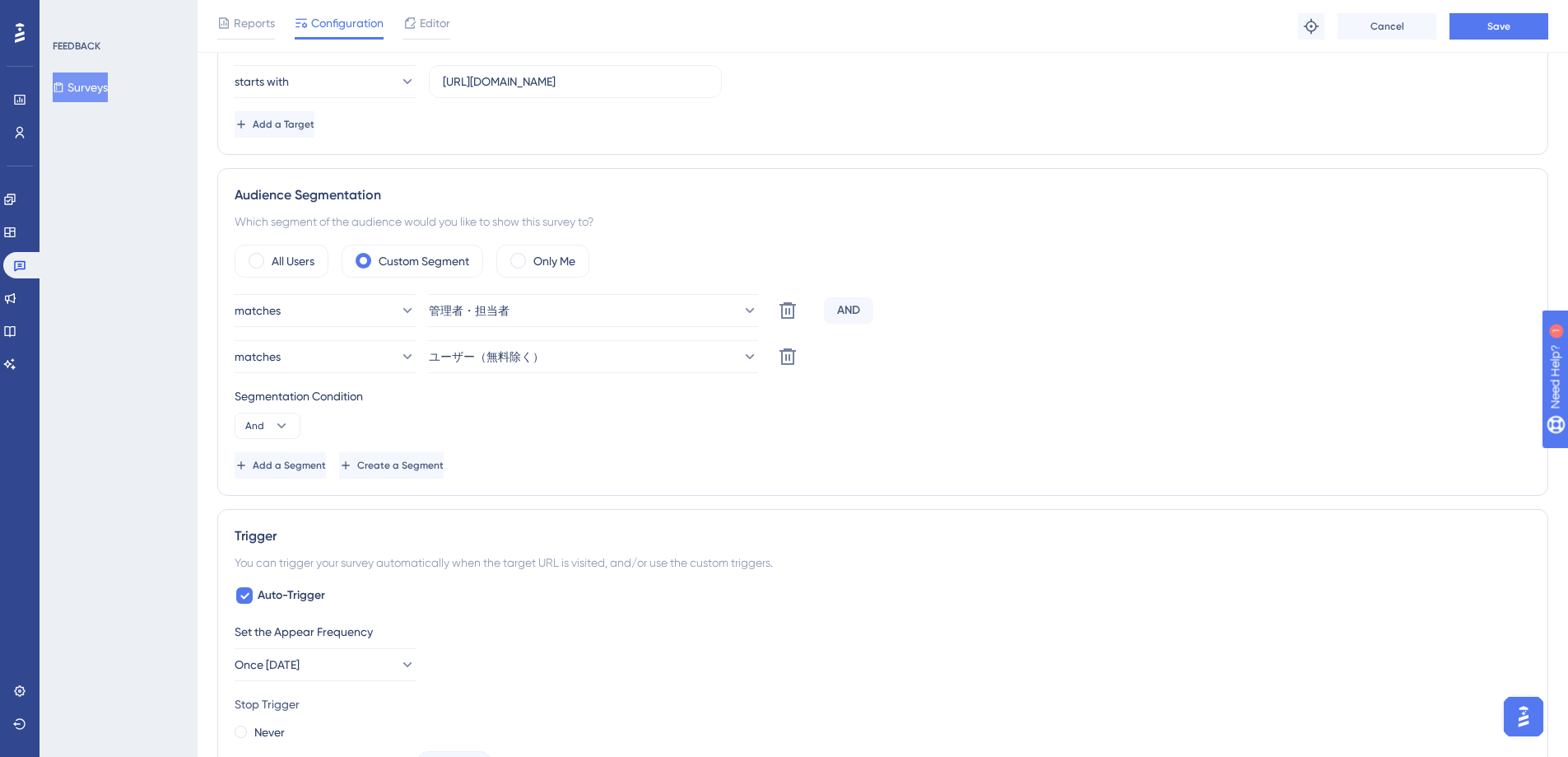
click at [490, 395] on div "Segmentation Condition" at bounding box center [882, 395] width 1296 height 20
click at [21, 130] on icon at bounding box center [19, 132] width 13 height 13
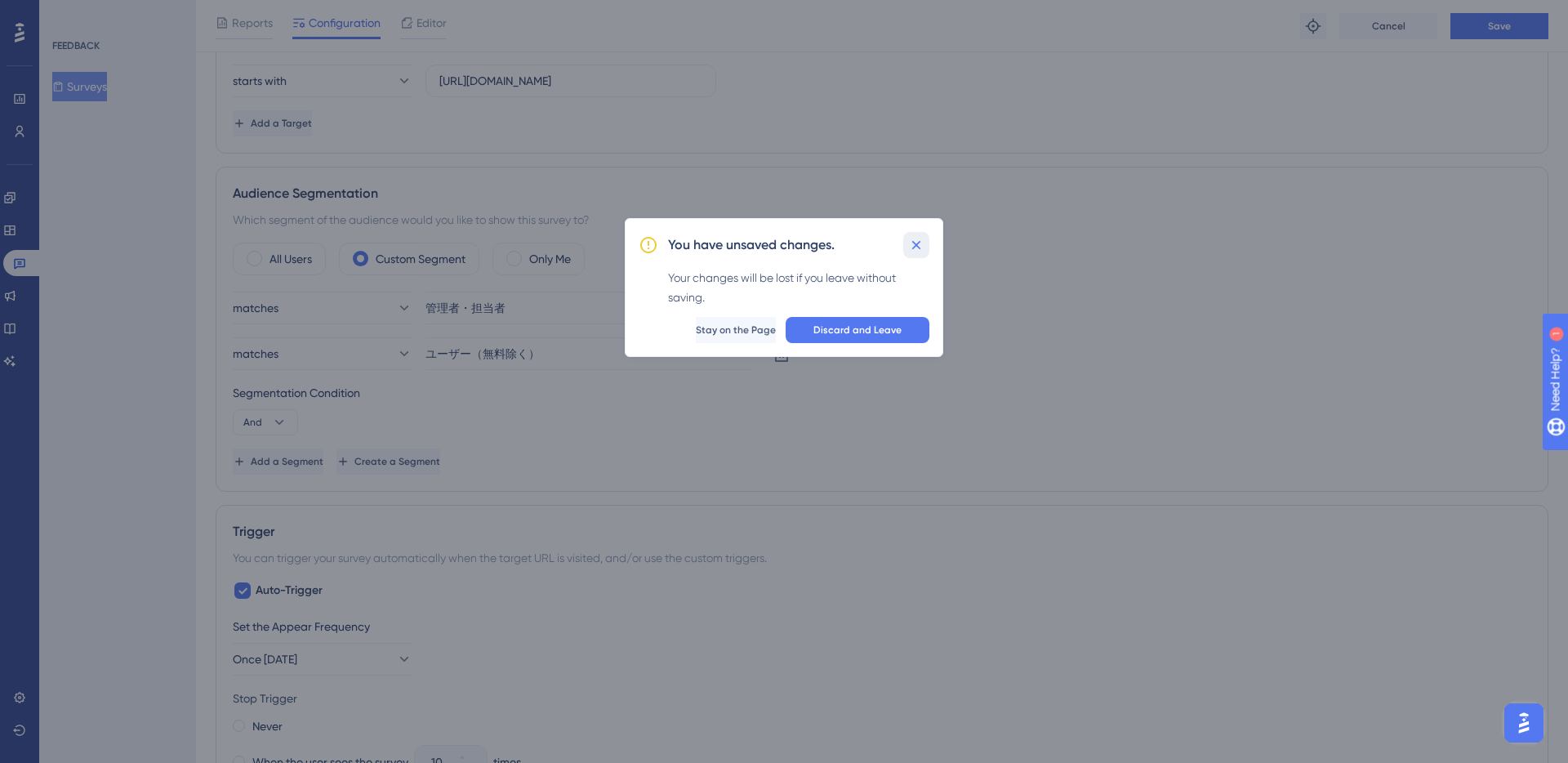
click at [913, 249] on icon at bounding box center [916, 245] width 16 height 16
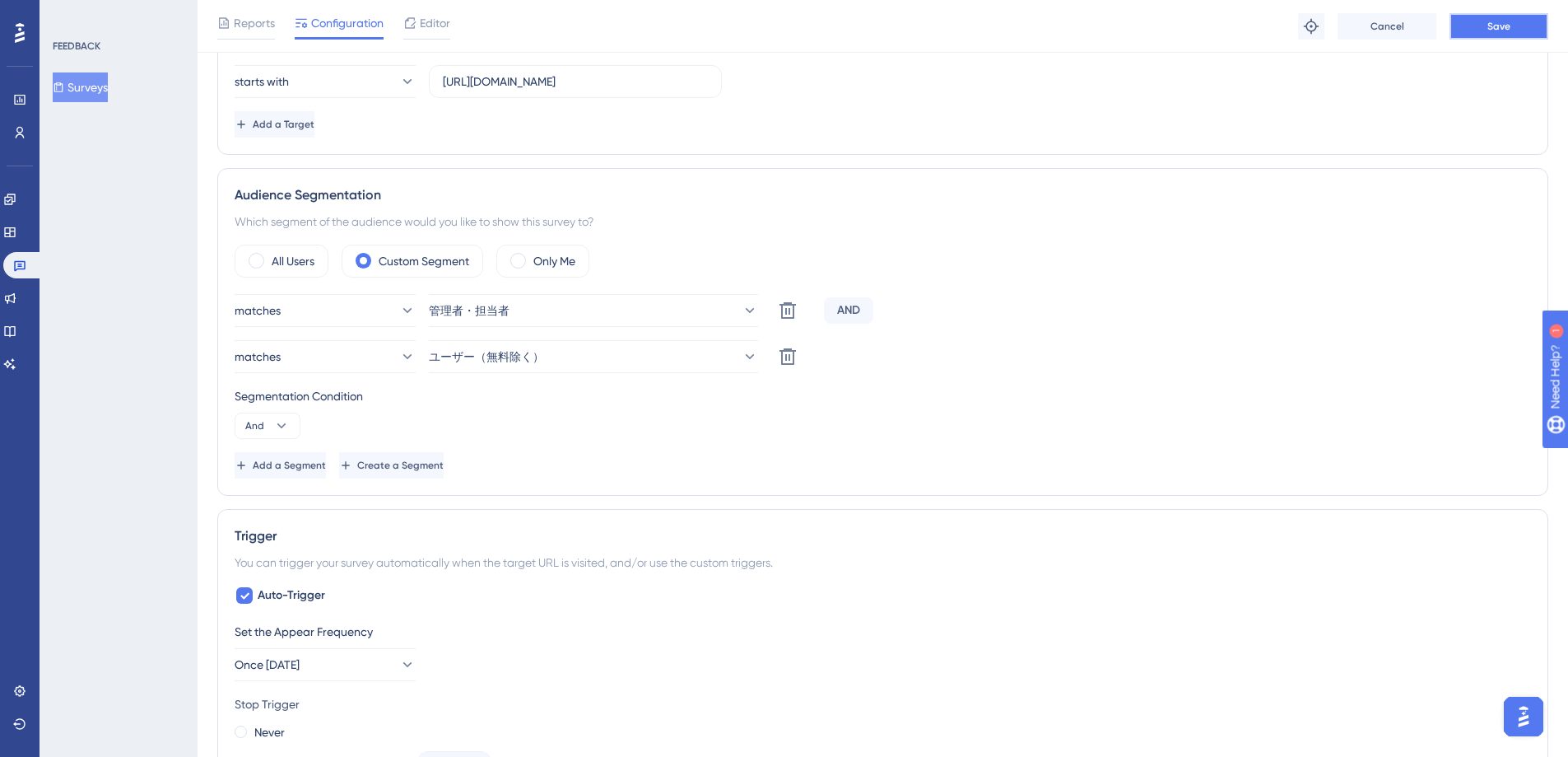
click at [1529, 24] on button "Save" at bounding box center [1498, 26] width 98 height 26
click at [509, 23] on icon at bounding box center [510, 30] width 17 height 17
click at [26, 139] on link at bounding box center [19, 132] width 13 height 26
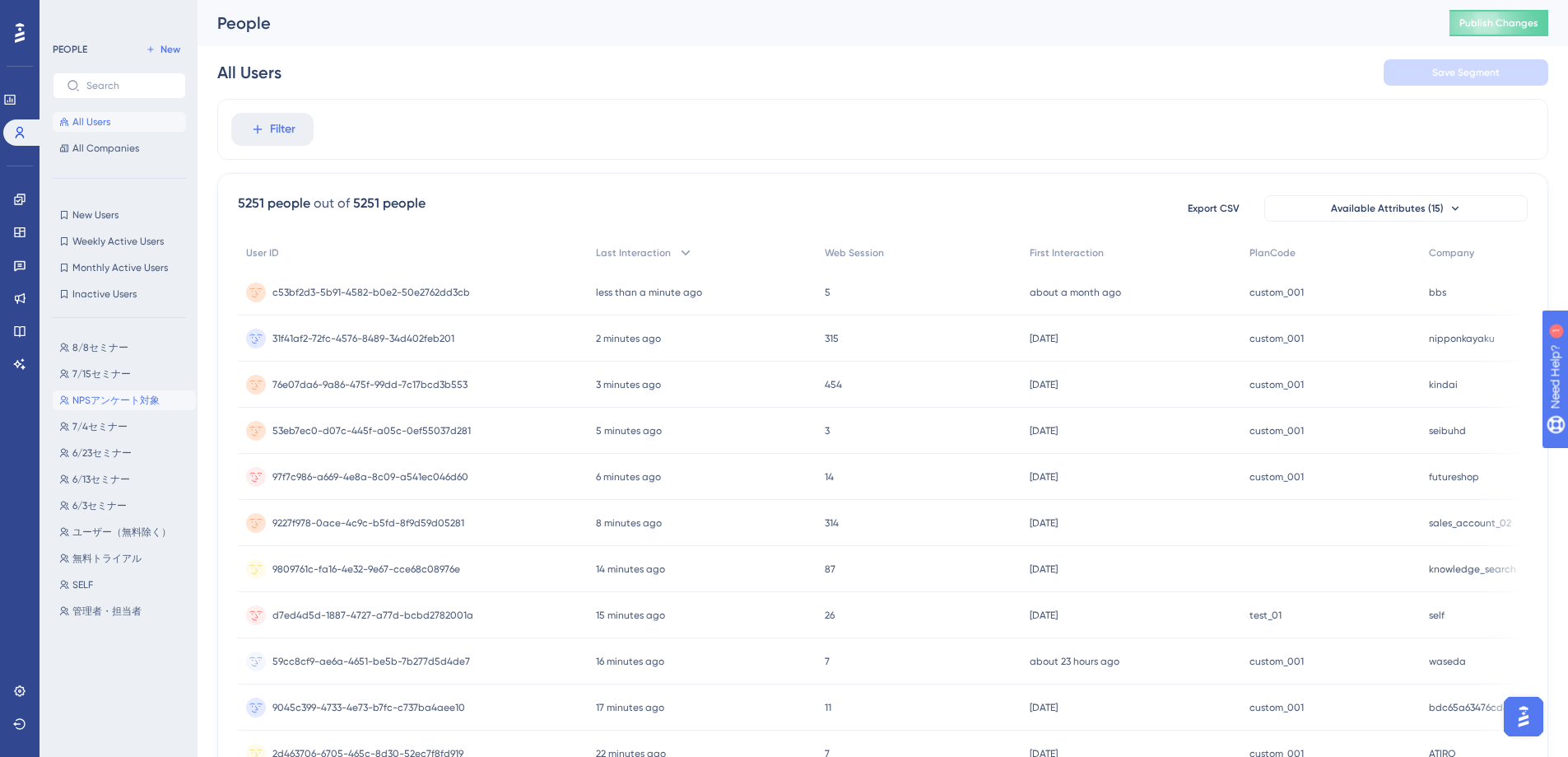
click at [127, 400] on span "NPSアンケート対象" at bounding box center [116, 400] width 87 height 13
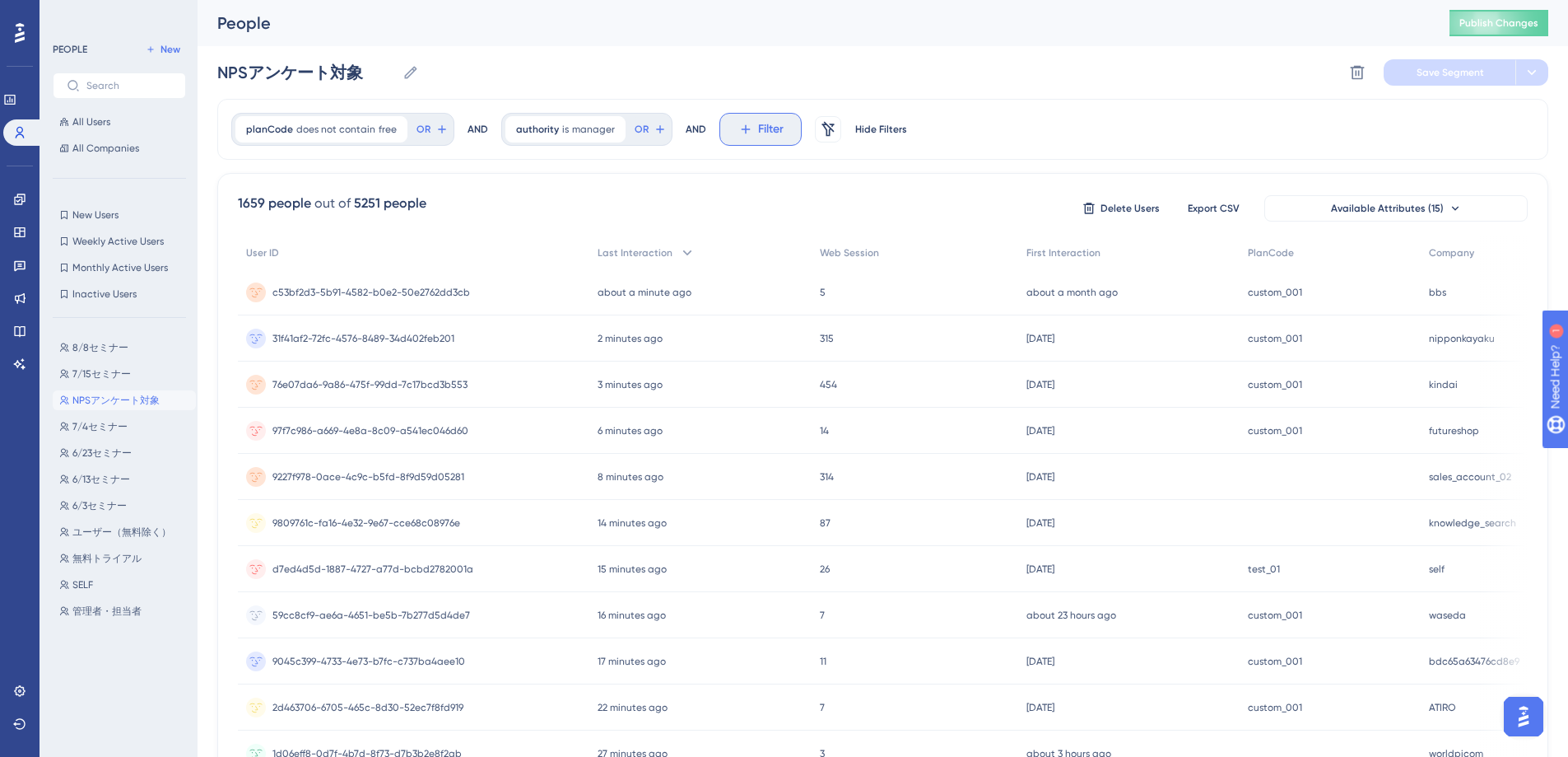
click at [760, 131] on span "Filter" at bounding box center [771, 129] width 25 height 20
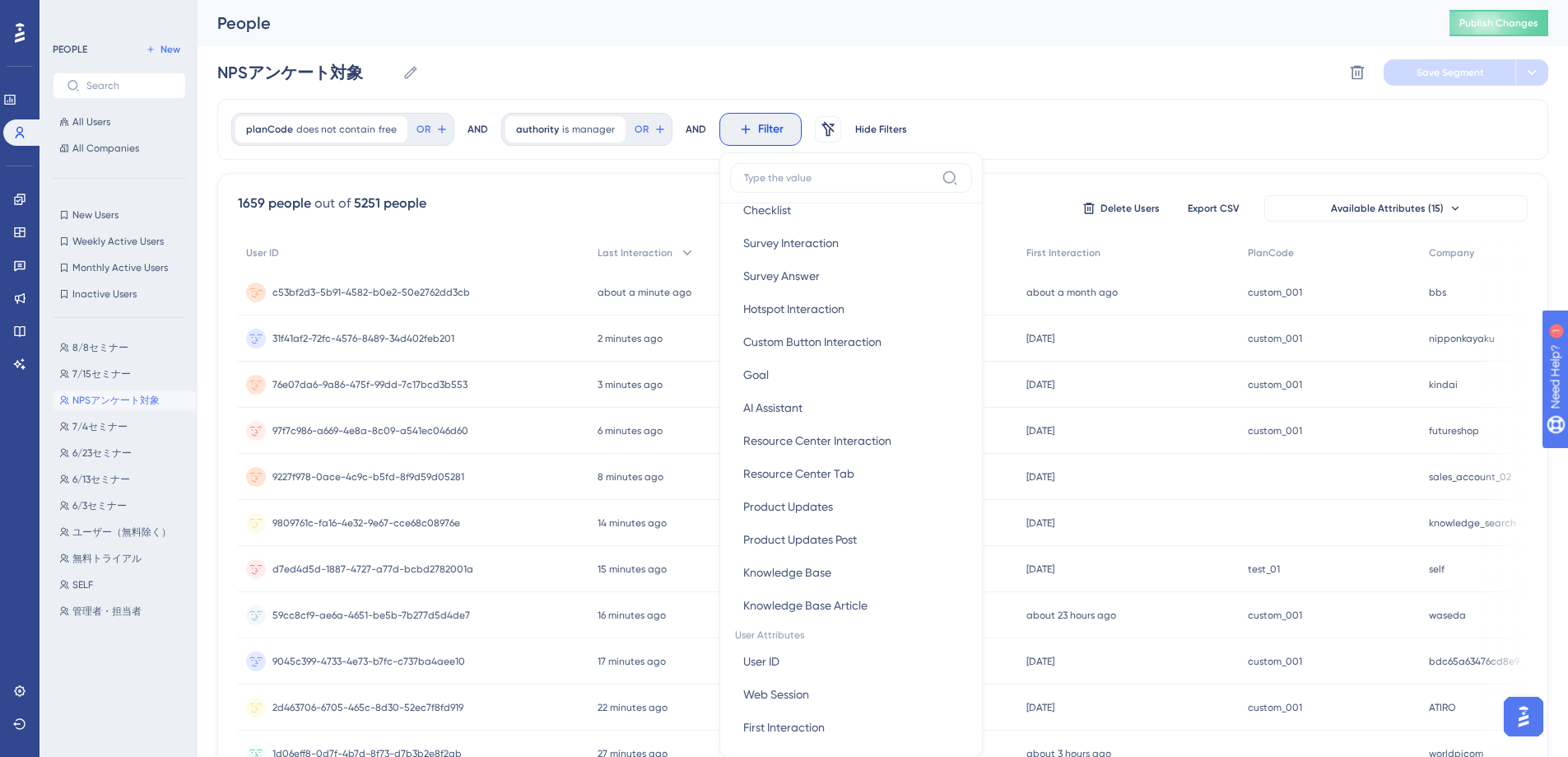
click at [558, 276] on div "c53bf2d3-5b91-4582-b0e2-50e2762dd3cb c53bf2d3-5b91-4582-b0e2-50e2762dd3cb" at bounding box center [414, 292] width 352 height 46
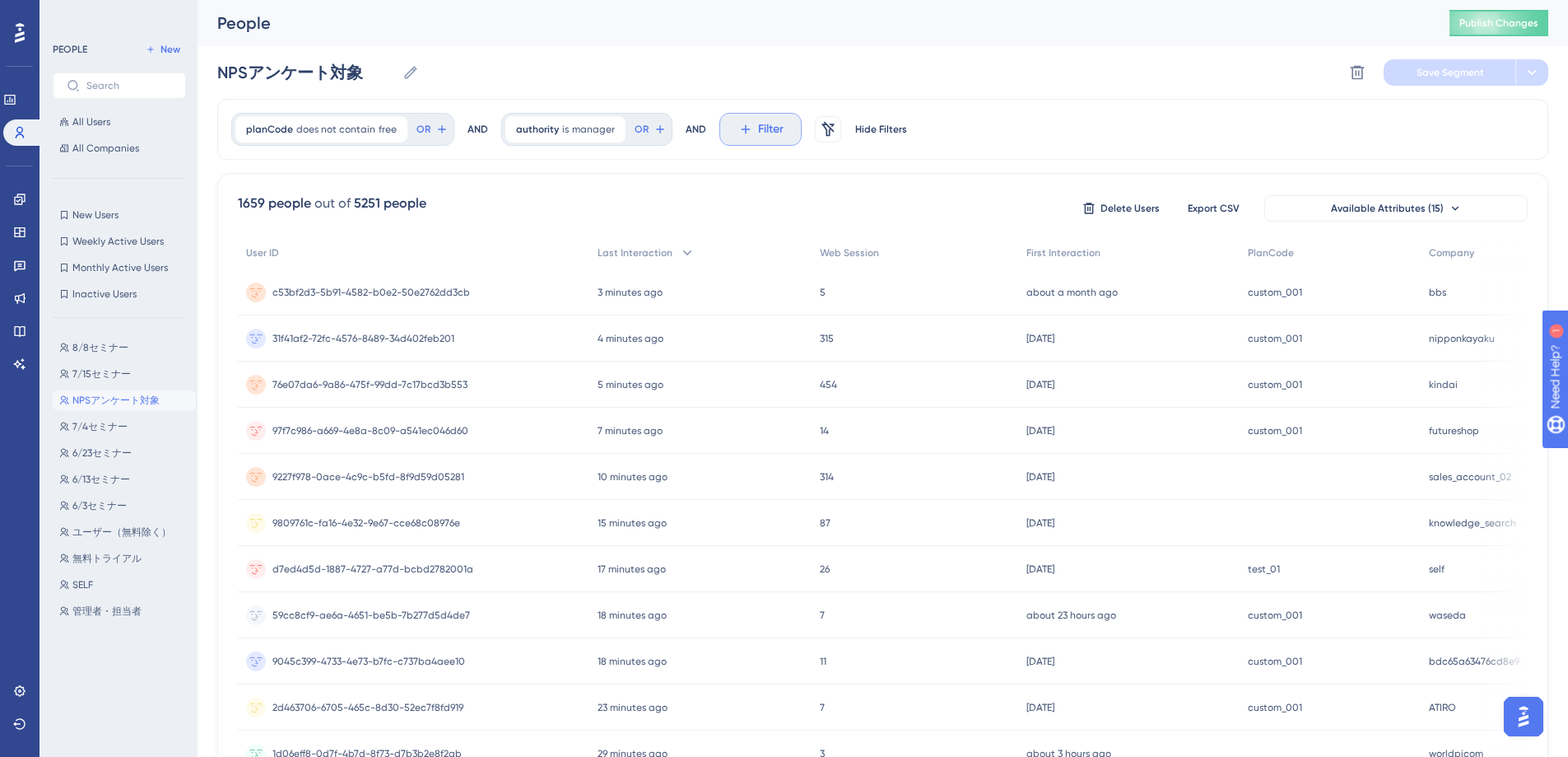
click at [758, 132] on span "Filter" at bounding box center [771, 129] width 25 height 20
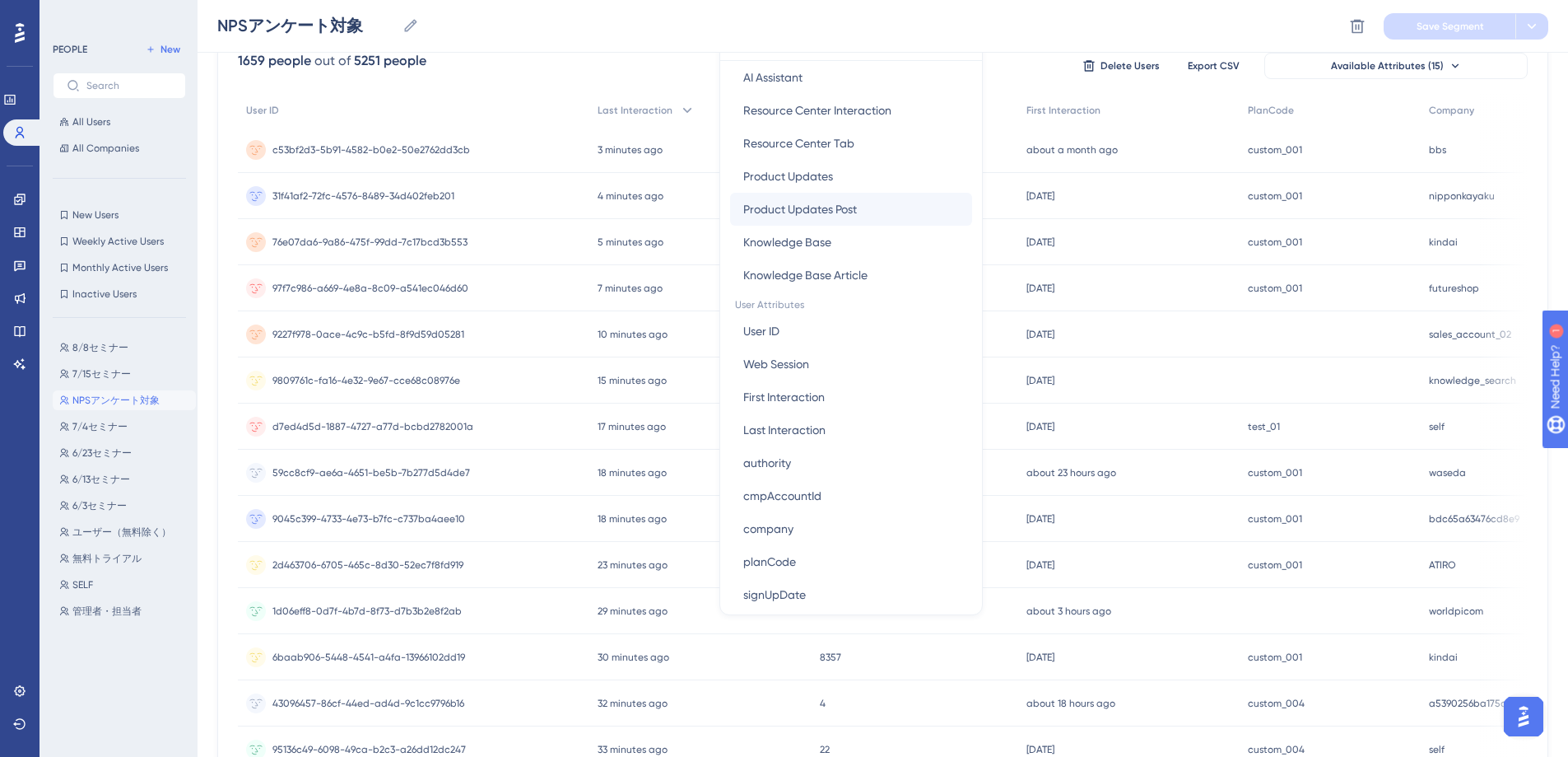
scroll to position [528, 0]
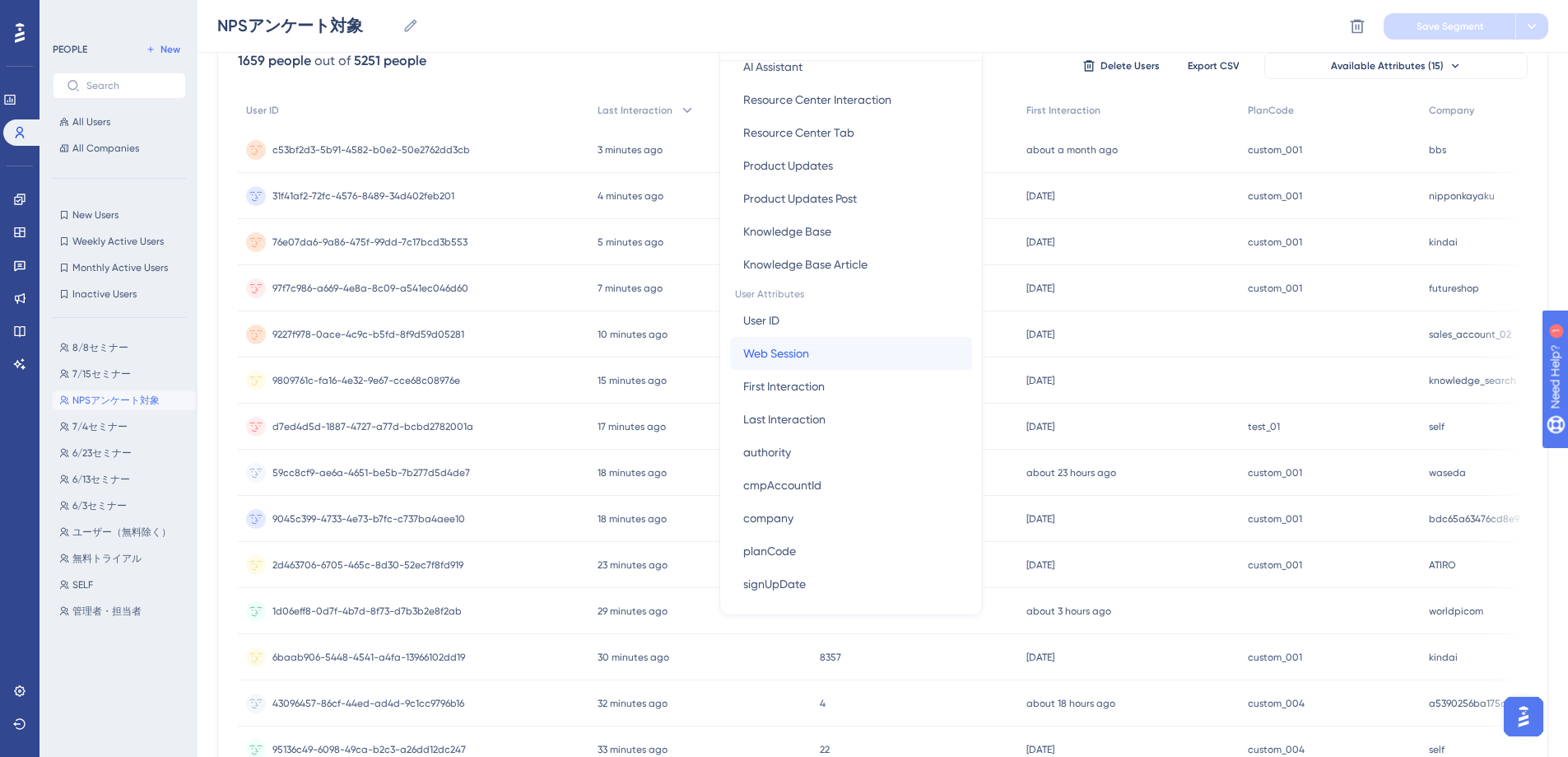
click at [837, 359] on button "Web Session Web Session" at bounding box center [851, 354] width 242 height 33
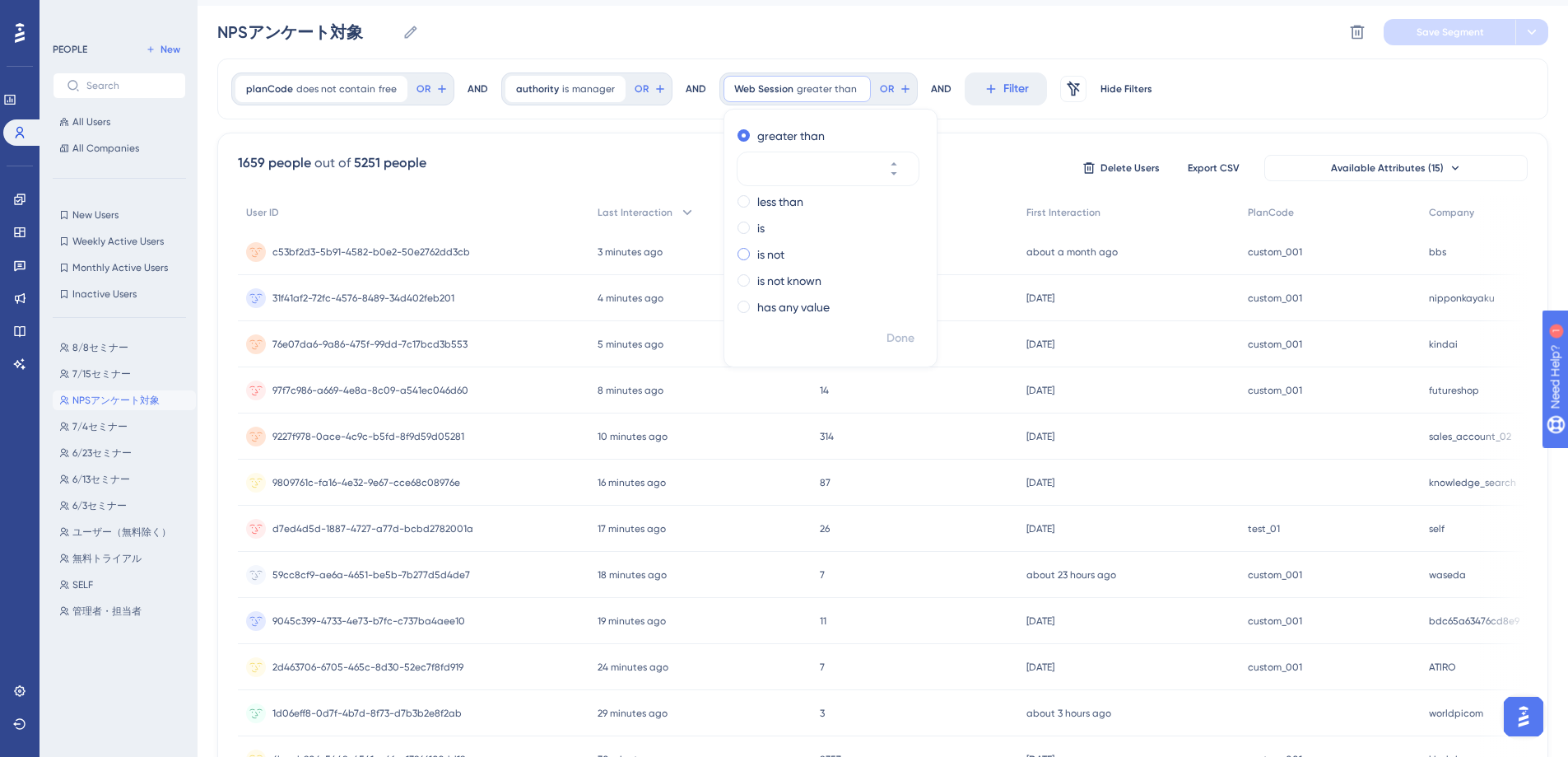
scroll to position [0, 0]
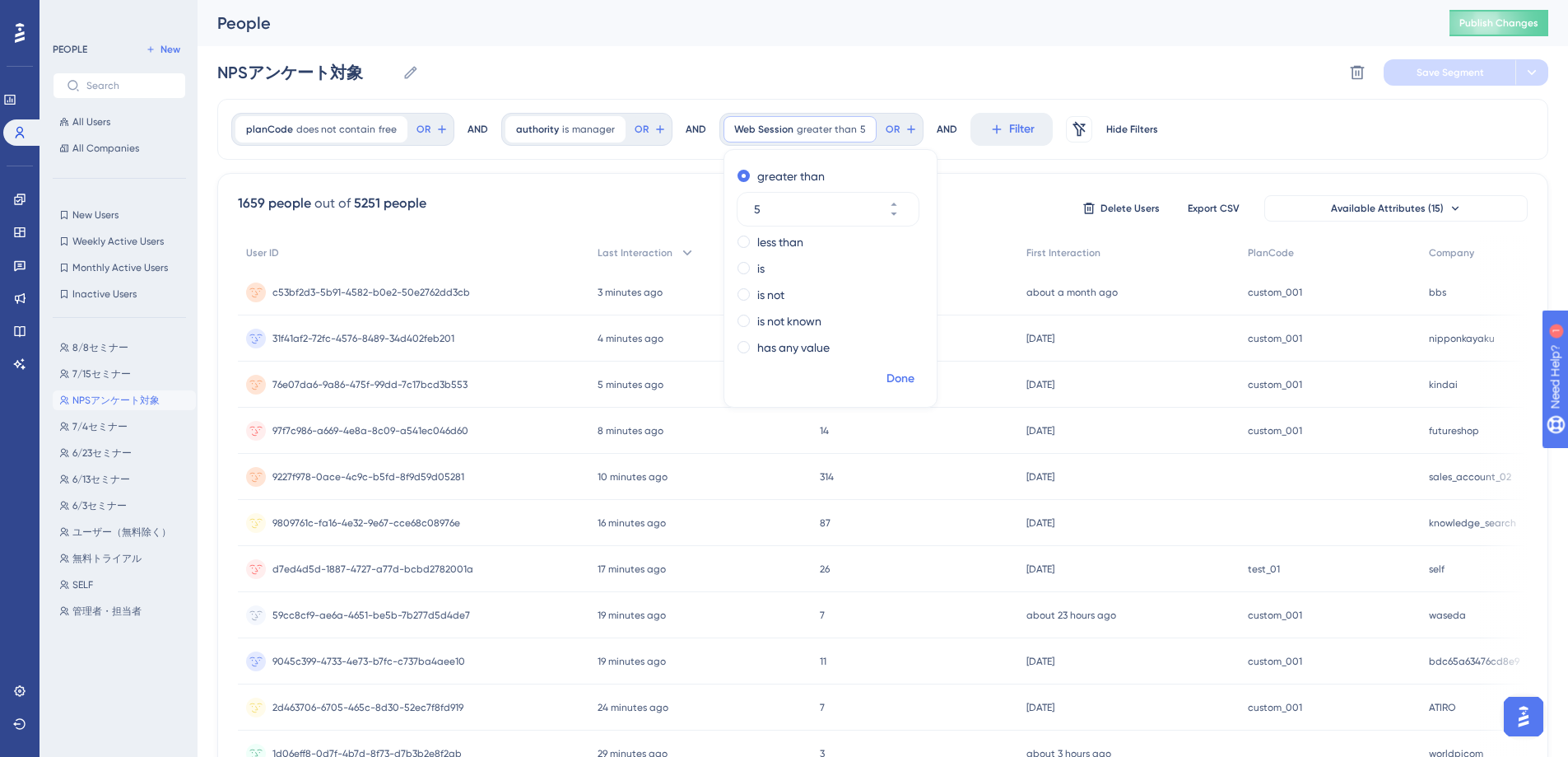
type input "5"
click at [895, 381] on span "Done" at bounding box center [900, 379] width 28 height 20
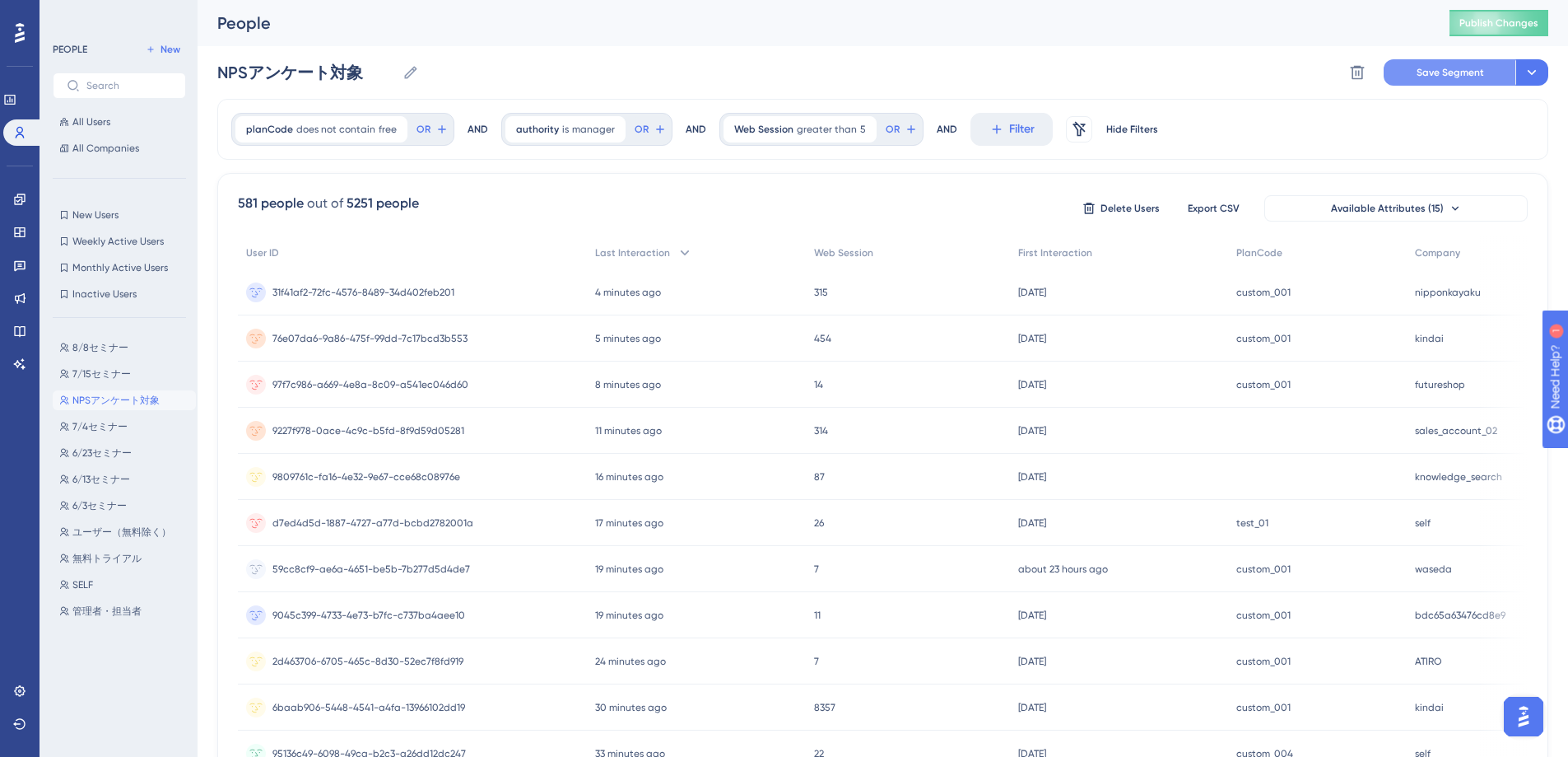
click at [1477, 77] on span "Save Segment" at bounding box center [1450, 72] width 68 height 13
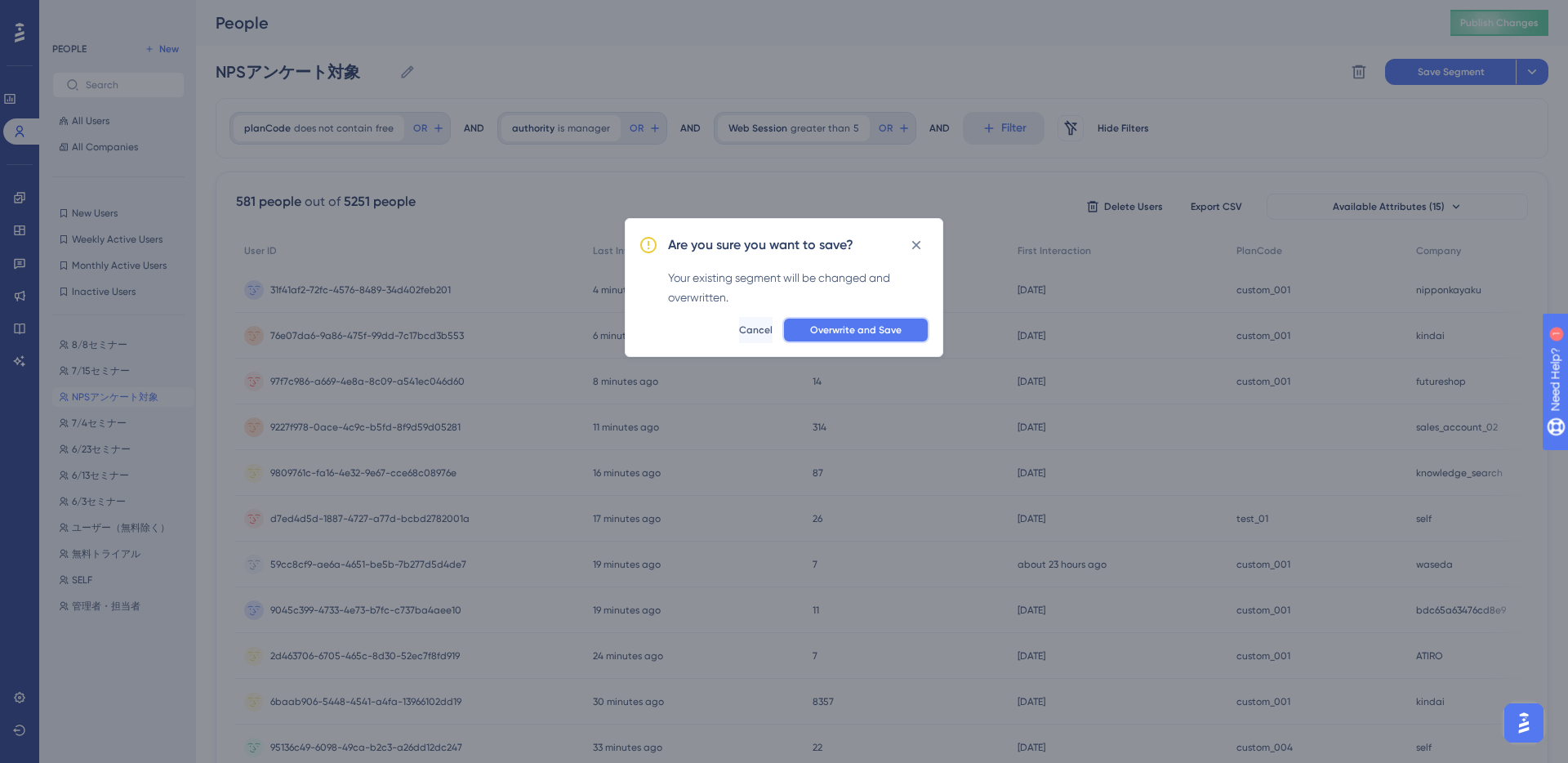
click at [880, 327] on span "Overwrite and Save" at bounding box center [856, 329] width 92 height 13
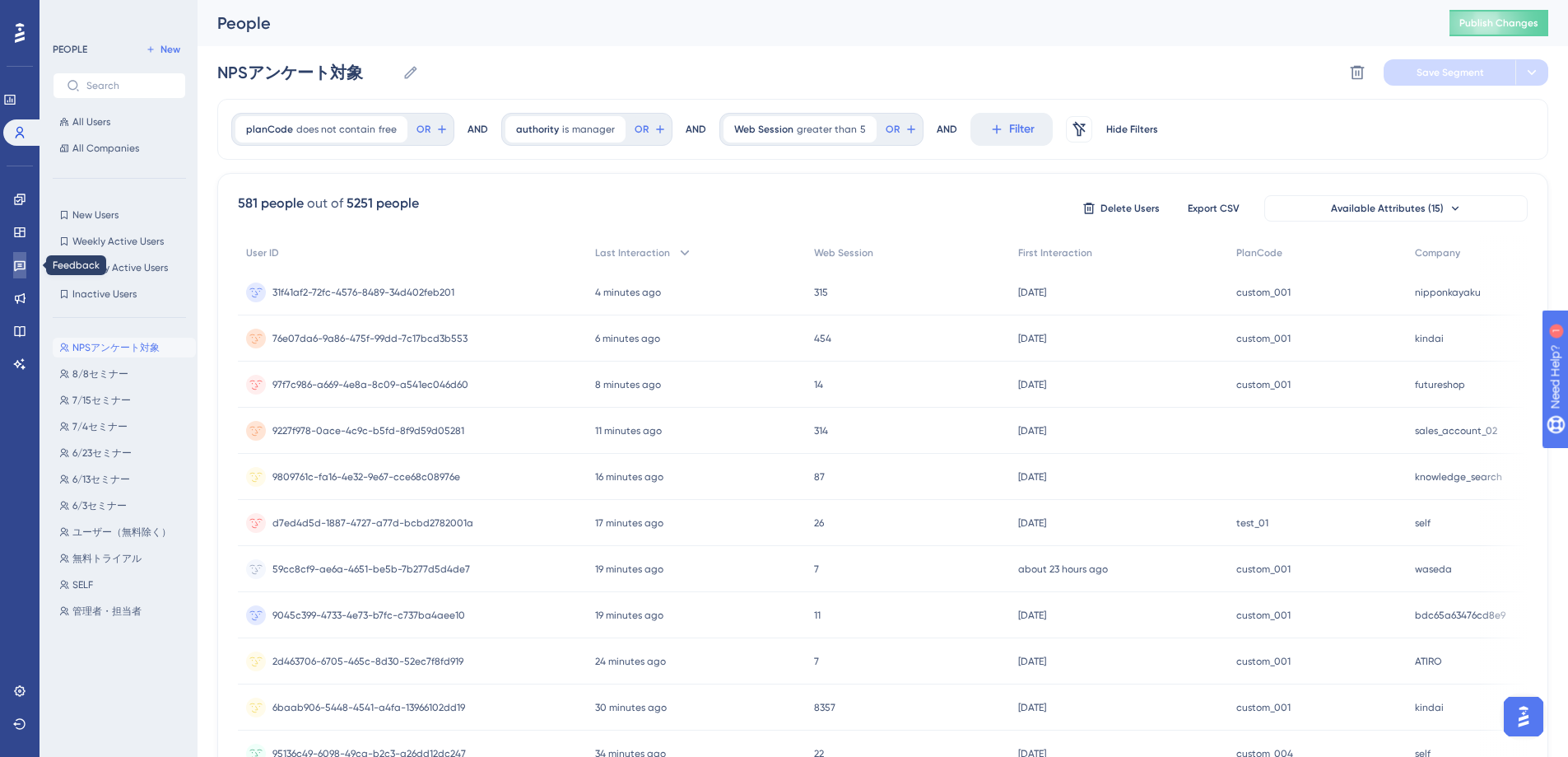
click at [20, 265] on icon at bounding box center [19, 265] width 13 height 13
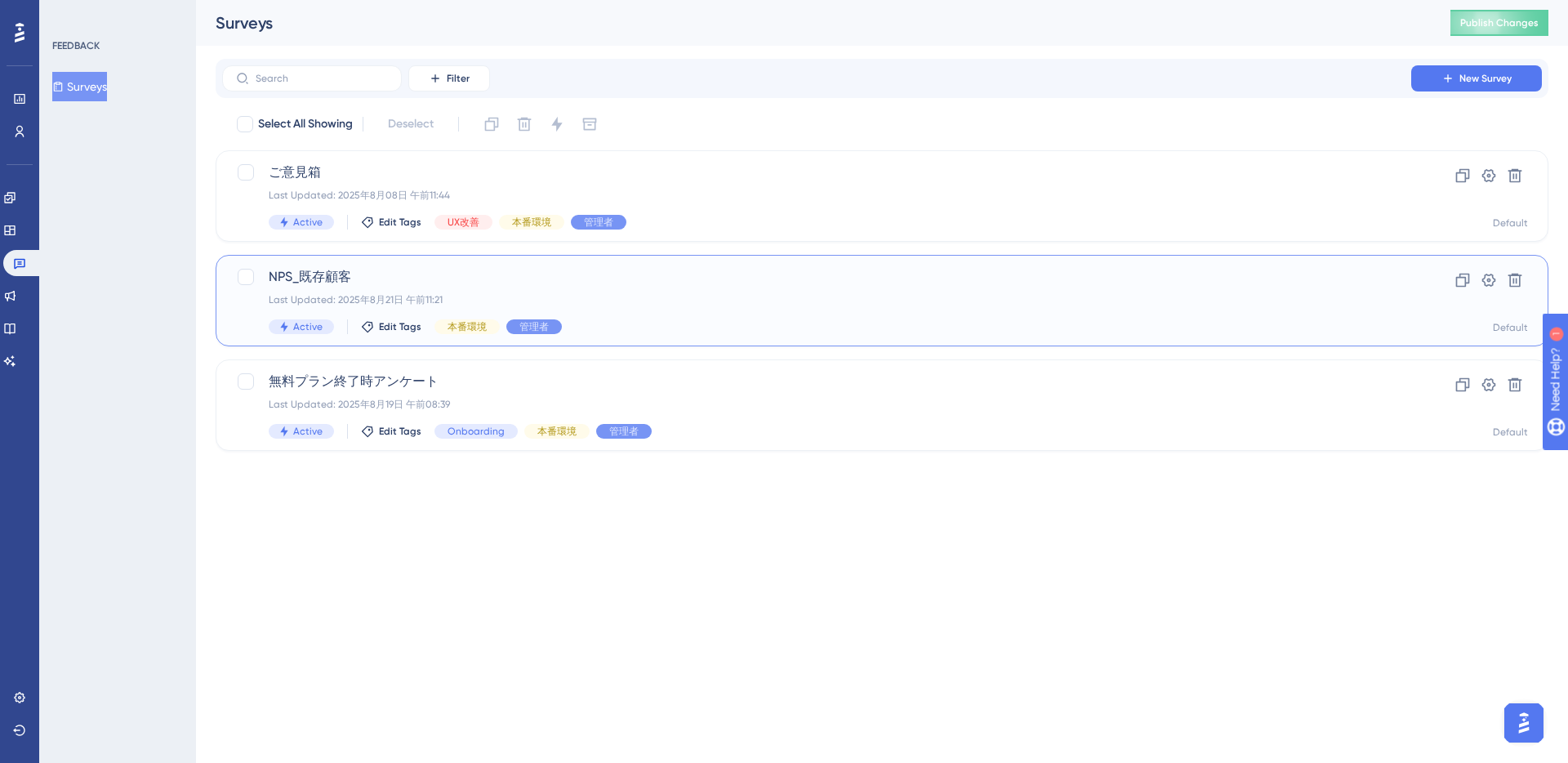
click at [779, 288] on div "NPS_既存顧客 Last Updated: 2025年8月21日 午前11:21 Active Edit Tags 本番環境 管理者" at bounding box center [816, 301] width 1096 height 67
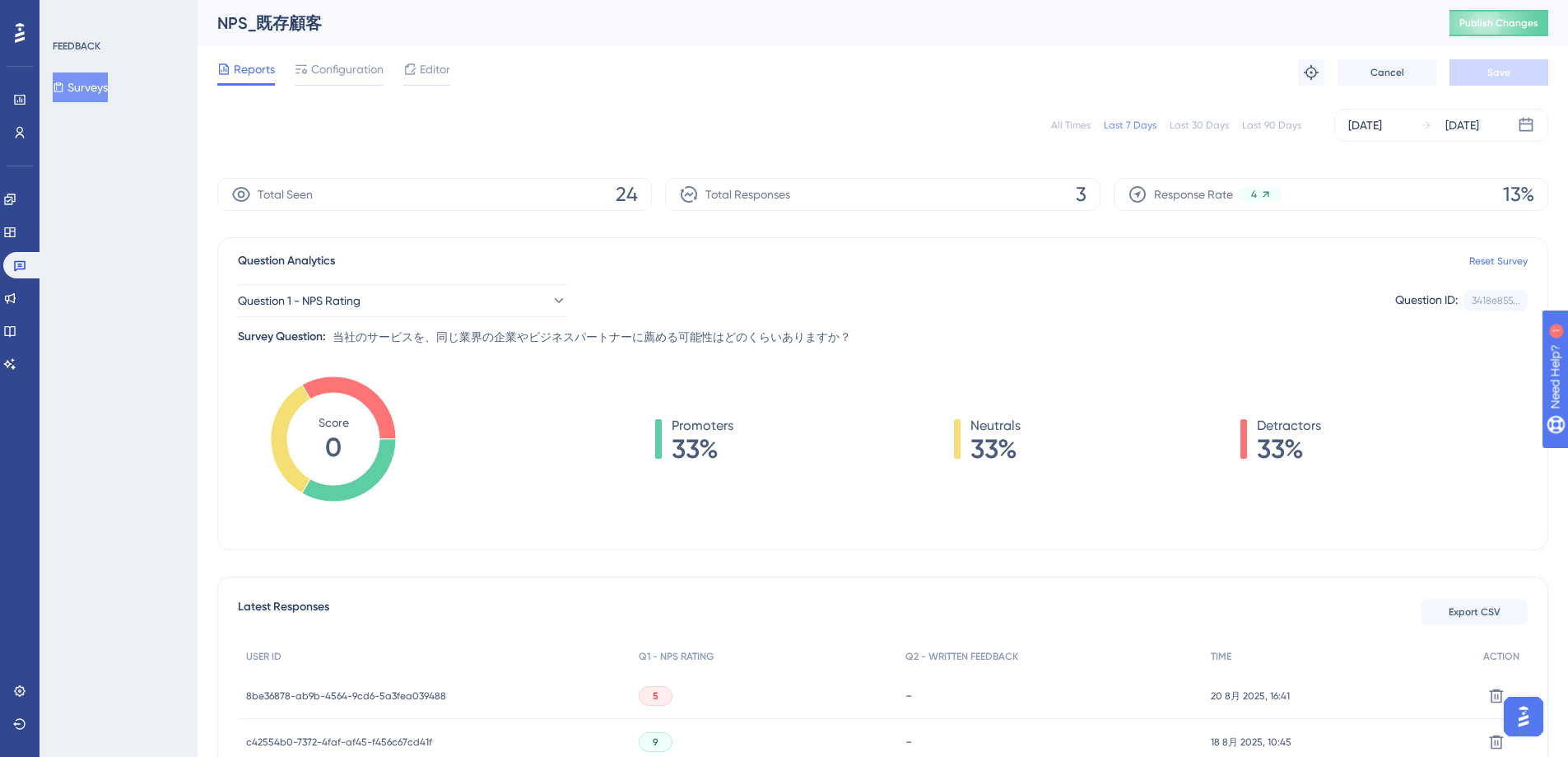
click at [1225, 128] on div "Last 30 Days" at bounding box center [1200, 125] width 59 height 13
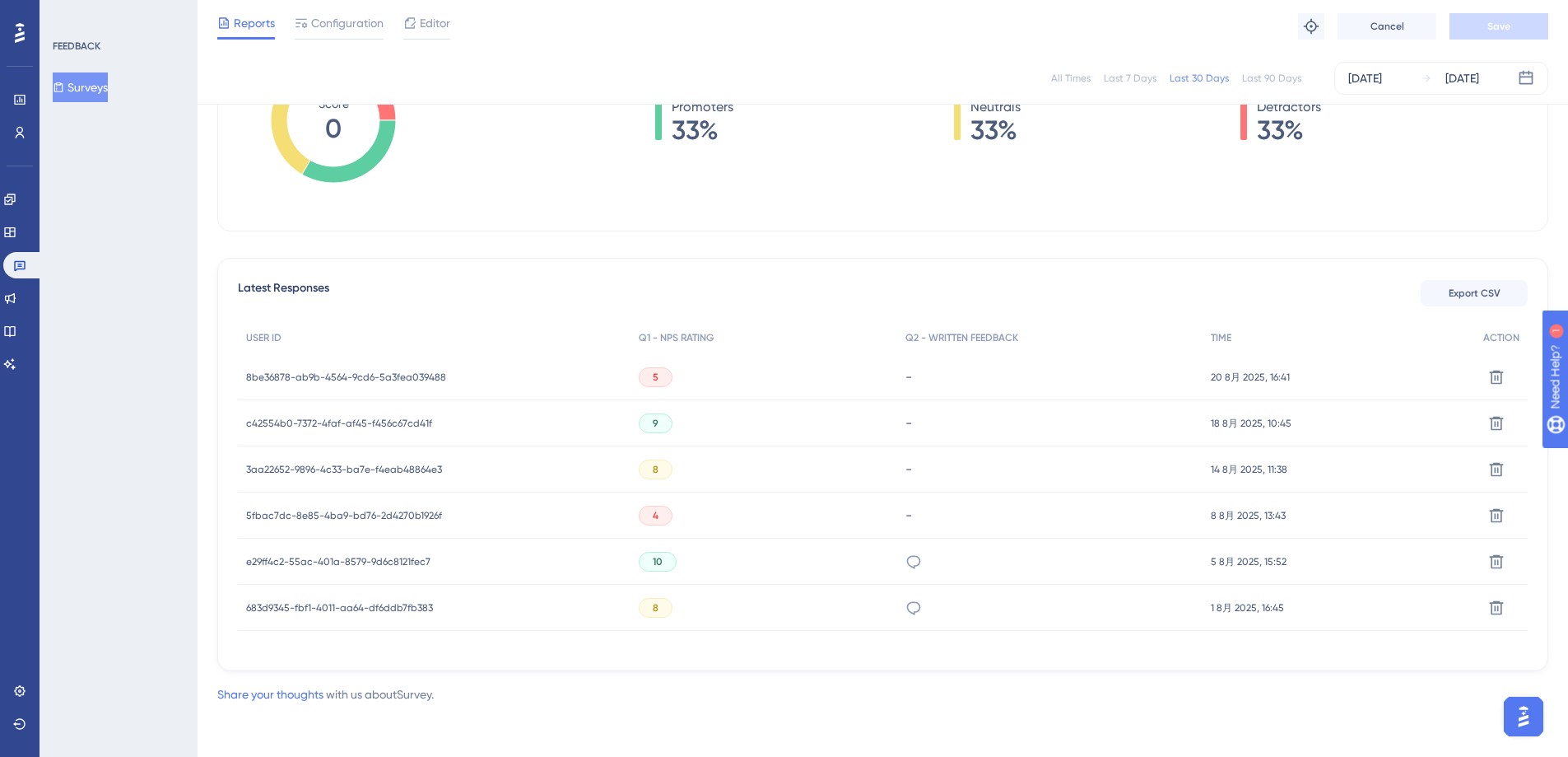
click at [435, 514] on span "5fbac7dc-8e85-4ba9-bd76-2d4270b1926f" at bounding box center [344, 515] width 196 height 13
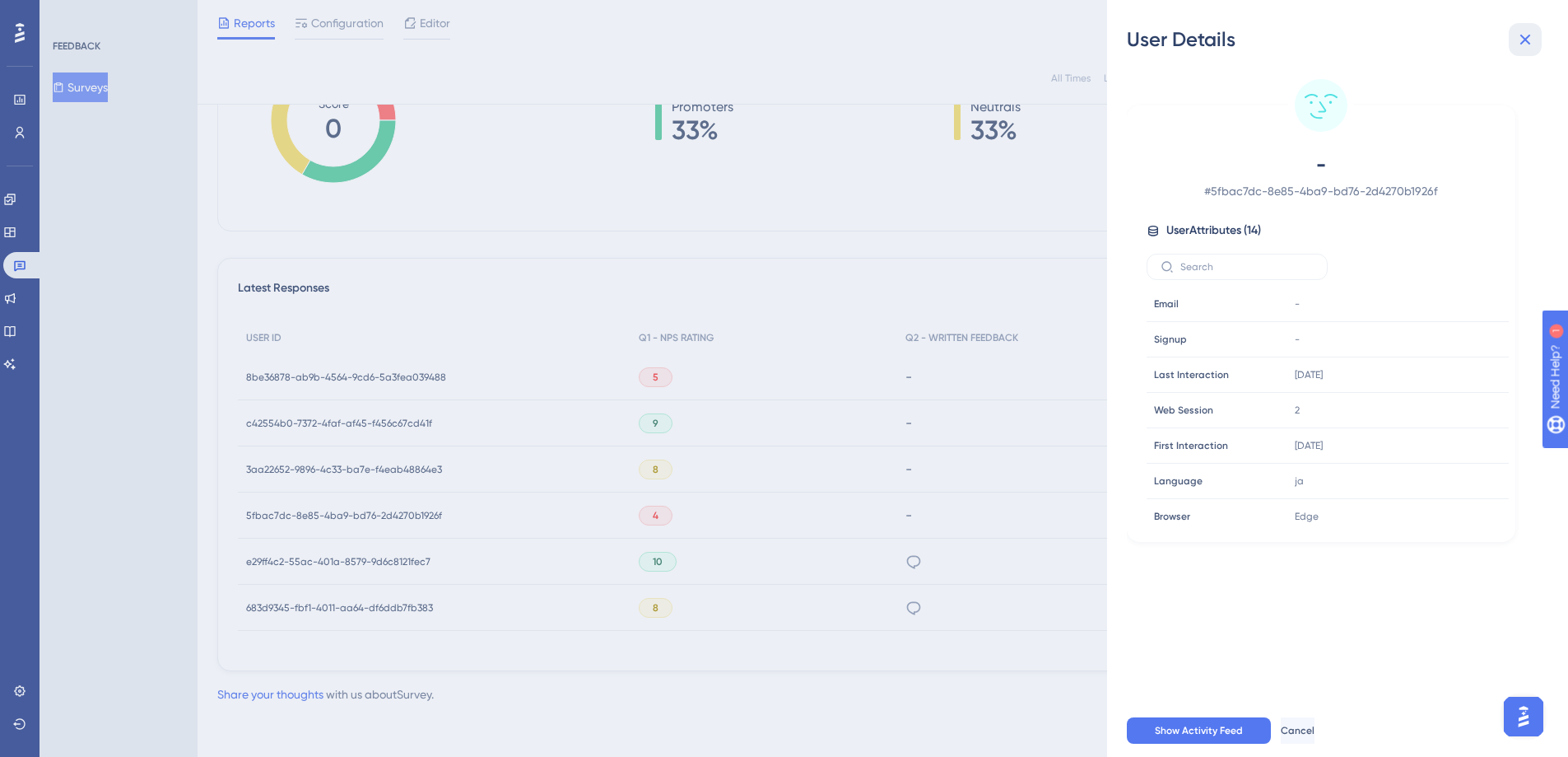
click at [1528, 49] on icon at bounding box center [1525, 39] width 20 height 20
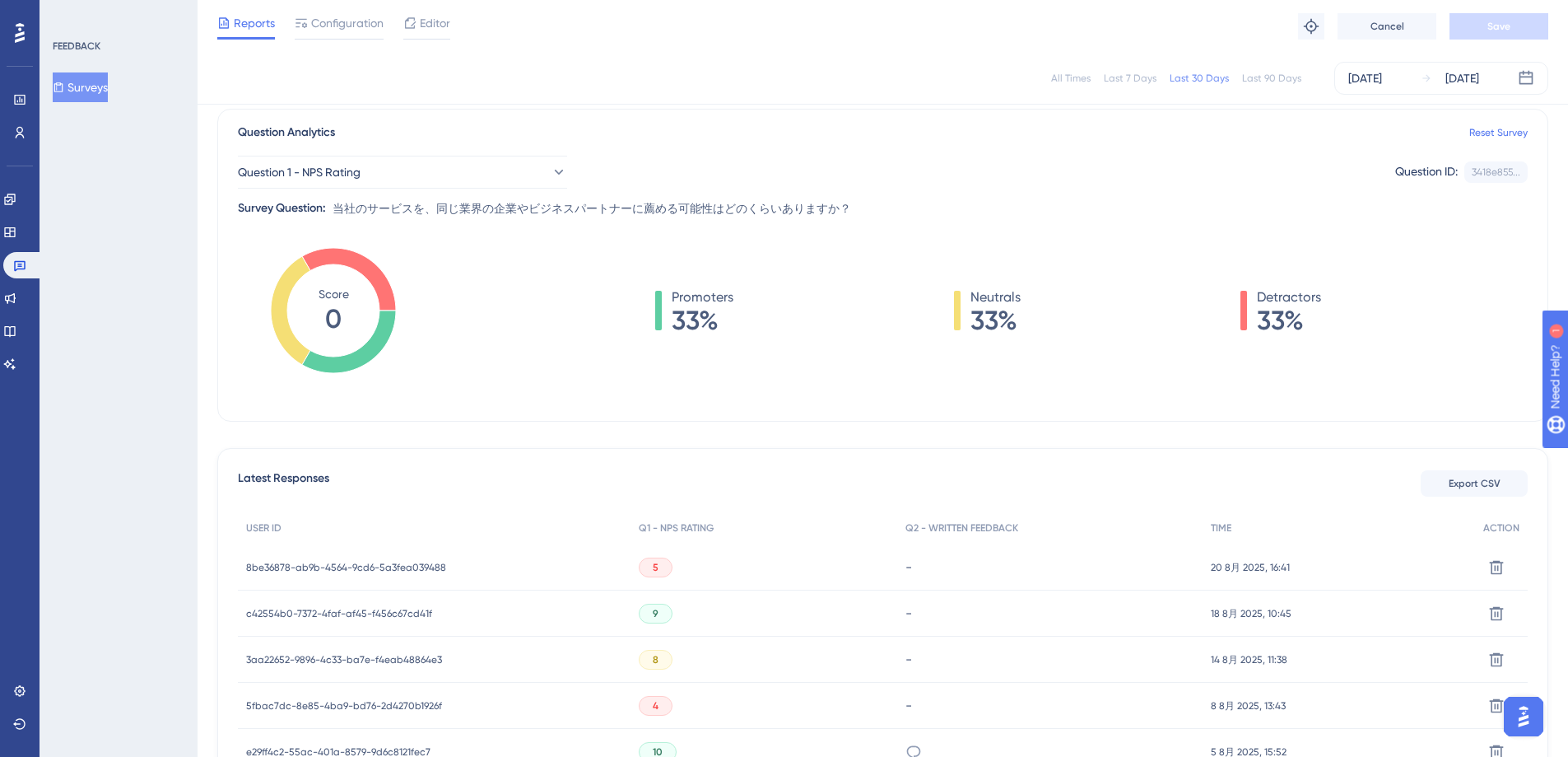
scroll to position [142, 0]
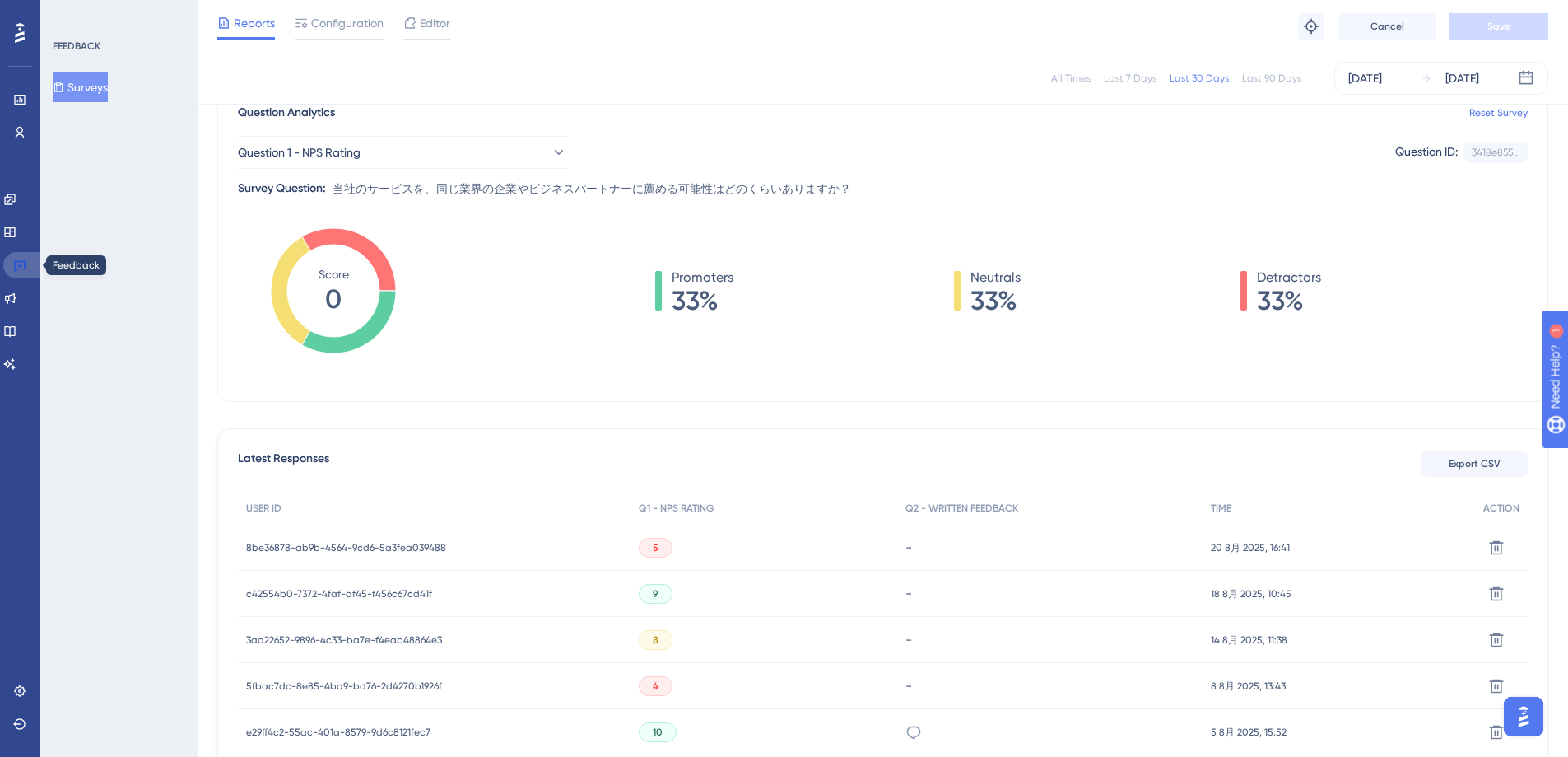
click at [24, 267] on icon at bounding box center [19, 267] width 11 height 10
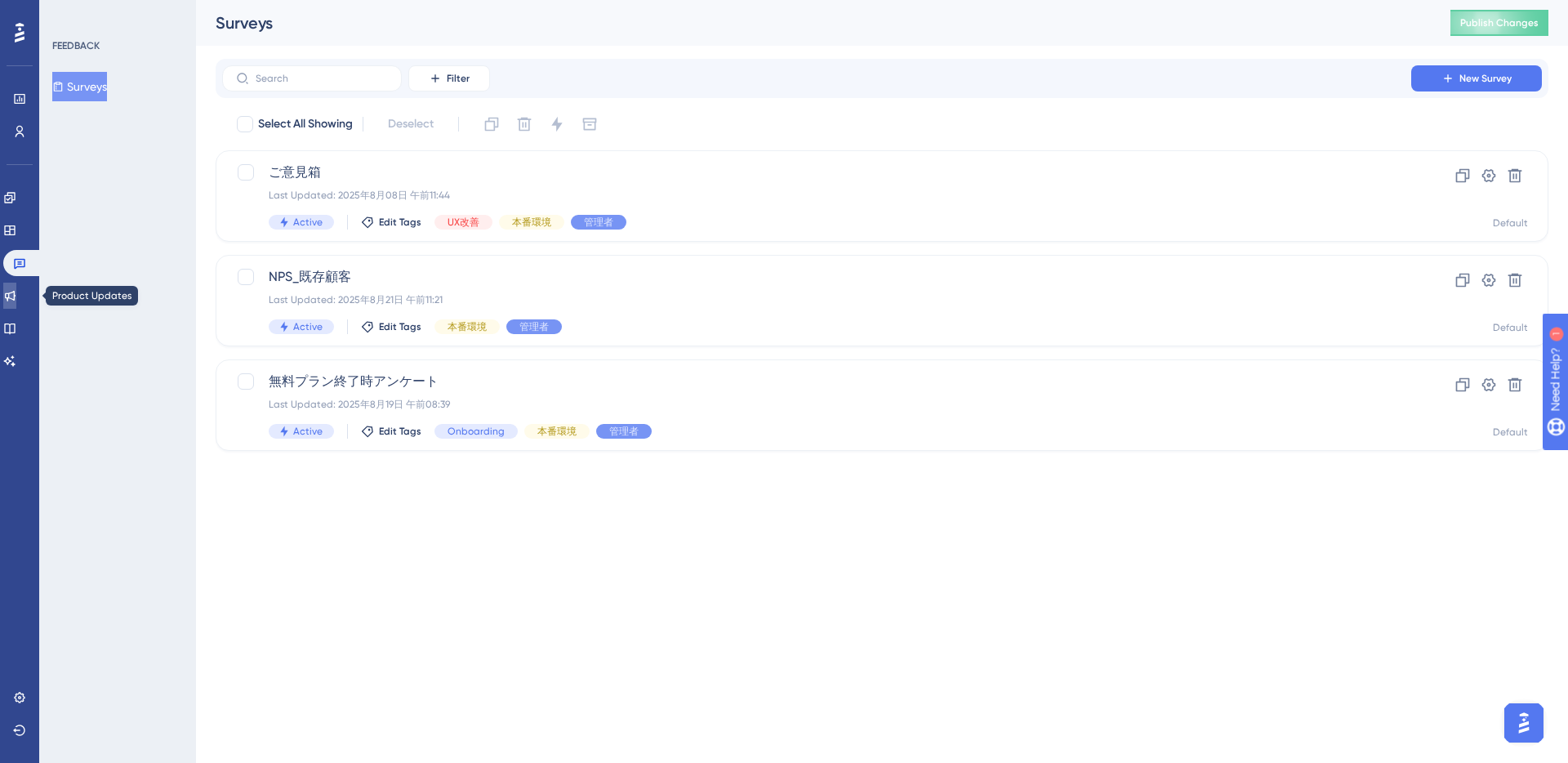
click at [16, 293] on icon at bounding box center [10, 296] width 13 height 13
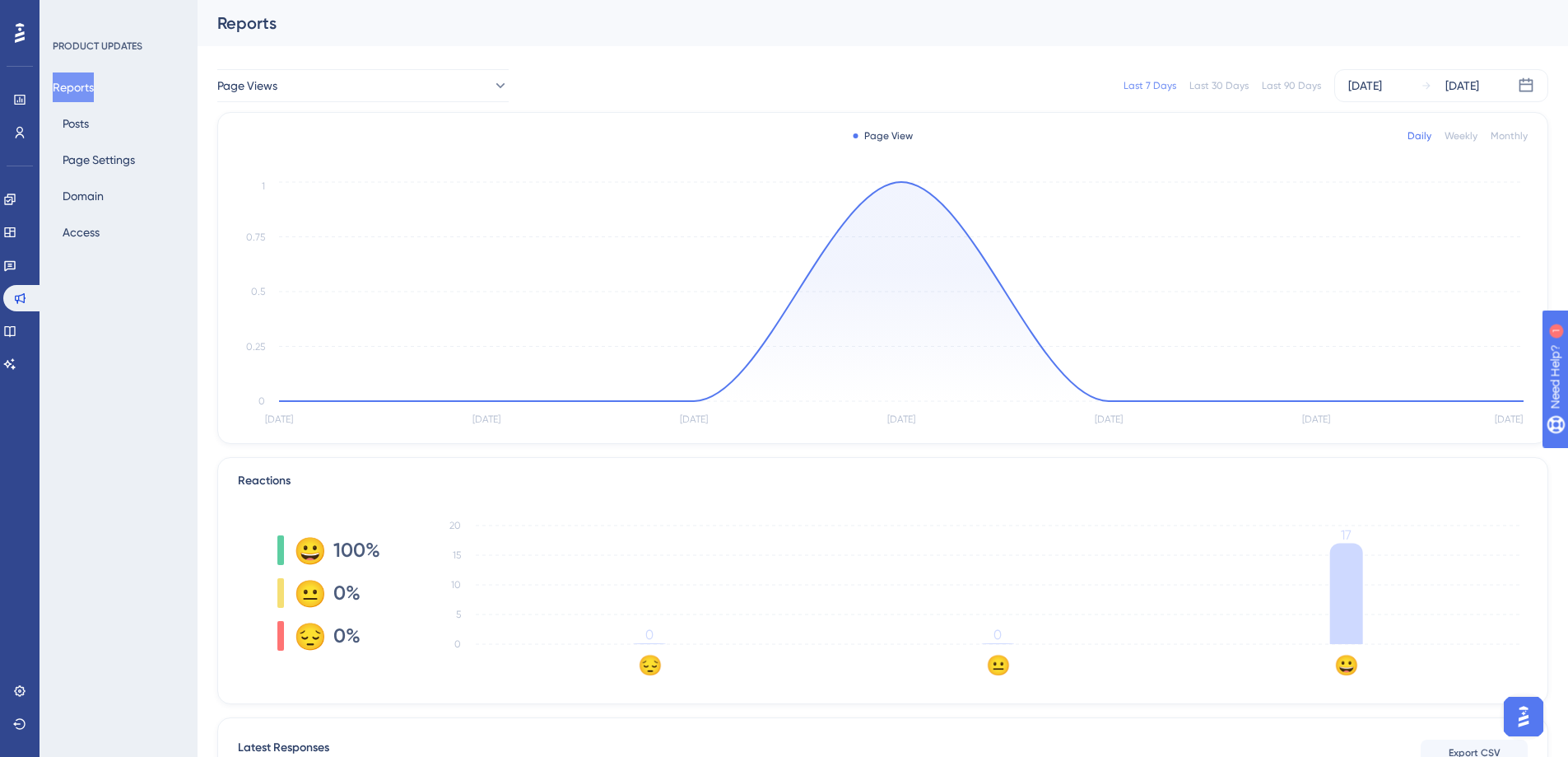
click at [1295, 84] on div "Last 90 Days" at bounding box center [1292, 85] width 59 height 13
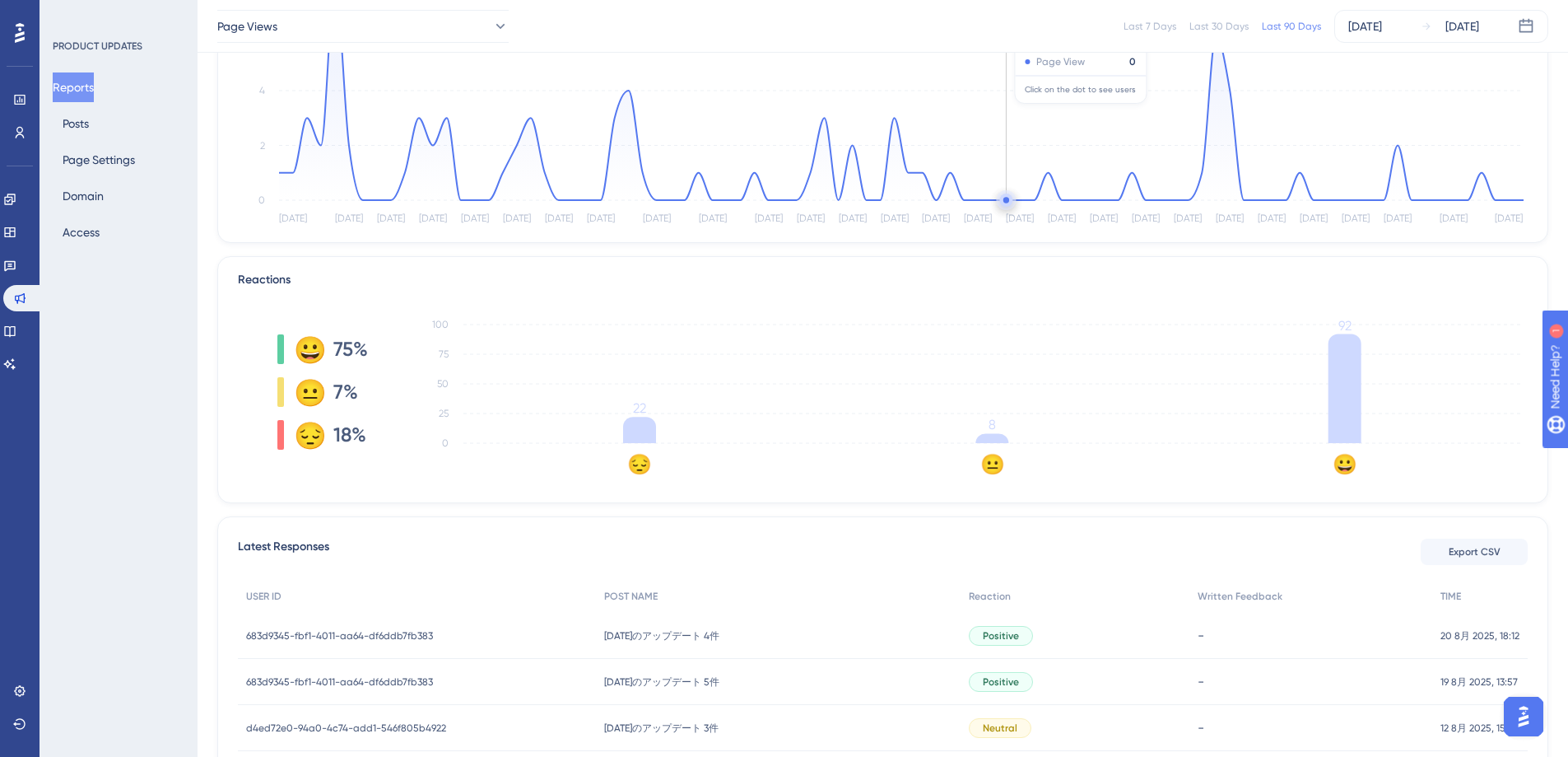
scroll to position [118, 0]
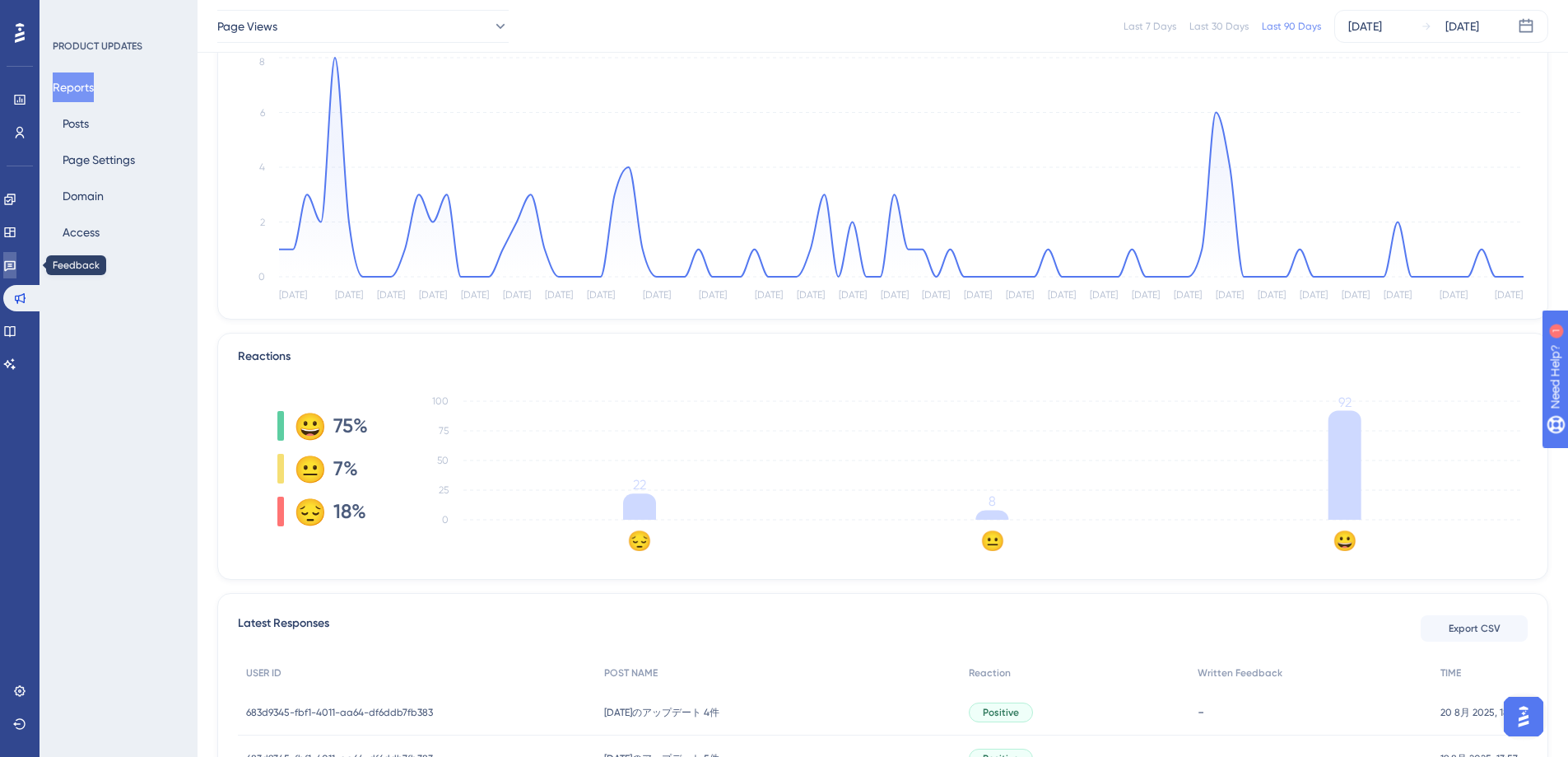
click at [17, 267] on link at bounding box center [10, 265] width 13 height 26
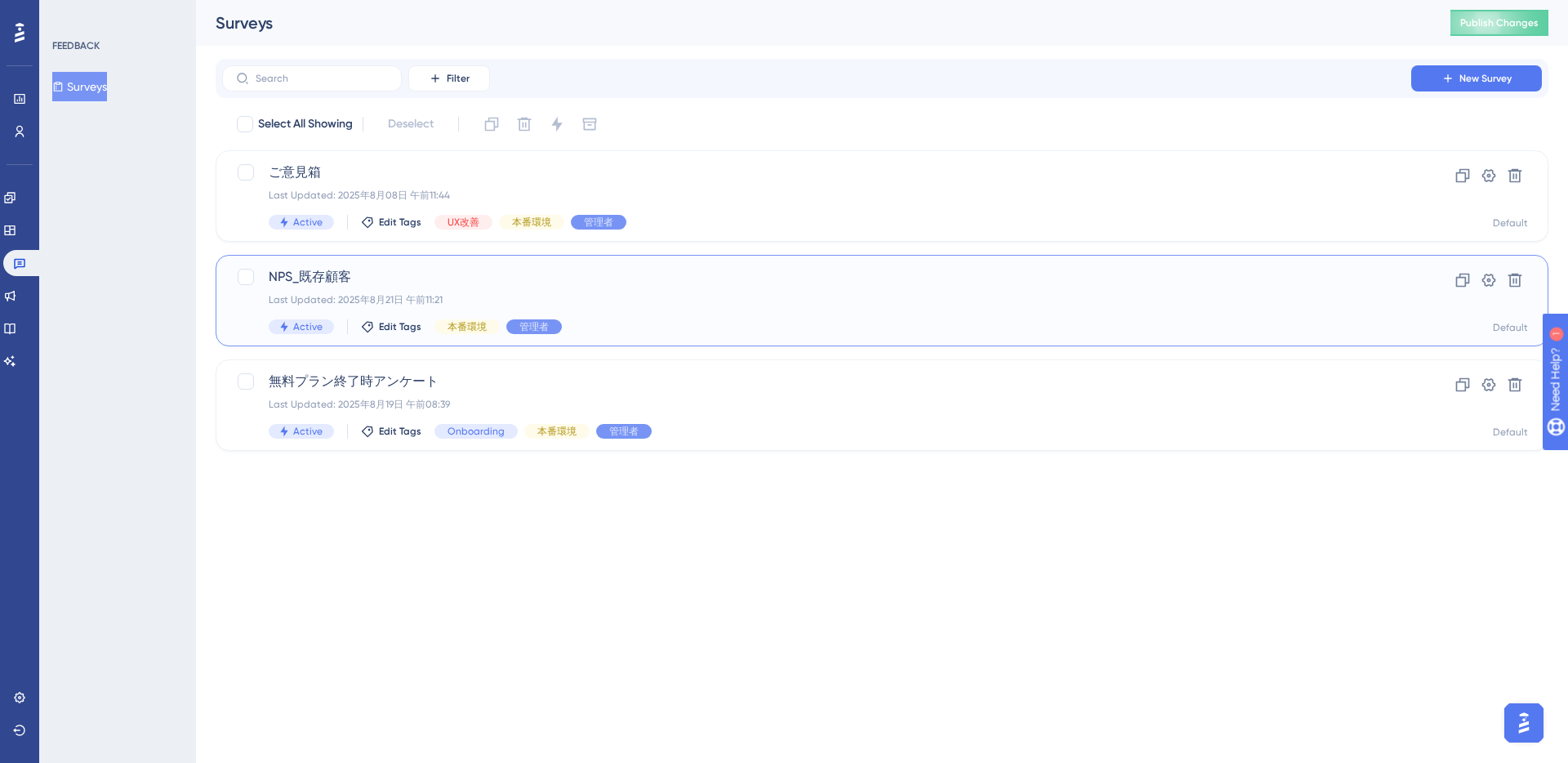
click at [749, 296] on div "Last Updated: 2025年8月21日 午前11:21" at bounding box center [816, 299] width 1096 height 13
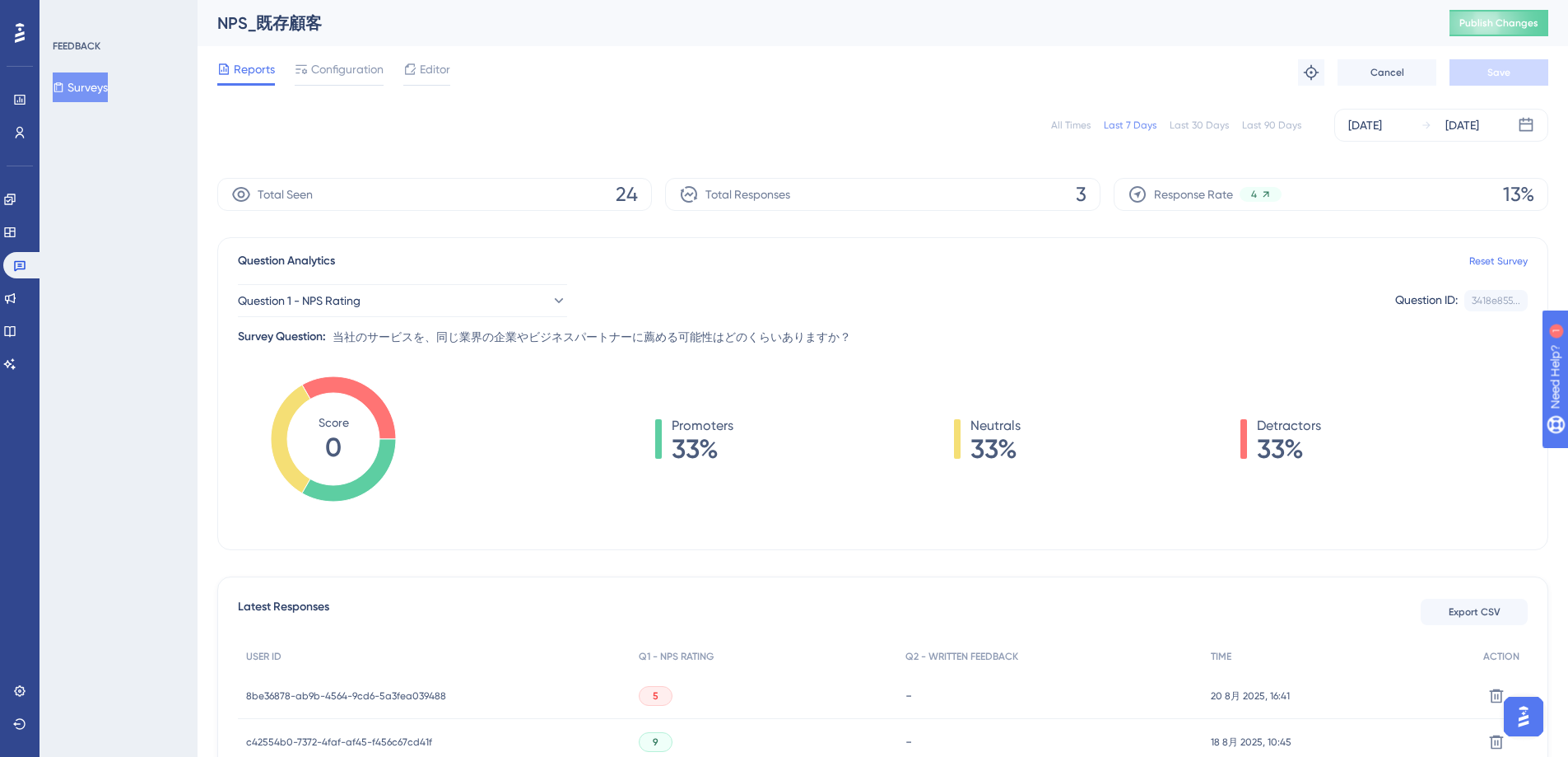
click at [90, 84] on button "Surveys" at bounding box center [80, 87] width 55 height 30
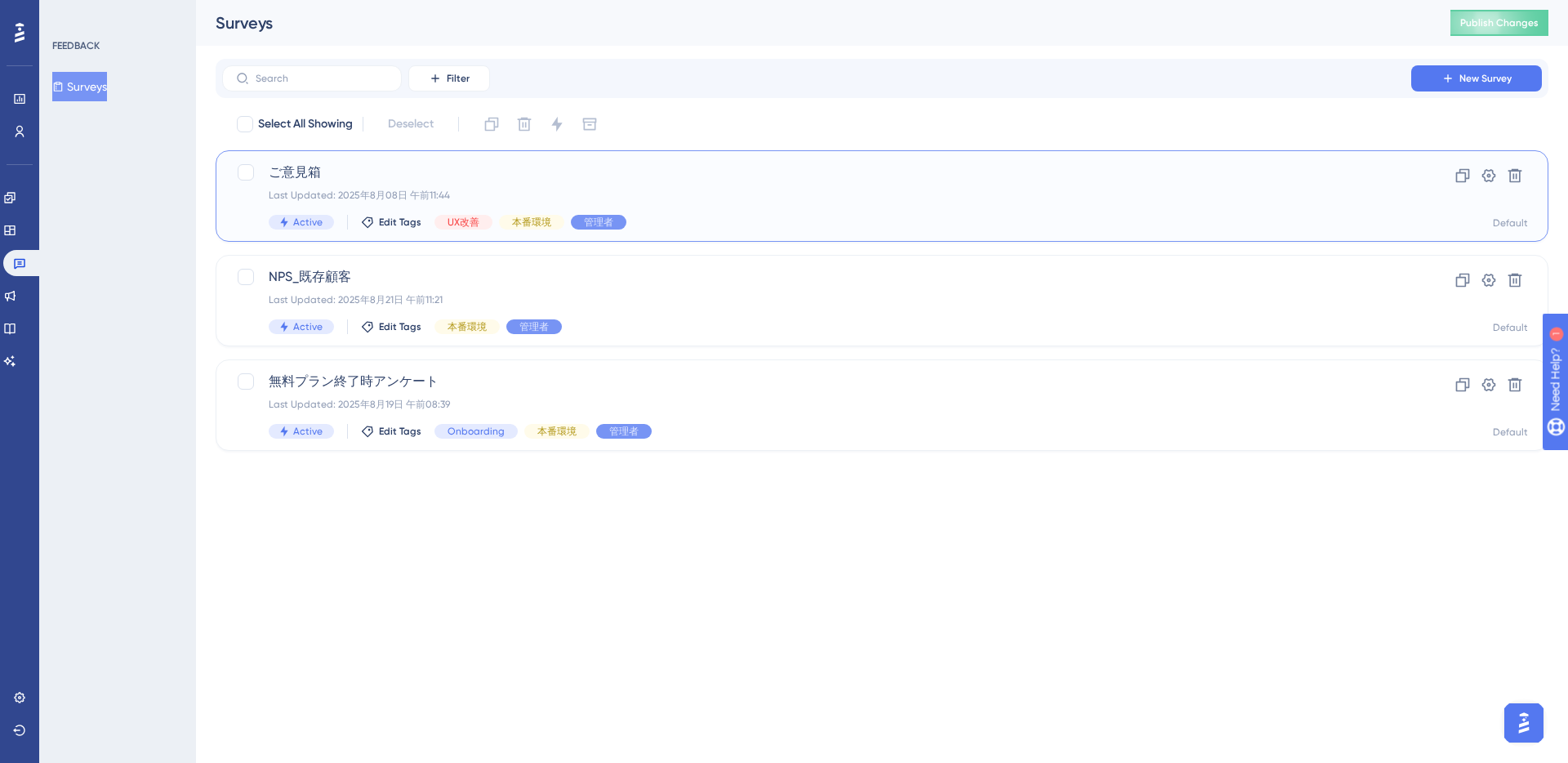
click at [815, 184] on div "ご意見箱 Last Updated: 2025年8月08日 午前11:44 Active Edit Tags UX改善 本番環境 管理者" at bounding box center [816, 196] width 1096 height 67
